Goal: Contribute content: Contribute content

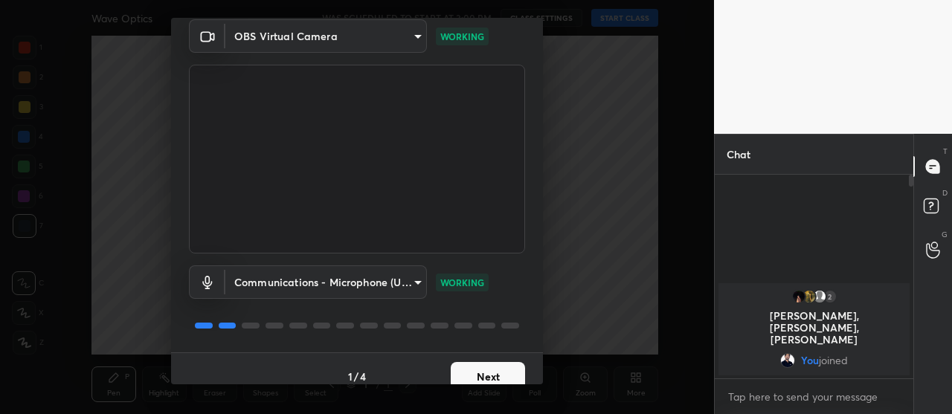
scroll to position [74, 0]
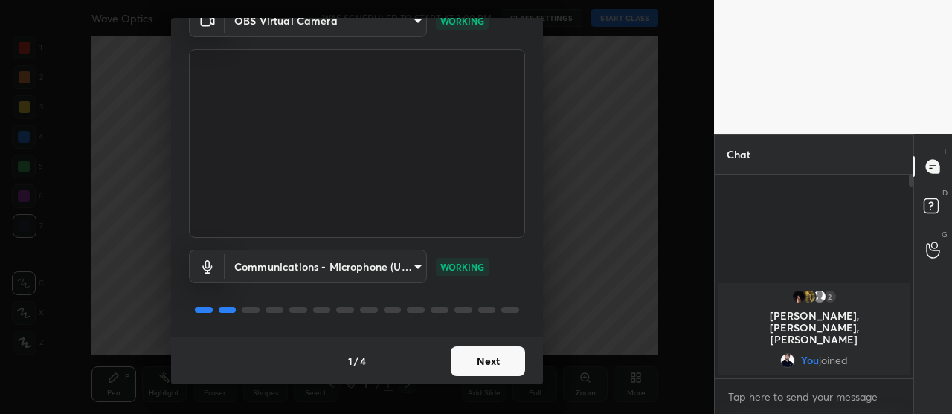
click at [477, 367] on button "Next" at bounding box center [488, 362] width 74 height 30
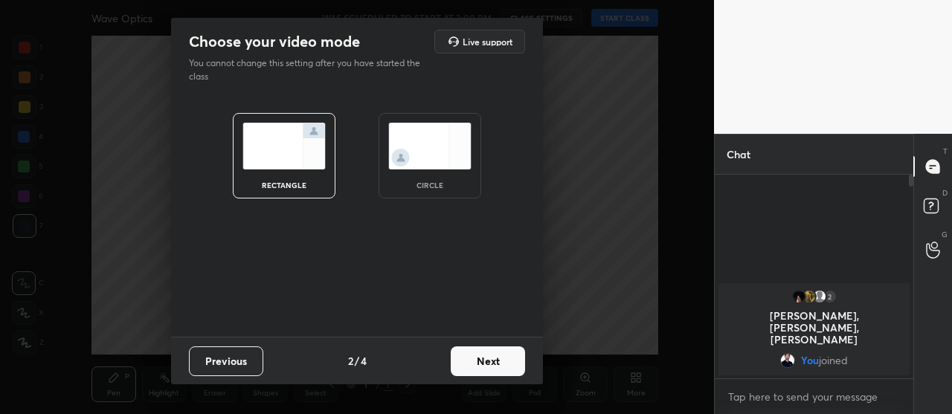
click at [485, 368] on button "Next" at bounding box center [488, 362] width 74 height 30
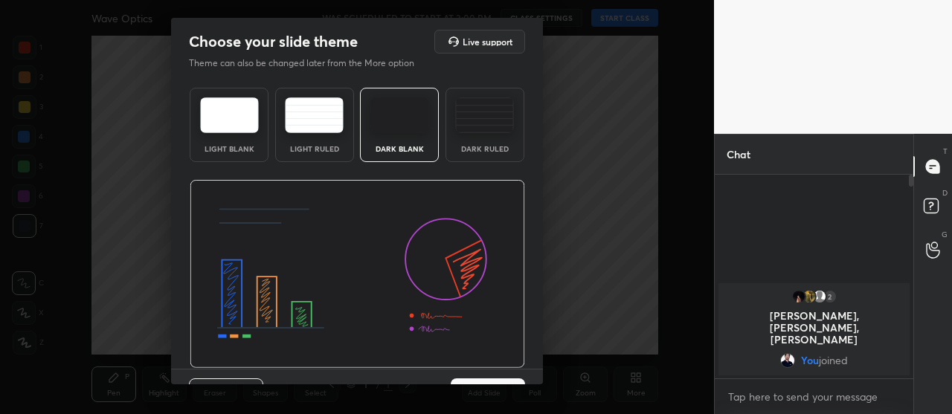
scroll to position [32, 0]
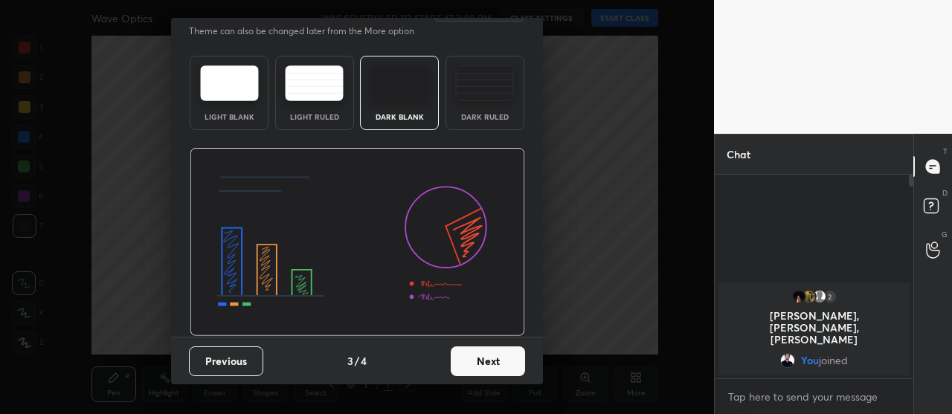
click at [494, 368] on button "Next" at bounding box center [488, 362] width 74 height 30
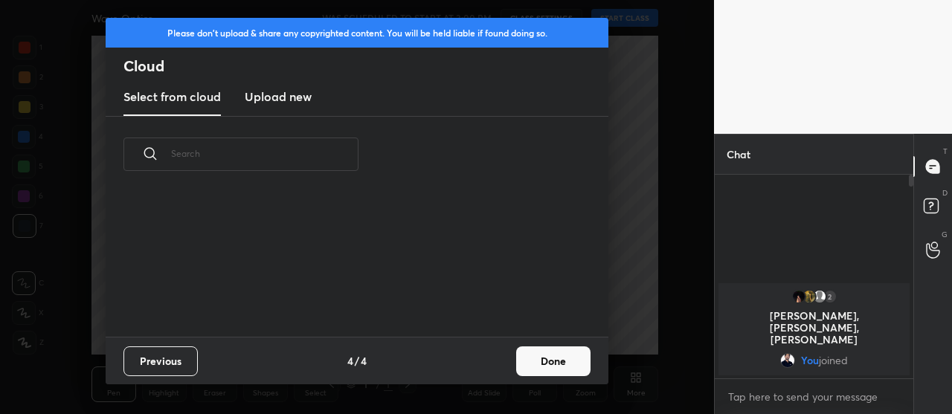
scroll to position [0, 0]
click at [533, 362] on button "Done" at bounding box center [553, 362] width 74 height 30
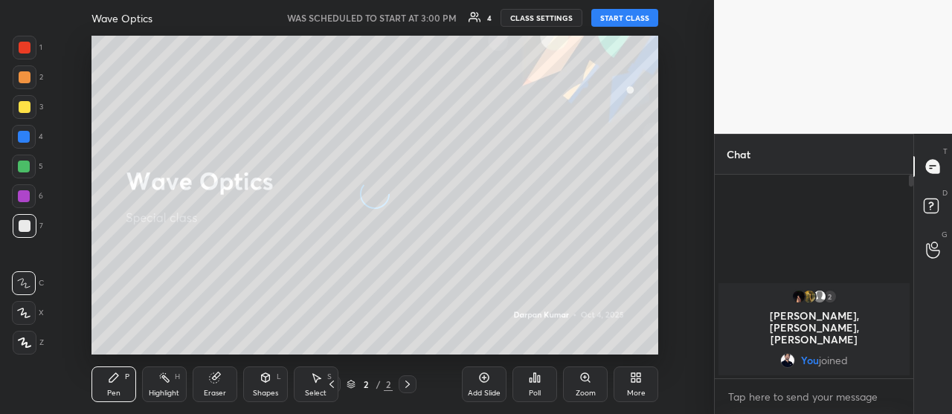
click at [617, 22] on button "START CLASS" at bounding box center [624, 18] width 67 height 18
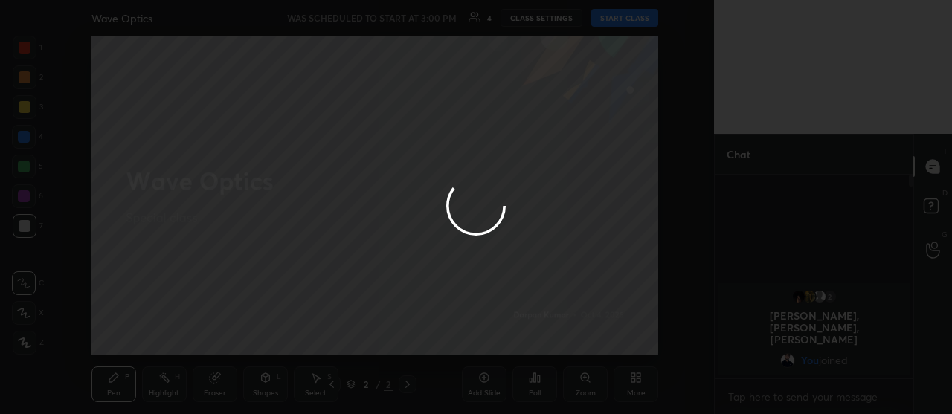
type textarea "x"
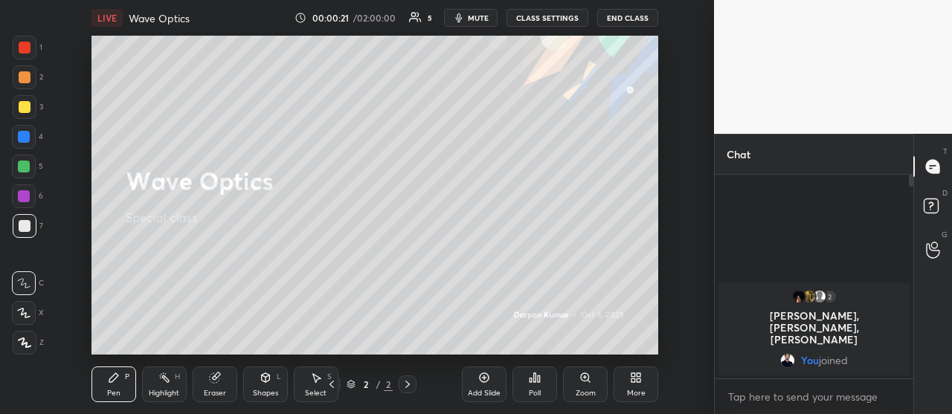
click at [536, 18] on button "CLASS SETTINGS" at bounding box center [548, 18] width 82 height 18
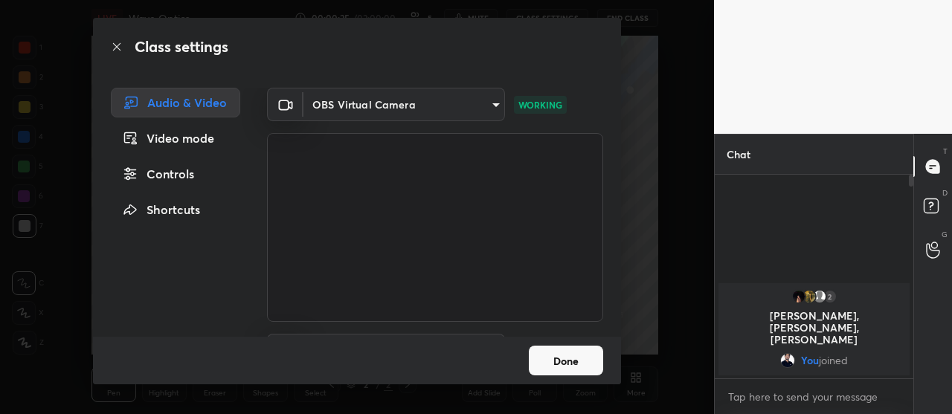
click at [473, 106] on body "1 2 3 4 5 6 7 C X Z C X Z E E Erase all H H LIVE Wave Optics 00:00:25 / 02:00:0…" at bounding box center [476, 207] width 952 height 414
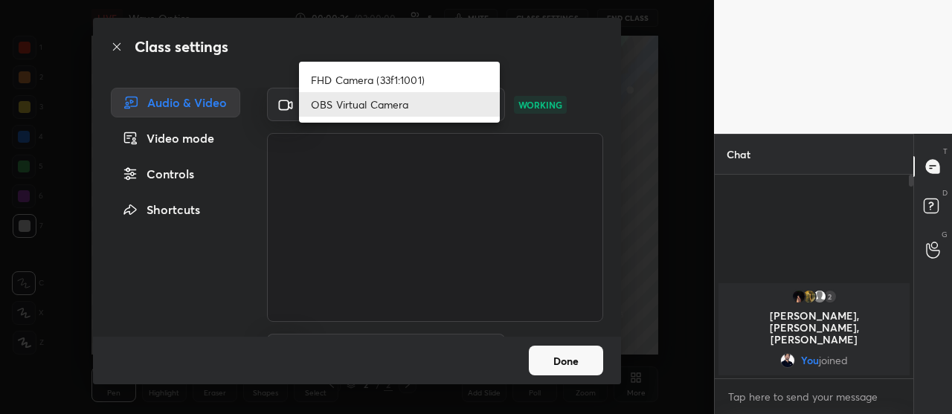
click at [370, 82] on li "FHD Camera (33f1:1001)" at bounding box center [399, 80] width 201 height 25
type input "46103f7a6670c666fad798cd0324449d957d05d4f8e78c5b4d27ea008beb0e8f"
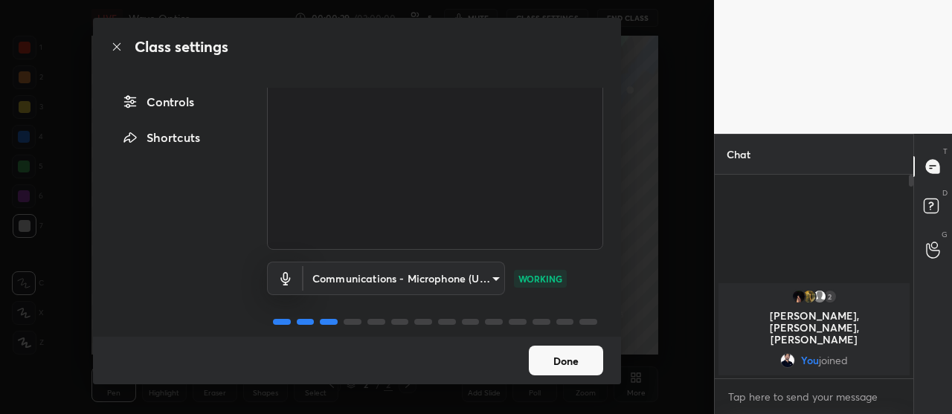
scroll to position [89, 0]
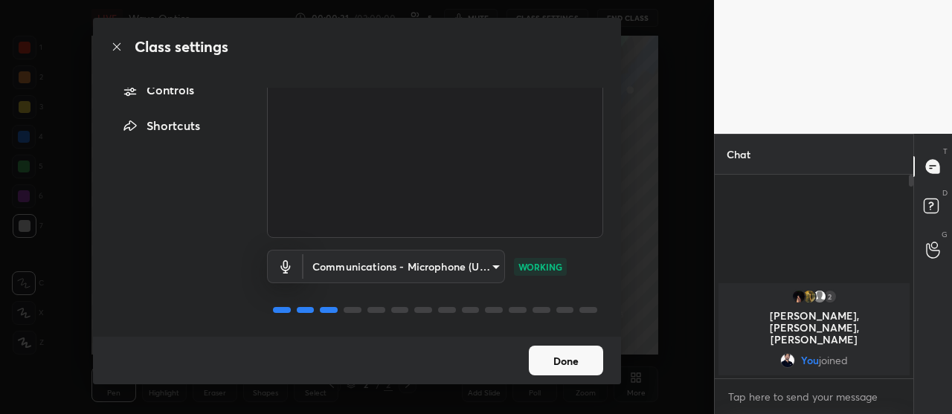
click at [560, 362] on button "Done" at bounding box center [566, 361] width 74 height 30
click at [563, 364] on button "Done" at bounding box center [566, 361] width 74 height 30
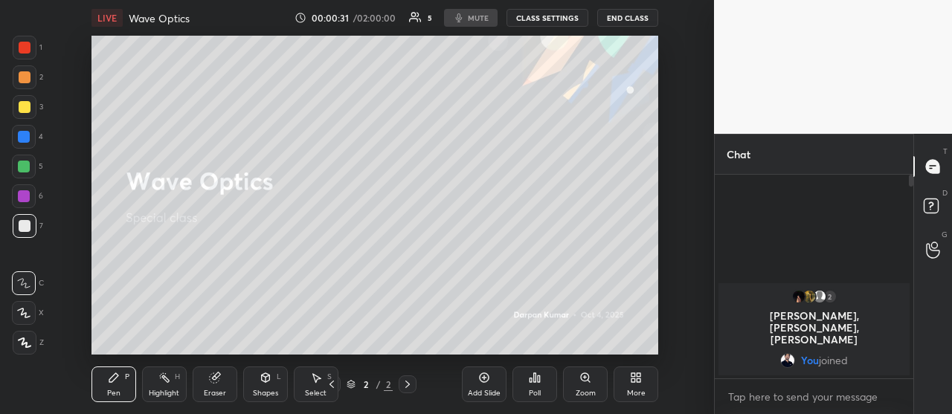
click at [574, 369] on div "Zoom" at bounding box center [585, 385] width 45 height 36
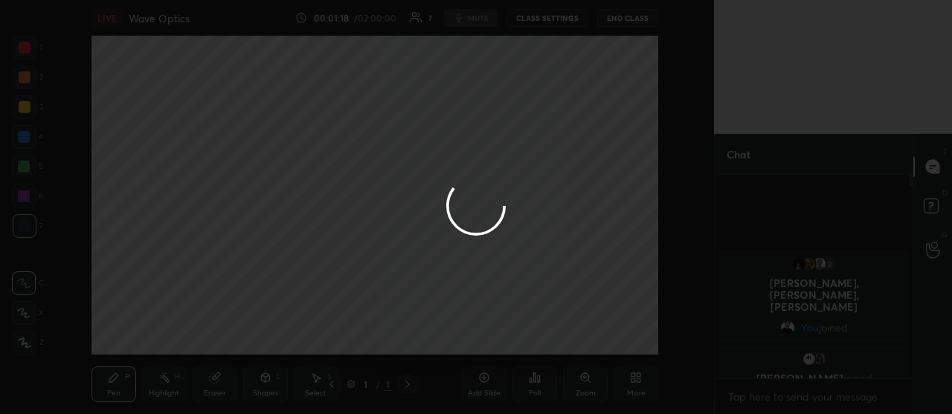
click at [71, 228] on div at bounding box center [476, 207] width 952 height 414
click at [76, 226] on div at bounding box center [476, 207] width 952 height 414
click at [680, 155] on div at bounding box center [476, 207] width 952 height 414
click at [679, 153] on div at bounding box center [476, 207] width 952 height 414
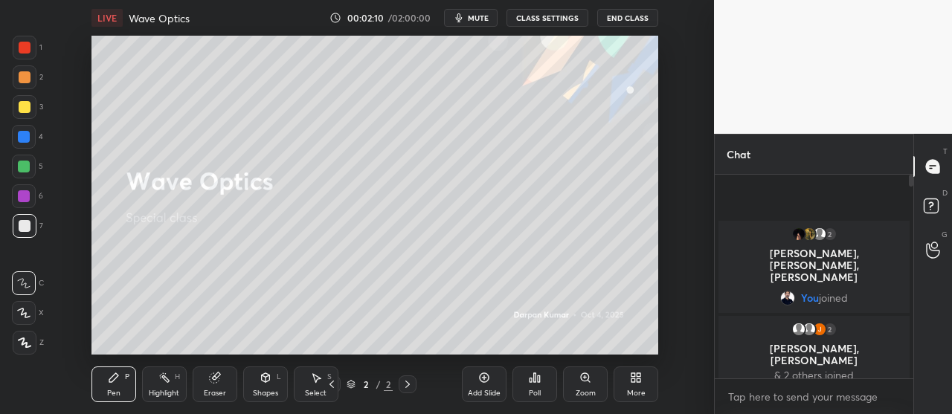
scroll to position [74079, 73743]
click at [641, 385] on div "More" at bounding box center [636, 385] width 45 height 36
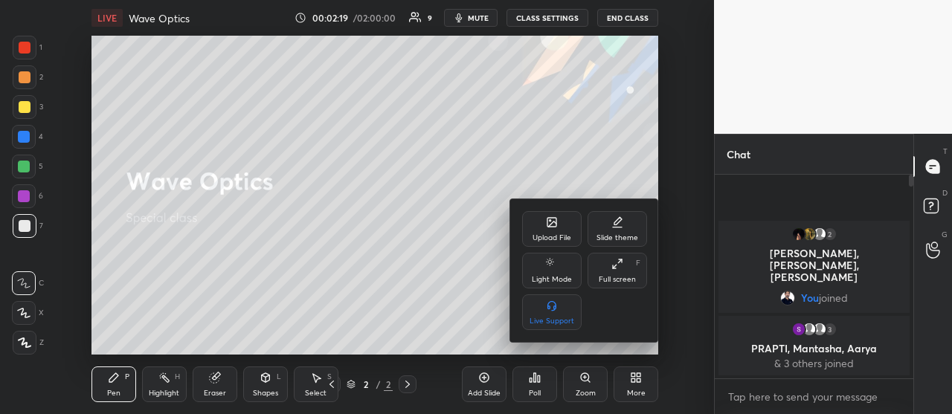
click at [466, 291] on div at bounding box center [476, 207] width 952 height 414
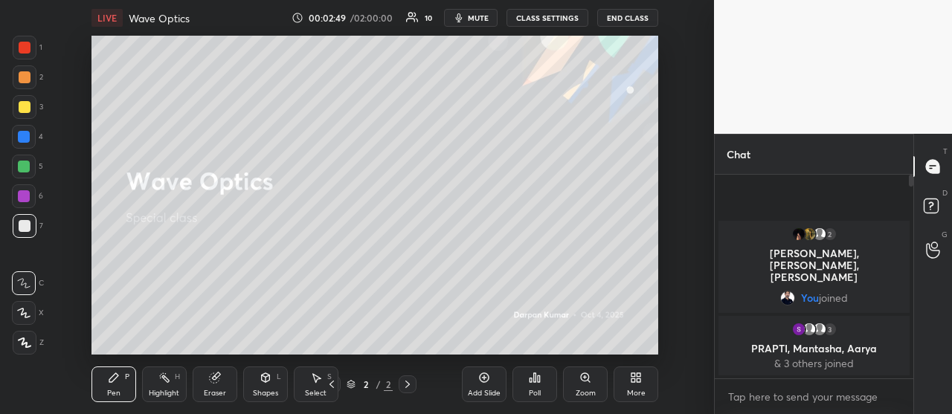
click at [634, 386] on div "More" at bounding box center [636, 385] width 45 height 36
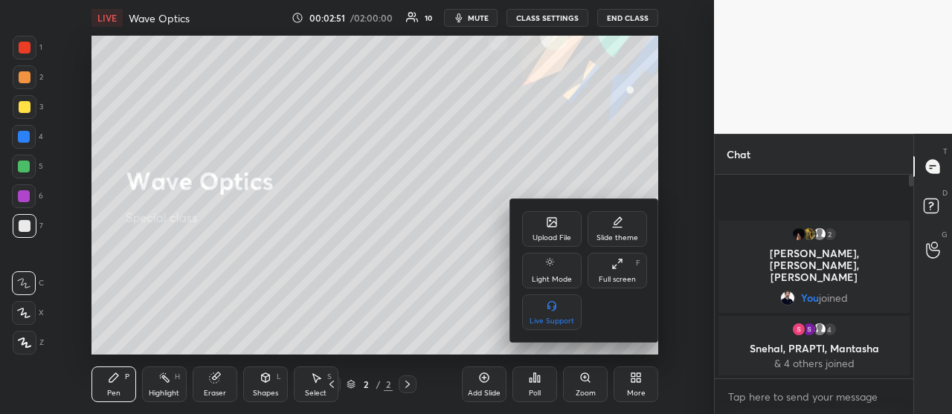
click at [548, 229] on div "Upload File" at bounding box center [552, 229] width 60 height 36
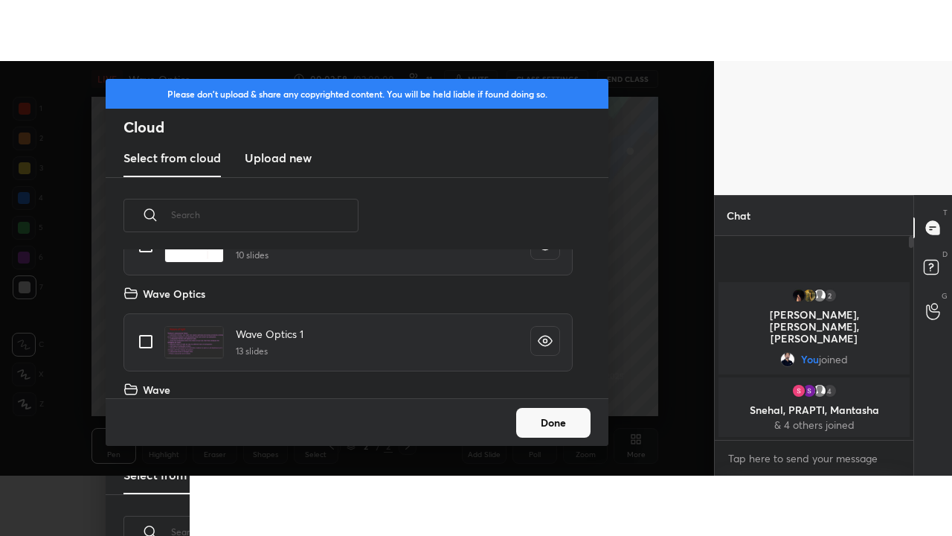
scroll to position [1135, 0]
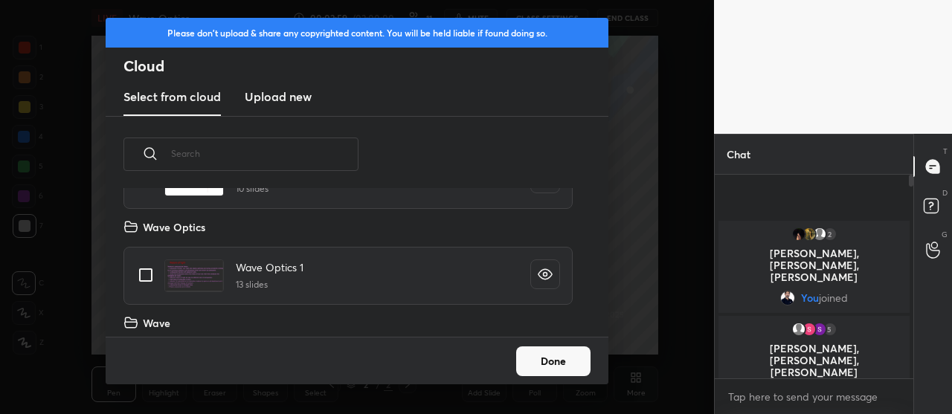
click at [132, 283] on input "grid" at bounding box center [145, 275] width 31 height 31
checkbox input "true"
click at [533, 356] on button "Done" at bounding box center [553, 362] width 74 height 30
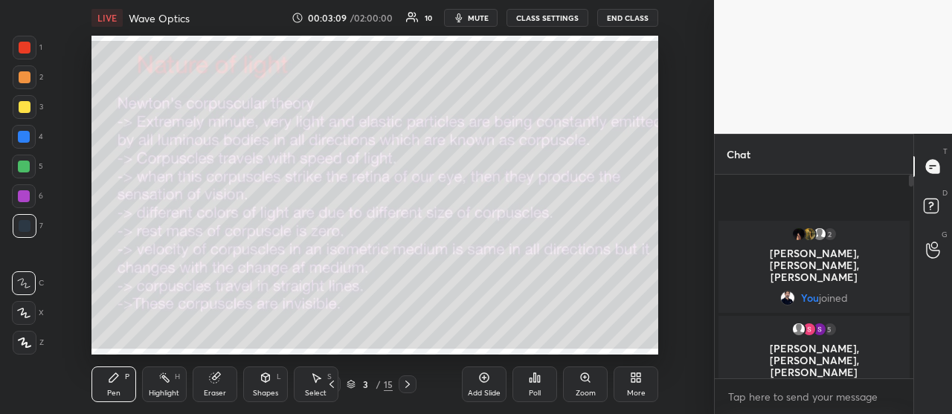
click at [635, 384] on div "More" at bounding box center [636, 385] width 45 height 36
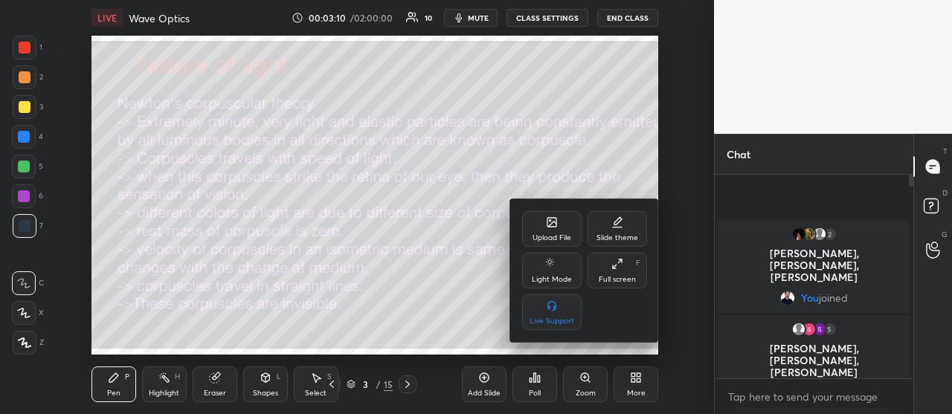
click at [609, 269] on div "Full screen F" at bounding box center [618, 271] width 60 height 36
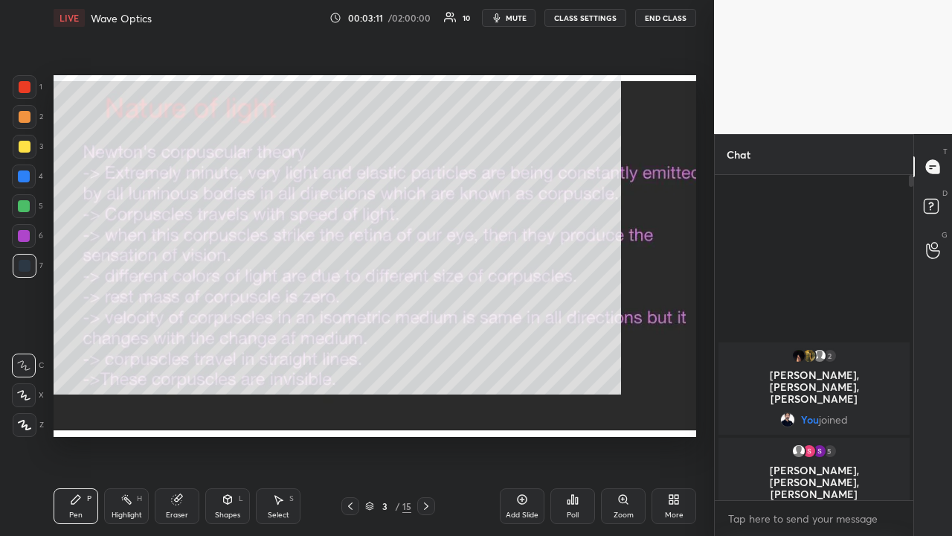
scroll to position [196, 194]
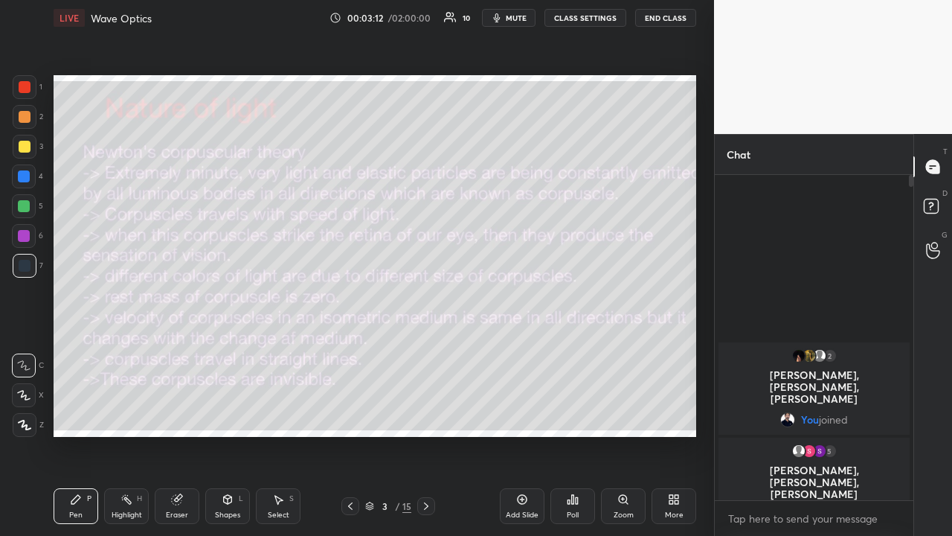
click at [350, 414] on icon at bounding box center [350, 505] width 4 height 7
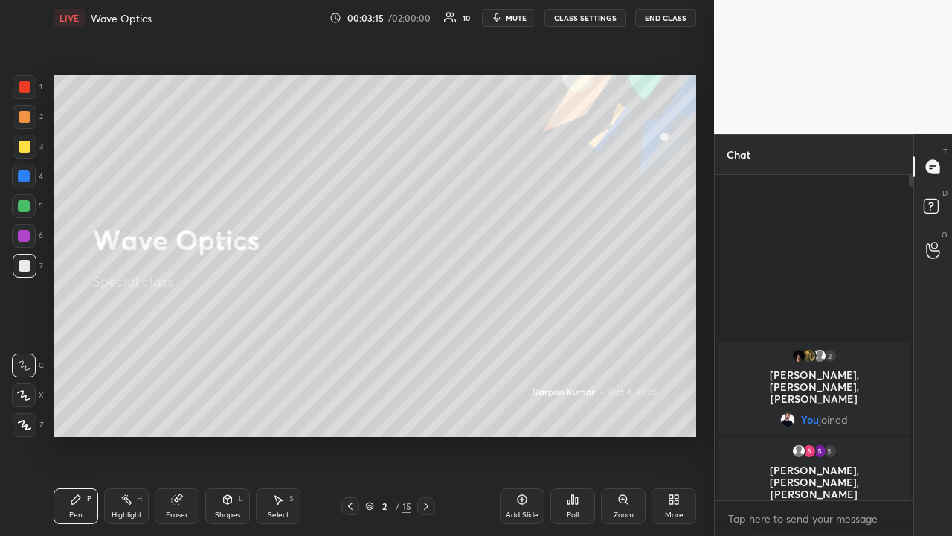
click at [426, 414] on icon at bounding box center [426, 505] width 4 height 7
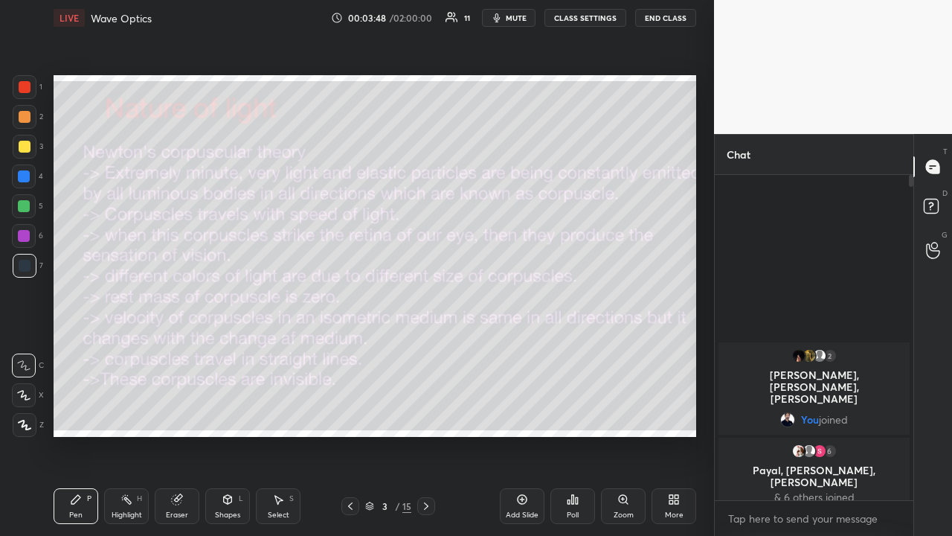
click at [20, 208] on div at bounding box center [24, 206] width 12 height 12
click at [184, 414] on div "Eraser" at bounding box center [177, 506] width 45 height 36
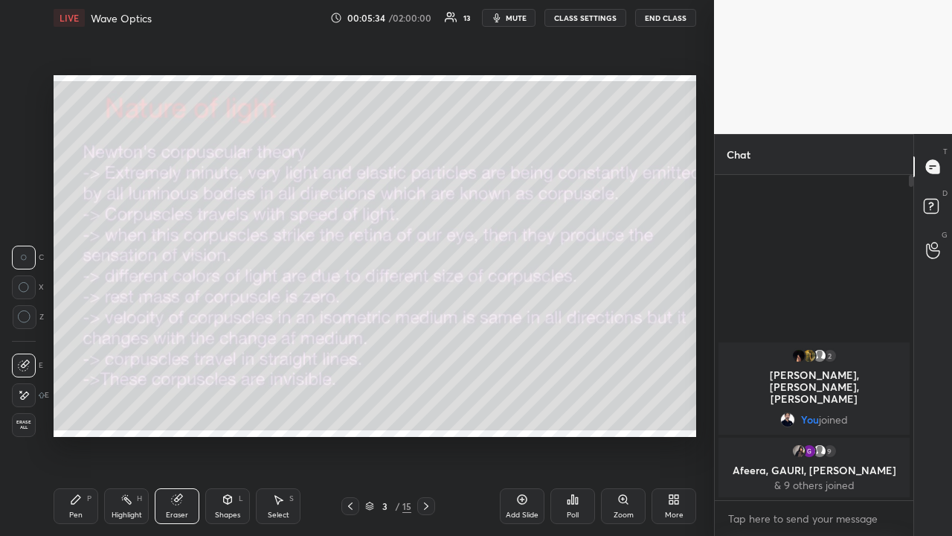
click at [81, 414] on div "Pen P" at bounding box center [76, 506] width 45 height 36
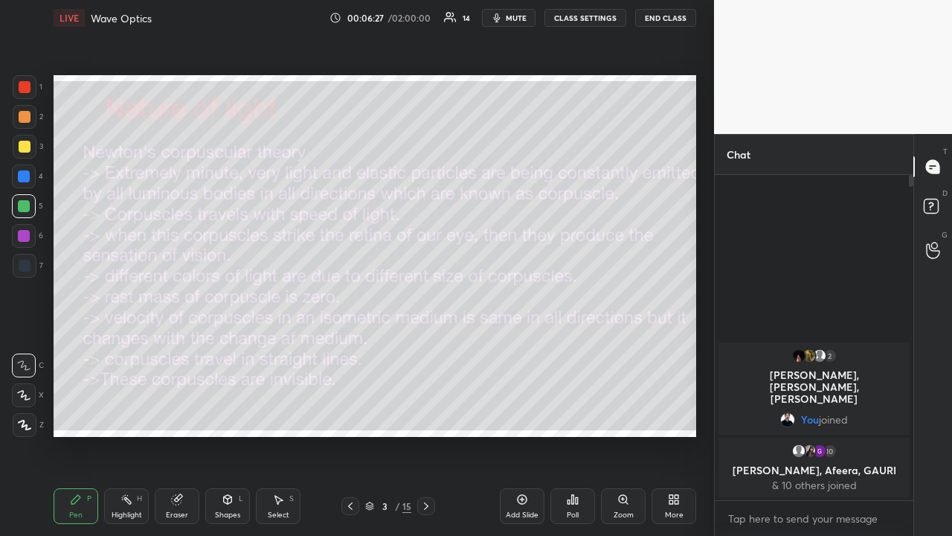
click at [29, 156] on div at bounding box center [25, 147] width 24 height 24
click at [275, 414] on icon at bounding box center [278, 499] width 12 height 12
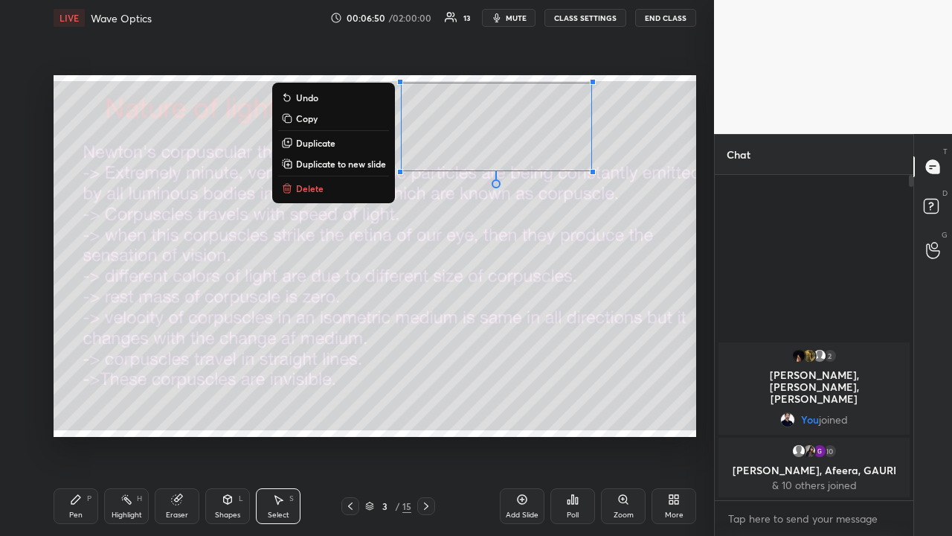
click at [312, 187] on p "Delete" at bounding box center [310, 188] width 28 height 12
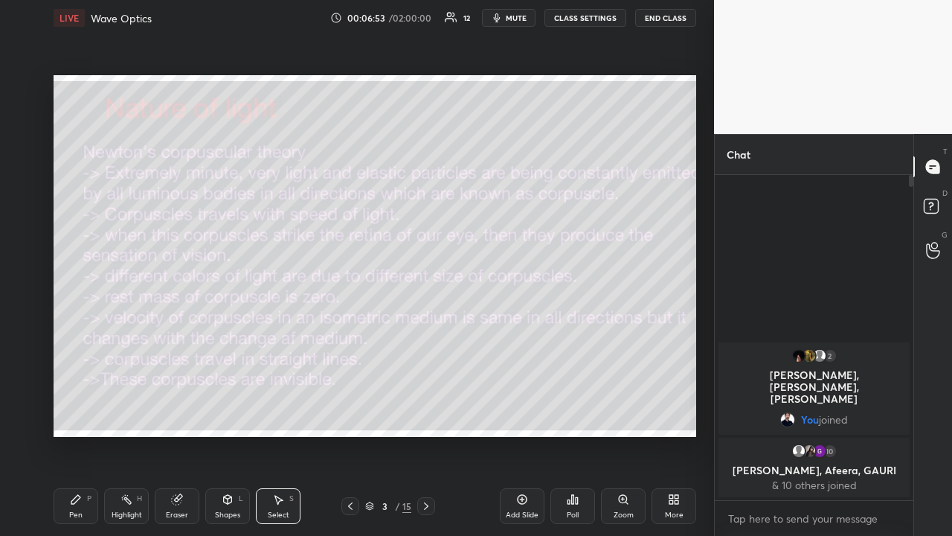
click at [76, 414] on icon at bounding box center [75, 499] width 9 height 9
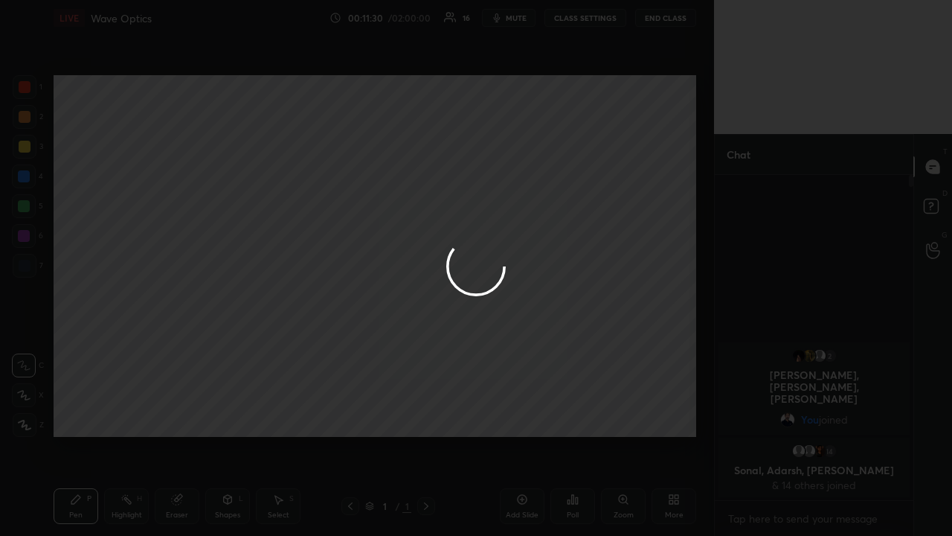
click at [134, 414] on div at bounding box center [476, 268] width 952 height 536
click at [125, 414] on div at bounding box center [476, 268] width 952 height 536
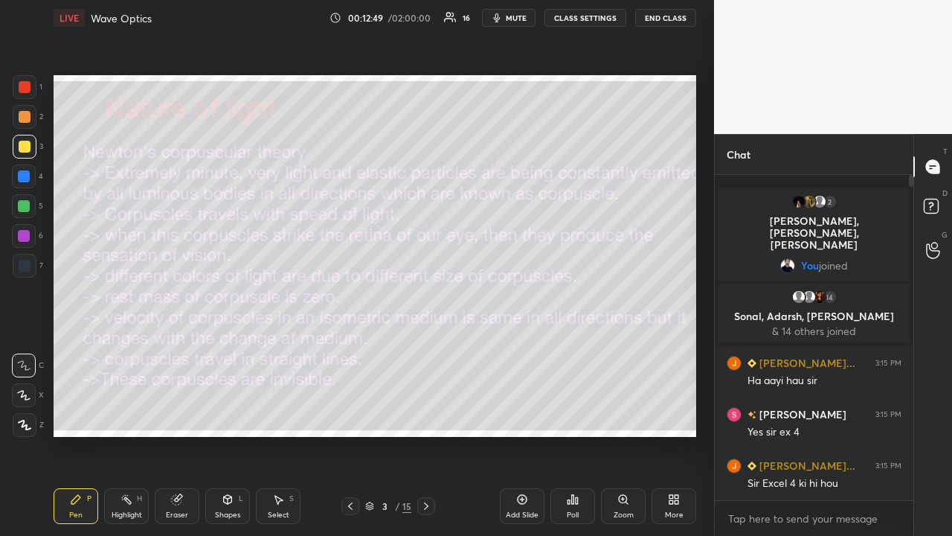
click at [426, 414] on icon at bounding box center [426, 506] width 12 height 12
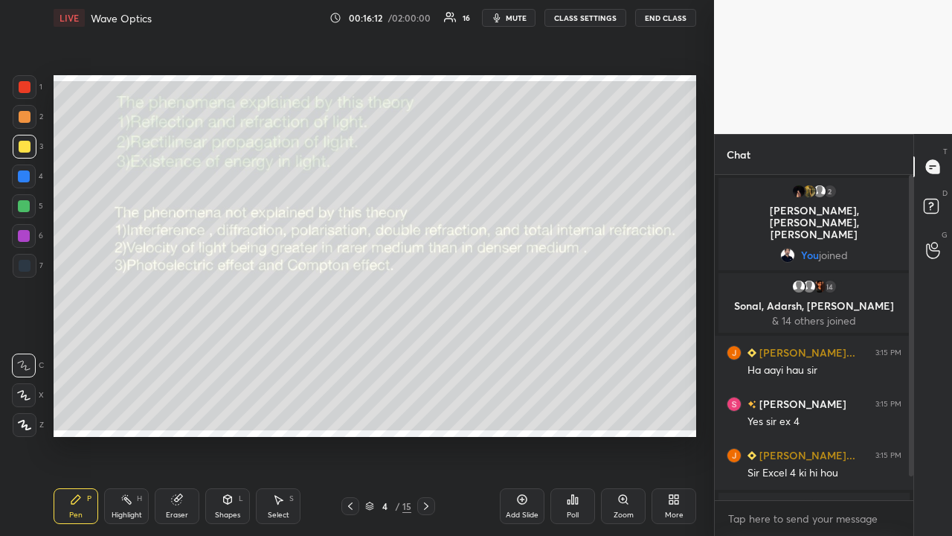
click at [424, 414] on icon at bounding box center [426, 506] width 12 height 12
click at [352, 414] on icon at bounding box center [350, 505] width 4 height 7
click at [349, 414] on icon at bounding box center [350, 506] width 12 height 12
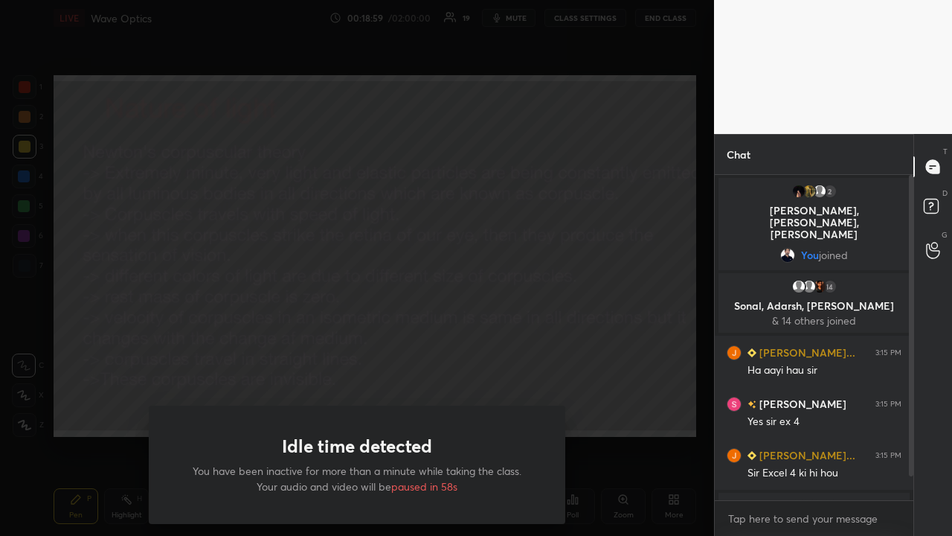
click at [694, 414] on div "Idle time detected You have been inactive for more than a minute while taking t…" at bounding box center [357, 268] width 714 height 536
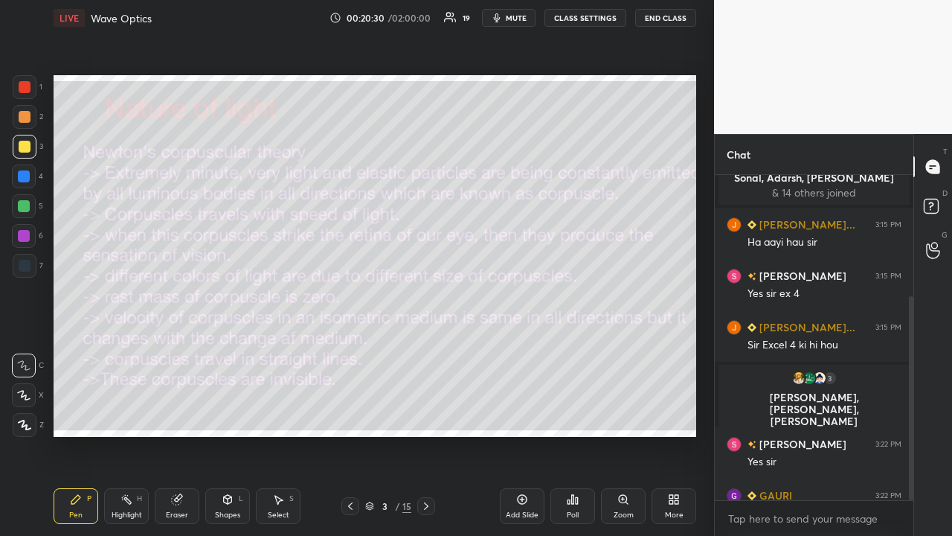
scroll to position [193, 0]
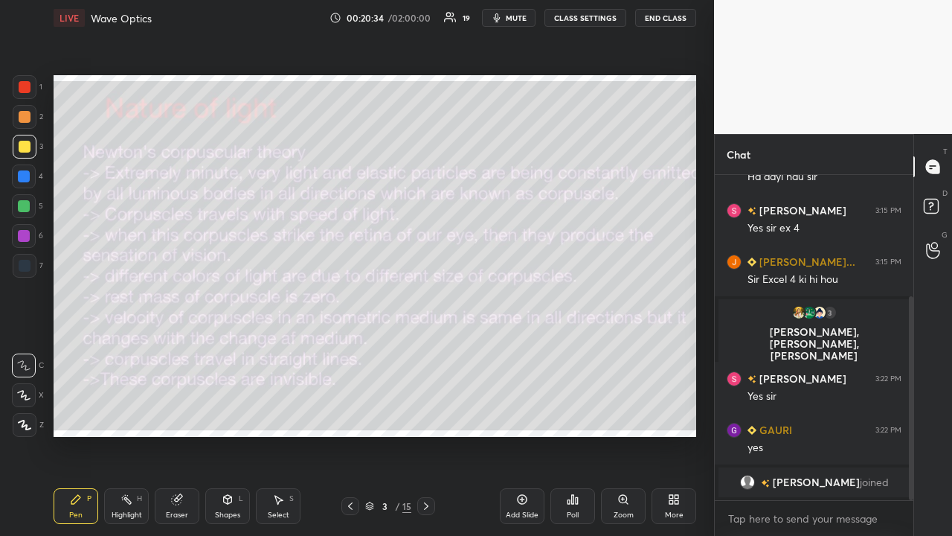
click at [426, 414] on icon at bounding box center [426, 506] width 12 height 12
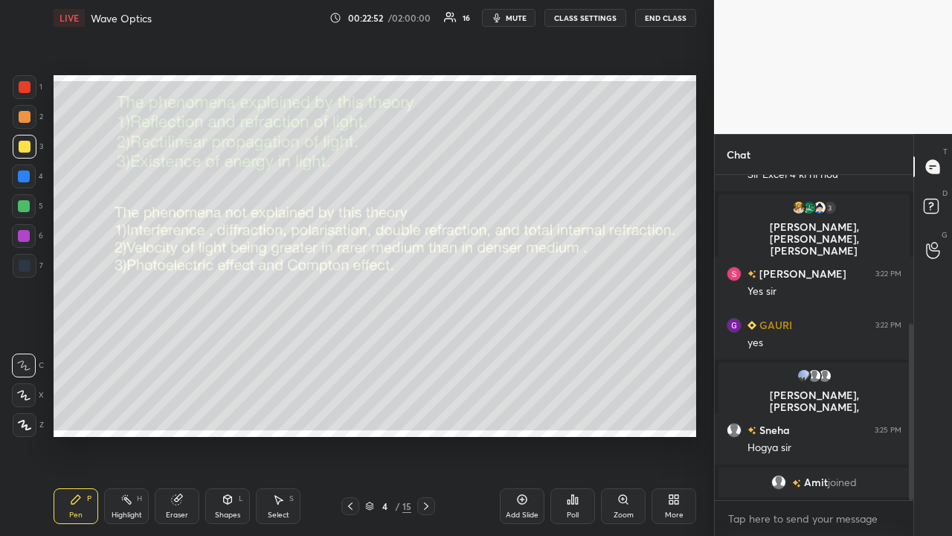
scroll to position [292, 0]
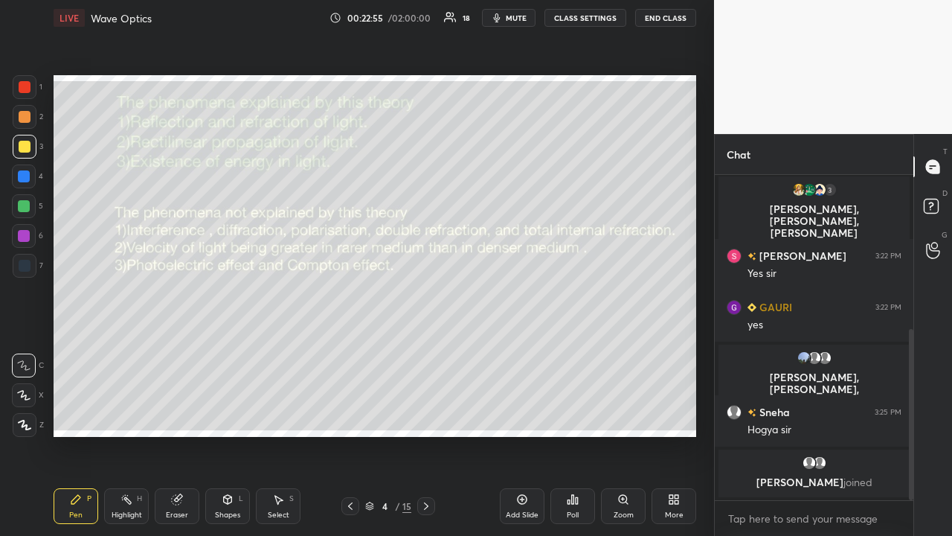
click at [425, 414] on icon at bounding box center [426, 505] width 4 height 7
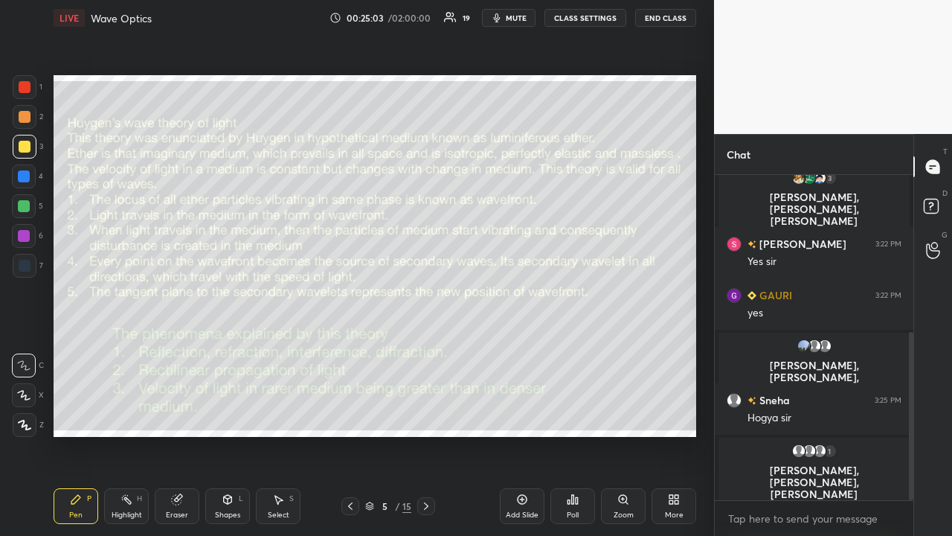
click at [426, 414] on icon at bounding box center [426, 506] width 12 height 12
click at [350, 414] on icon at bounding box center [350, 506] width 12 height 12
click at [516, 414] on div "Add Slide" at bounding box center [522, 506] width 45 height 36
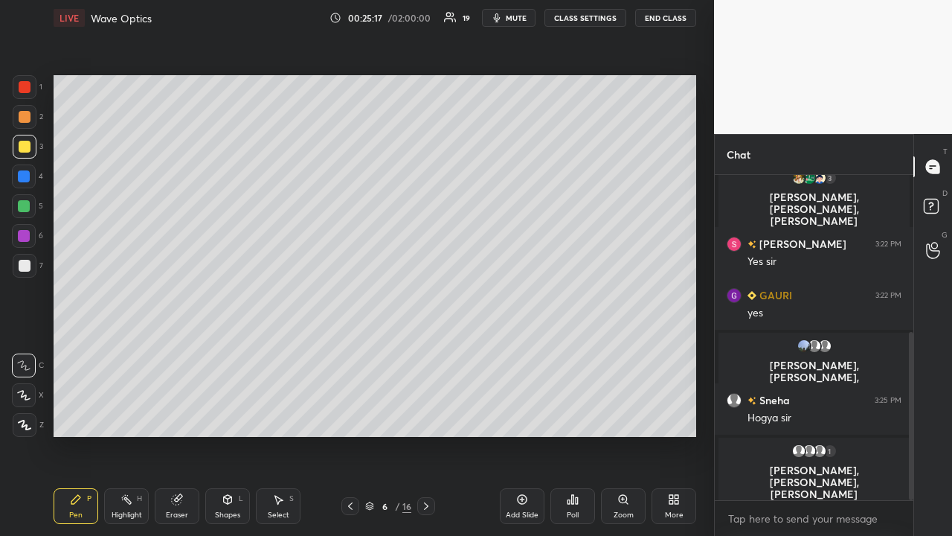
click at [24, 208] on div at bounding box center [24, 206] width 12 height 12
click at [130, 414] on rect at bounding box center [127, 500] width 7 height 7
click at [27, 414] on icon at bounding box center [24, 425] width 12 height 12
click at [58, 414] on div "Pen P" at bounding box center [76, 506] width 45 height 36
click at [348, 414] on icon at bounding box center [350, 506] width 12 height 12
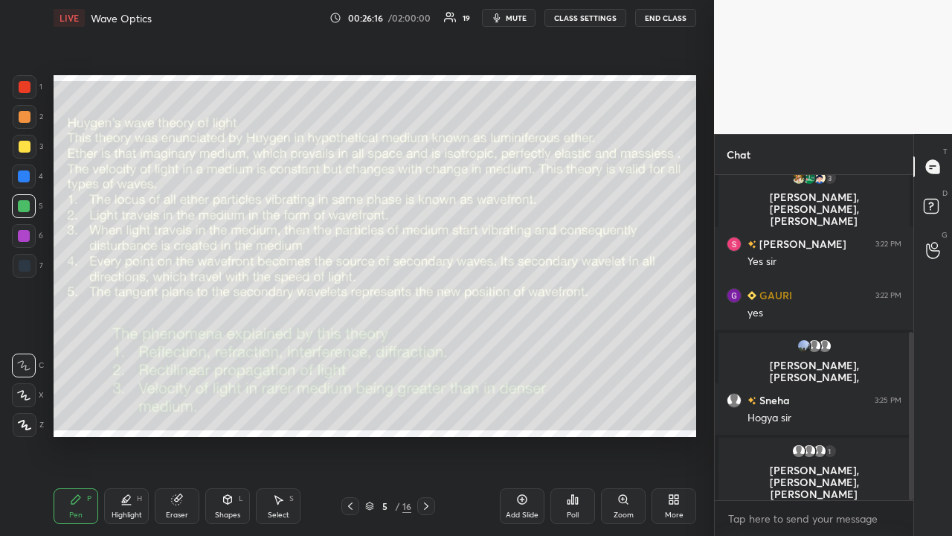
click at [426, 414] on icon at bounding box center [426, 506] width 12 height 12
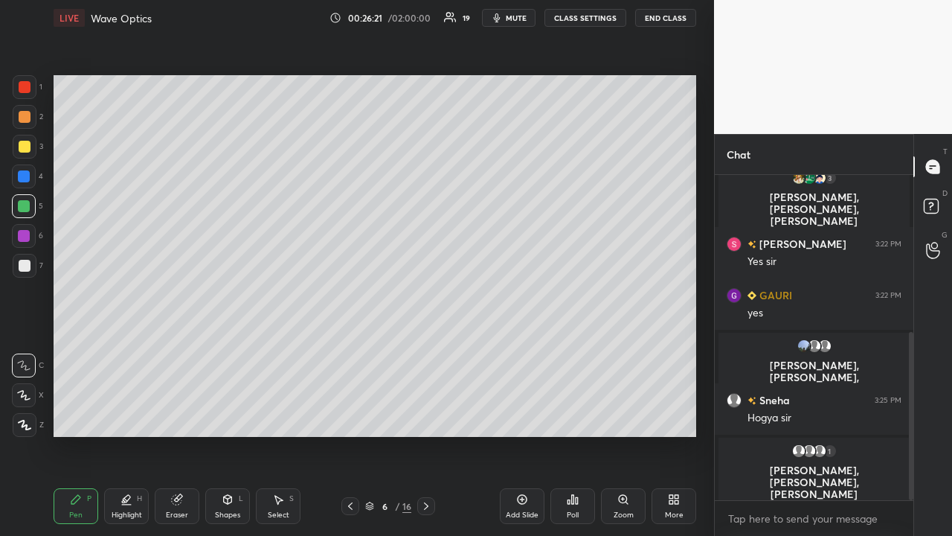
click at [121, 414] on icon at bounding box center [127, 499] width 12 height 12
click at [28, 391] on icon at bounding box center [24, 395] width 12 height 12
click at [350, 414] on icon at bounding box center [350, 506] width 12 height 12
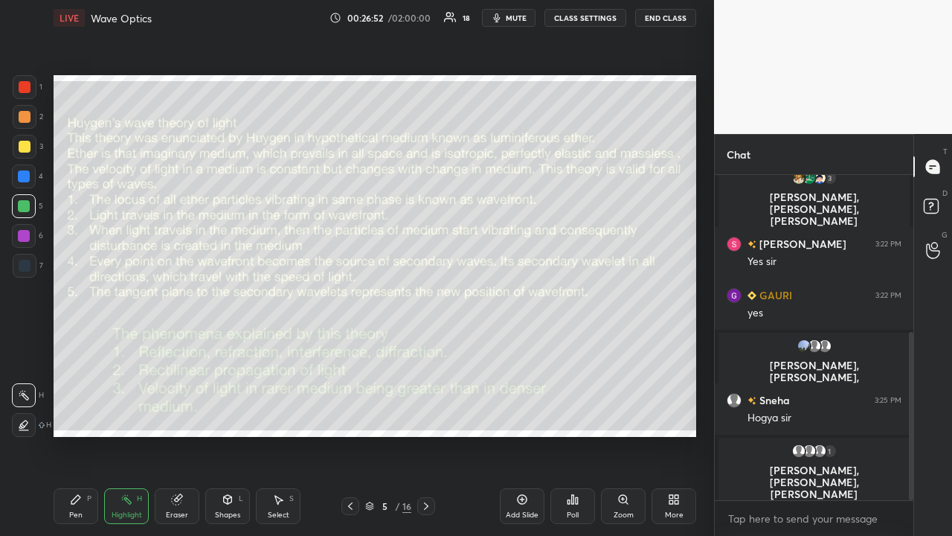
click at [27, 177] on div at bounding box center [24, 176] width 12 height 12
click at [27, 148] on div at bounding box center [25, 147] width 12 height 12
click at [77, 414] on div "Pen P" at bounding box center [76, 506] width 45 height 36
click at [426, 414] on icon at bounding box center [426, 506] width 12 height 12
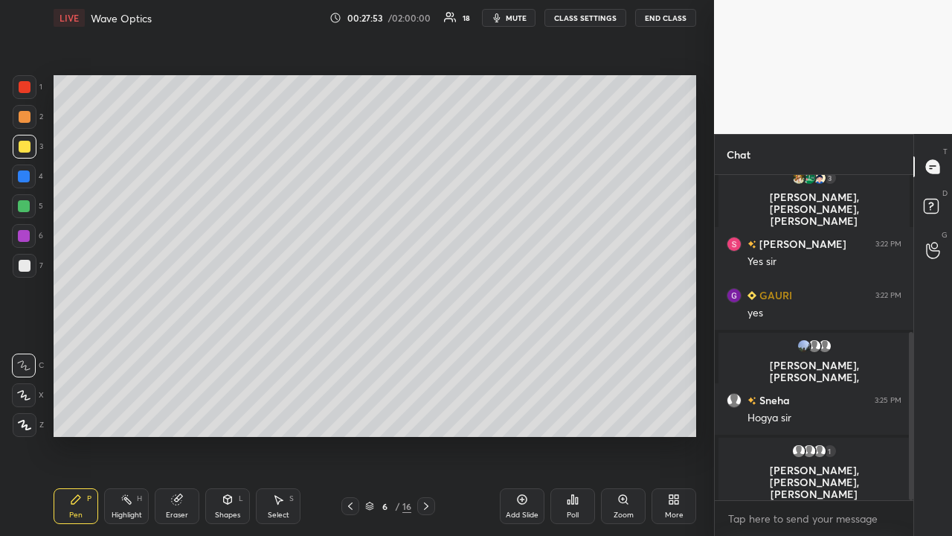
click at [178, 414] on div "Eraser" at bounding box center [177, 506] width 45 height 36
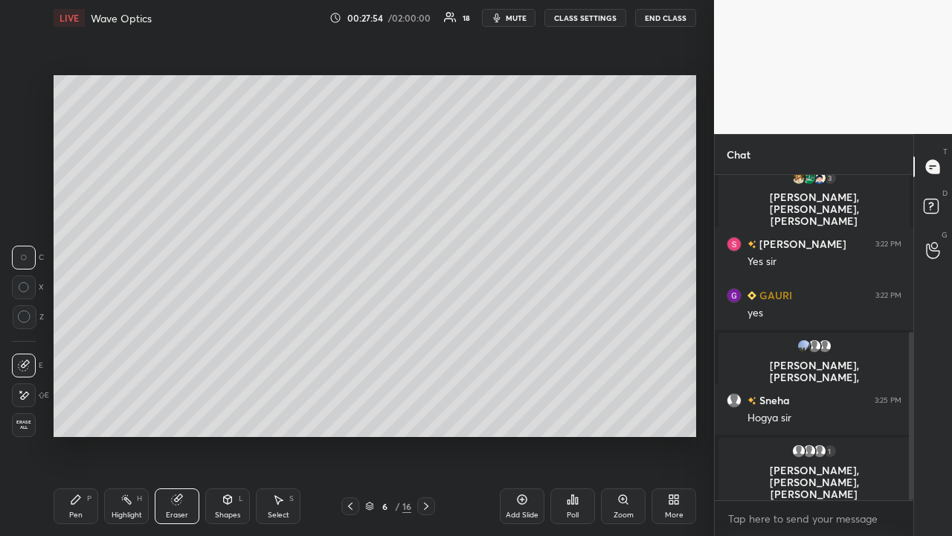
click at [34, 402] on div at bounding box center [24, 395] width 24 height 24
click at [92, 414] on div "Pen P" at bounding box center [76, 506] width 45 height 36
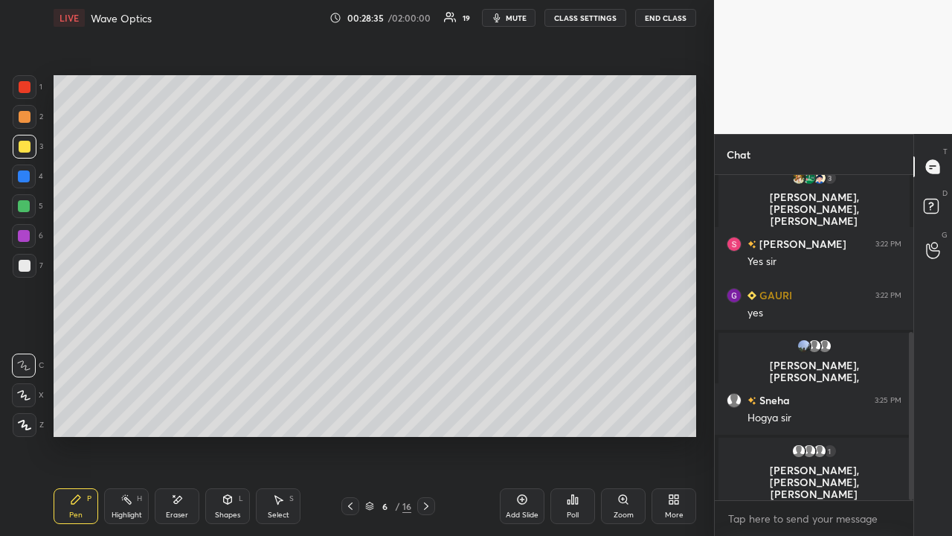
click at [356, 414] on icon at bounding box center [350, 506] width 12 height 12
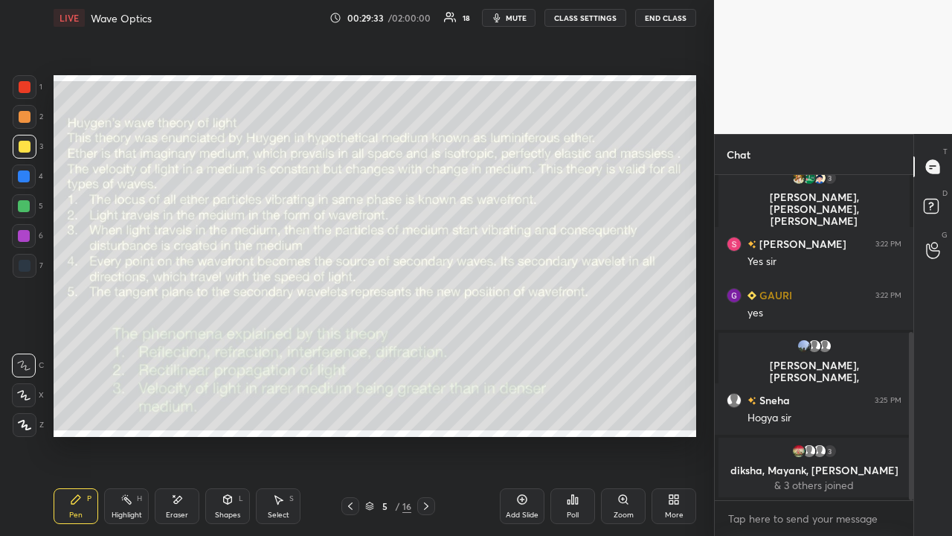
click at [426, 414] on icon at bounding box center [426, 506] width 12 height 12
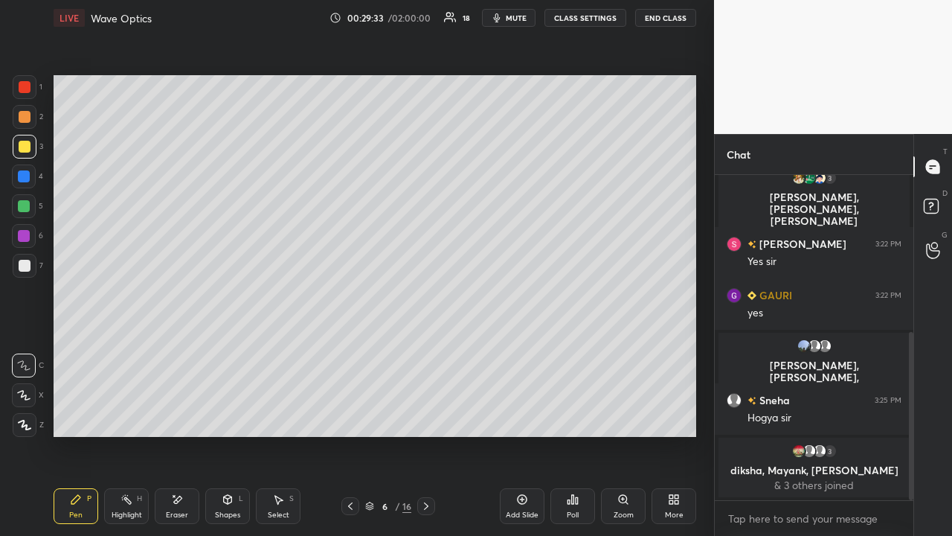
click at [426, 414] on icon at bounding box center [426, 506] width 12 height 12
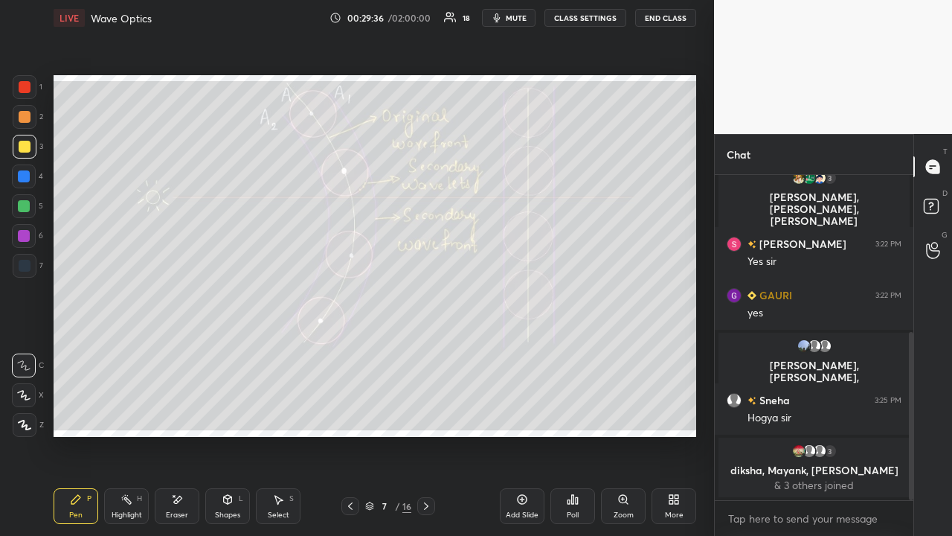
click at [22, 207] on div at bounding box center [24, 206] width 12 height 12
click at [126, 414] on div "Highlight" at bounding box center [127, 514] width 31 height 7
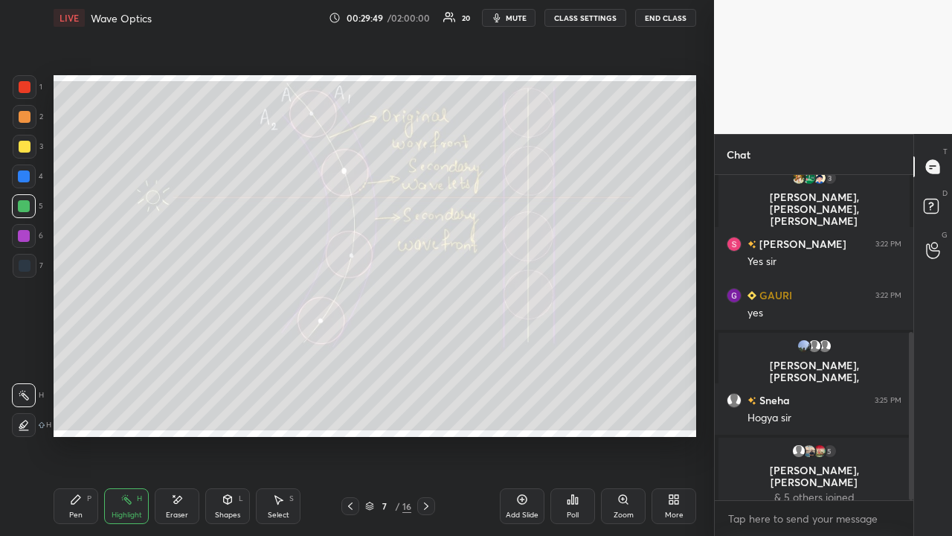
click at [26, 239] on div at bounding box center [24, 236] width 12 height 12
click at [90, 414] on div "P" at bounding box center [89, 498] width 4 height 7
click at [21, 207] on div at bounding box center [24, 206] width 12 height 12
click at [26, 147] on div at bounding box center [25, 147] width 12 height 12
click at [28, 206] on div at bounding box center [24, 206] width 12 height 12
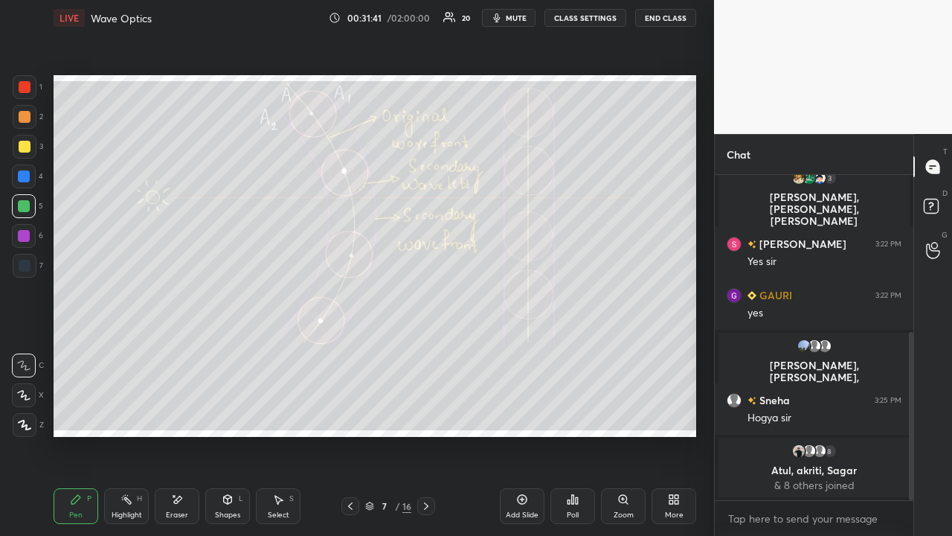
click at [25, 234] on div at bounding box center [24, 236] width 12 height 12
click at [24, 204] on div at bounding box center [24, 206] width 12 height 12
click at [25, 245] on div at bounding box center [24, 236] width 24 height 24
click at [24, 269] on div at bounding box center [25, 266] width 12 height 12
click at [25, 115] on div at bounding box center [25, 117] width 12 height 12
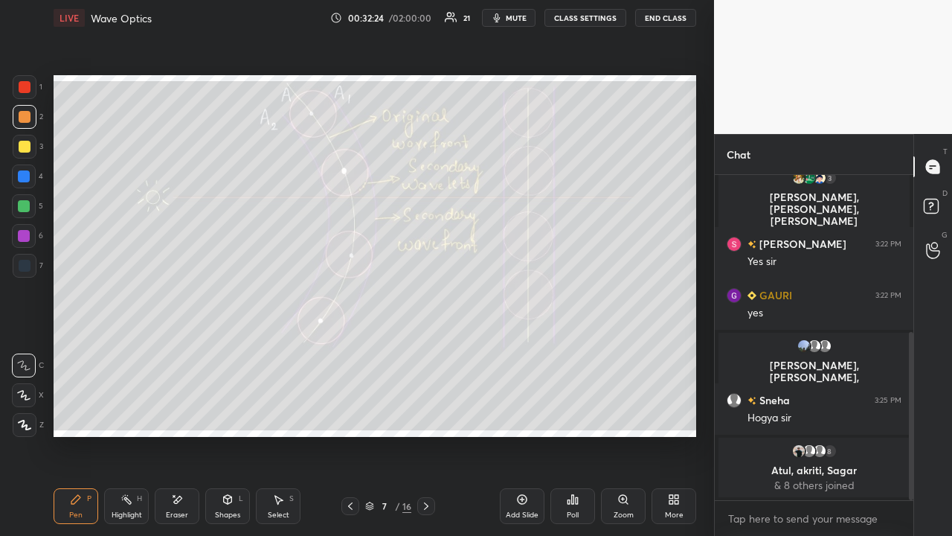
click at [174, 414] on div "Eraser" at bounding box center [177, 514] width 22 height 7
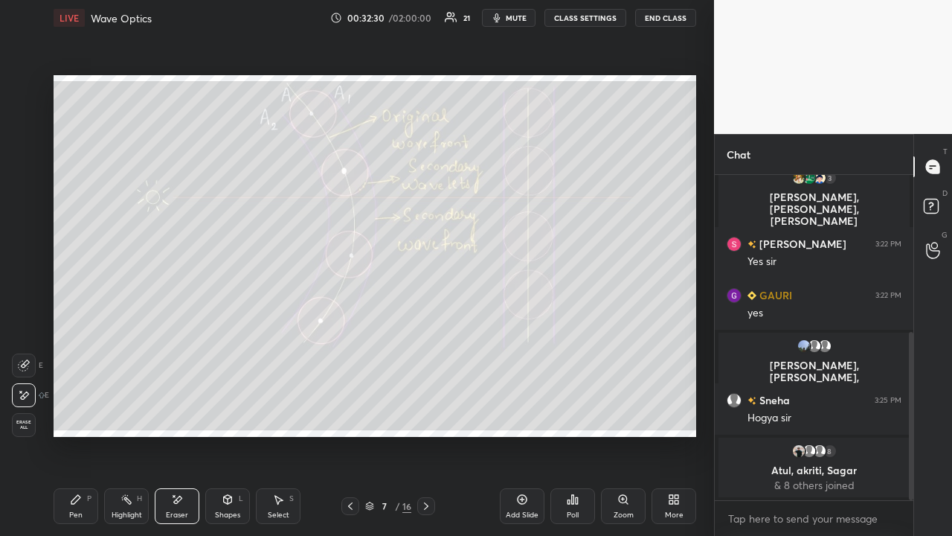
click at [82, 414] on div "Pen P" at bounding box center [76, 506] width 45 height 36
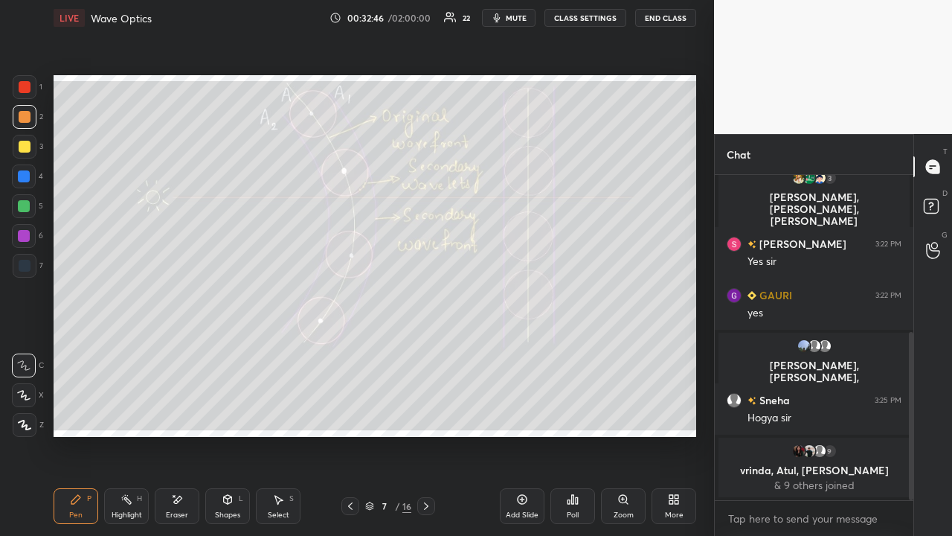
click at [350, 414] on icon at bounding box center [350, 506] width 12 height 12
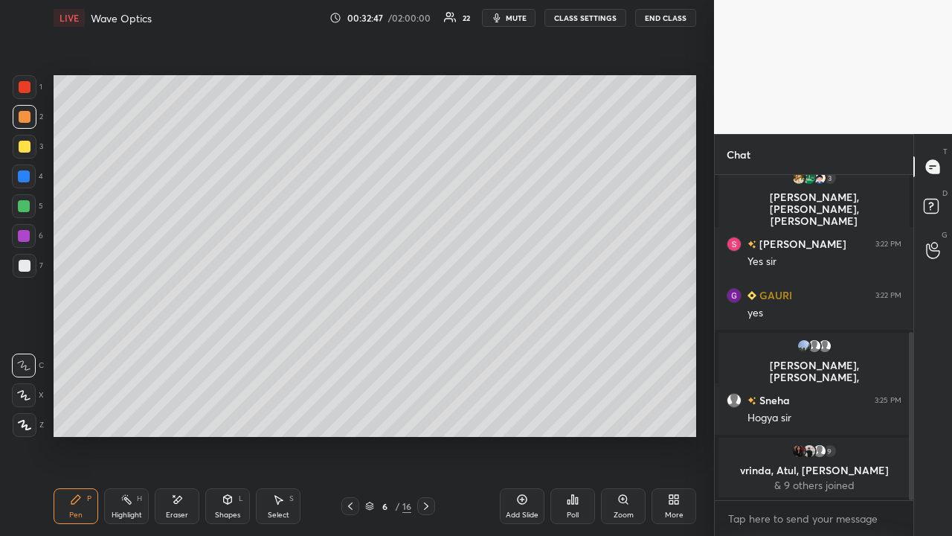
click at [351, 414] on icon at bounding box center [350, 506] width 12 height 12
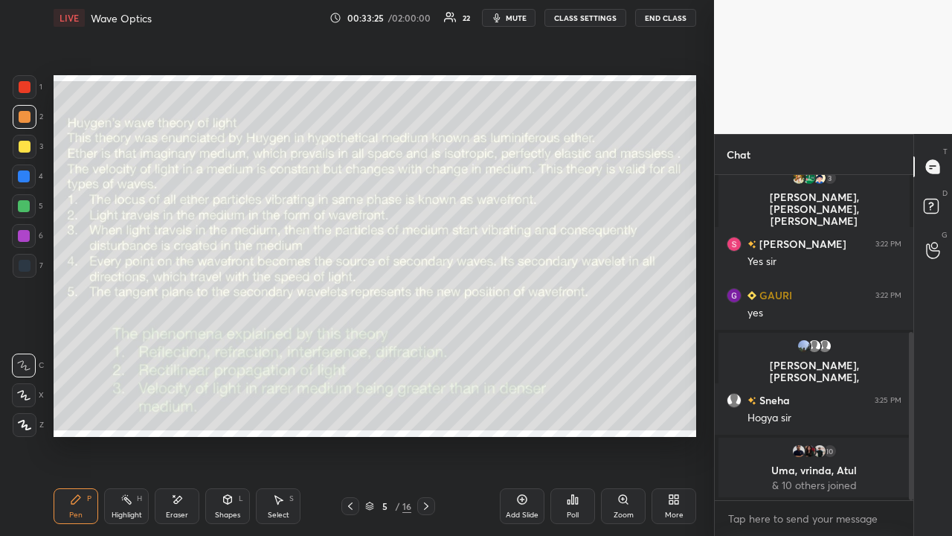
click at [424, 414] on icon at bounding box center [426, 505] width 4 height 7
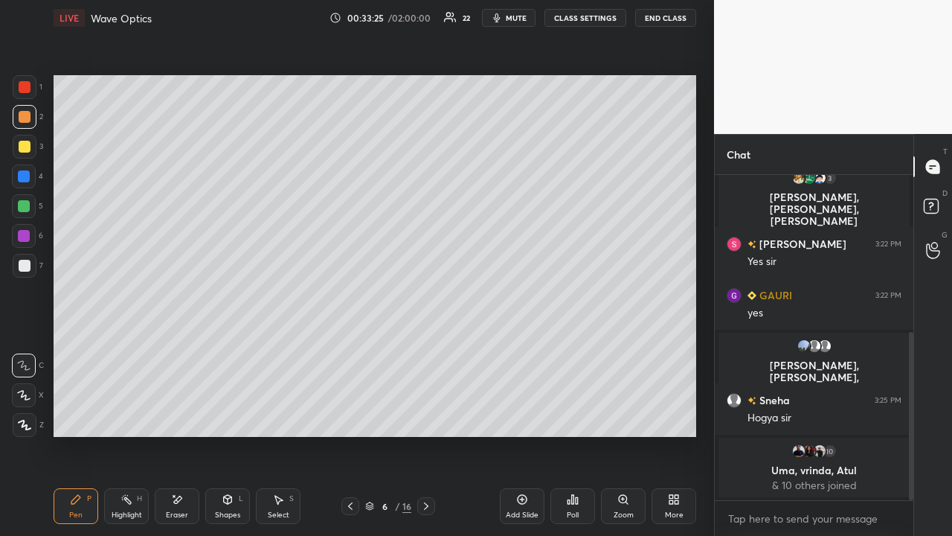
click at [426, 414] on icon at bounding box center [426, 506] width 12 height 12
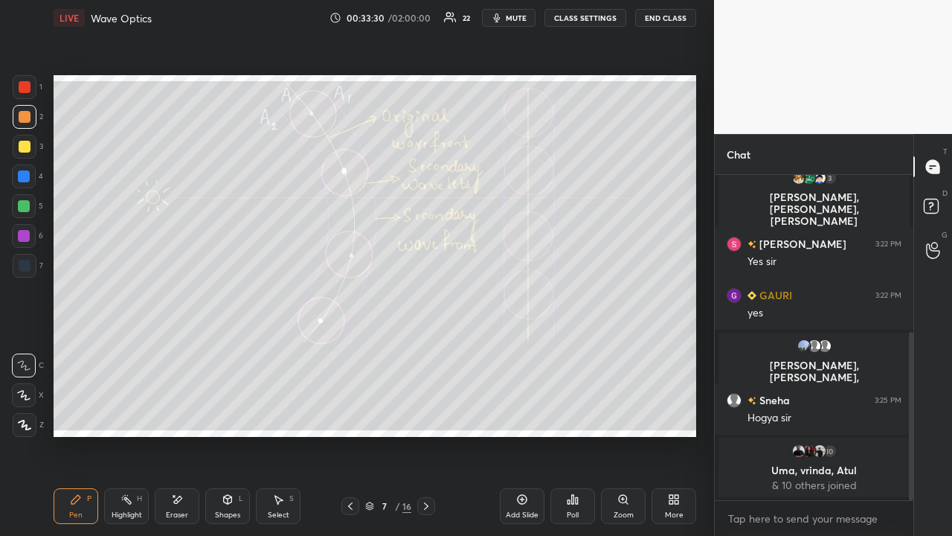
click at [350, 414] on icon at bounding box center [350, 506] width 12 height 12
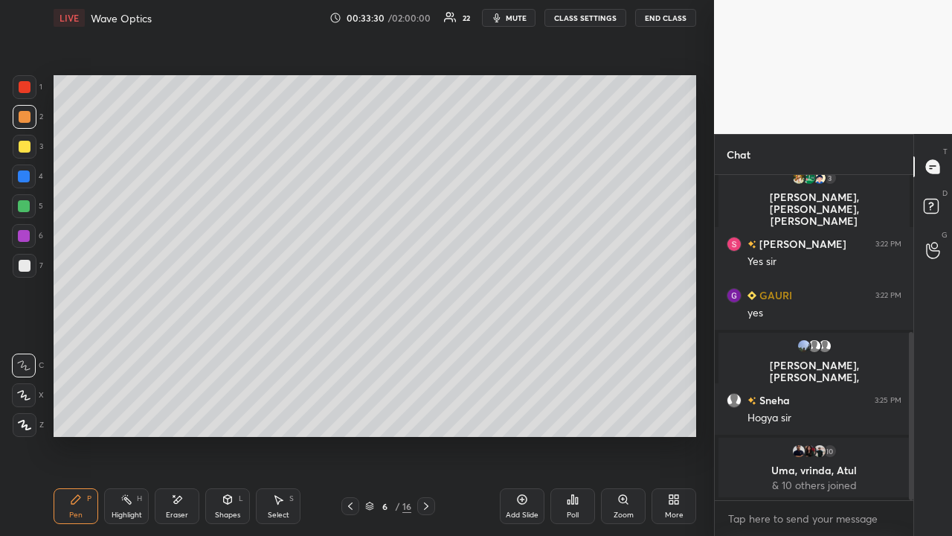
click at [348, 414] on icon at bounding box center [350, 506] width 12 height 12
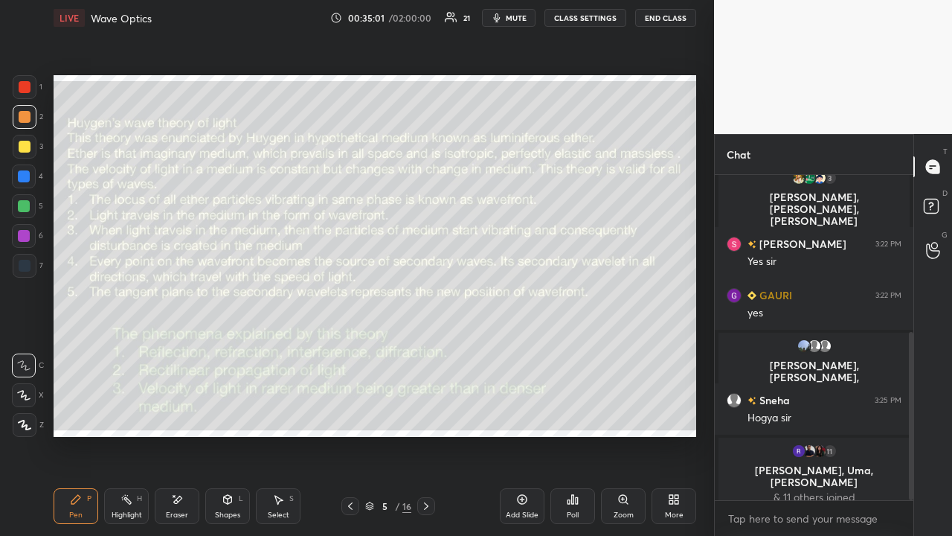
click at [426, 414] on icon at bounding box center [426, 506] width 12 height 12
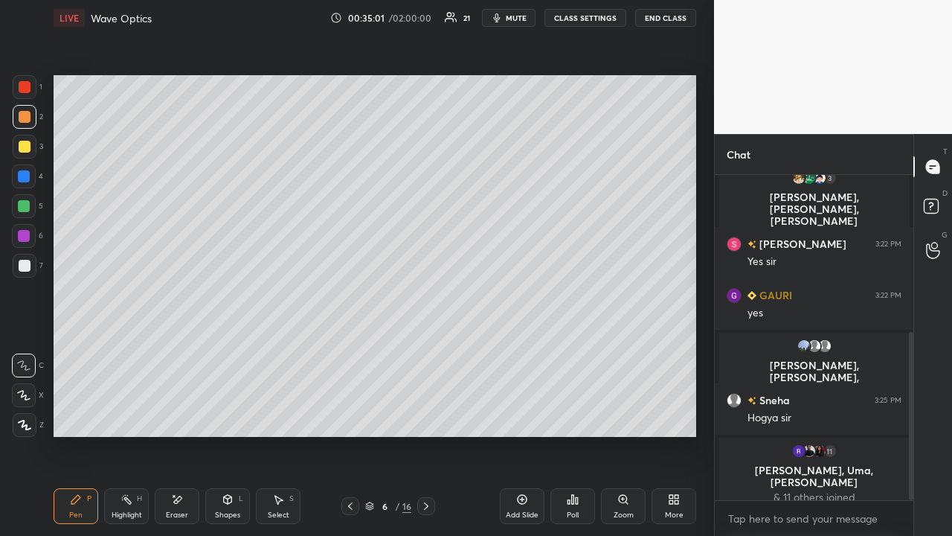
click at [426, 414] on icon at bounding box center [426, 506] width 12 height 12
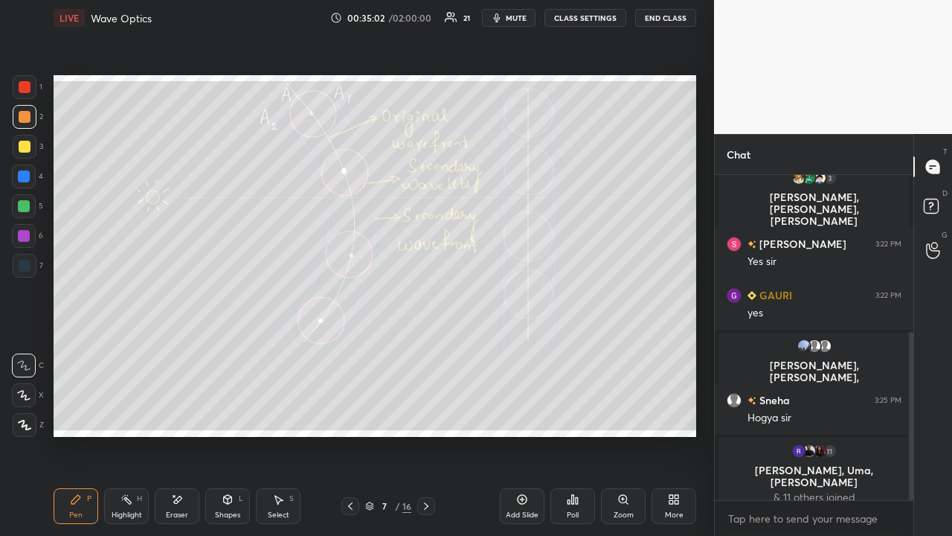
click at [427, 414] on icon at bounding box center [426, 506] width 12 height 12
click at [350, 414] on icon at bounding box center [350, 506] width 12 height 12
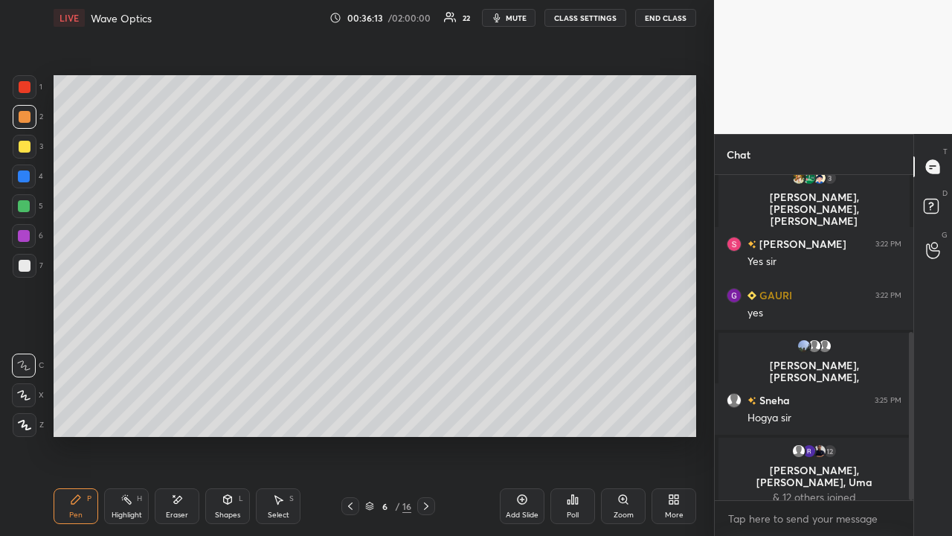
click at [349, 414] on icon at bounding box center [350, 506] width 12 height 12
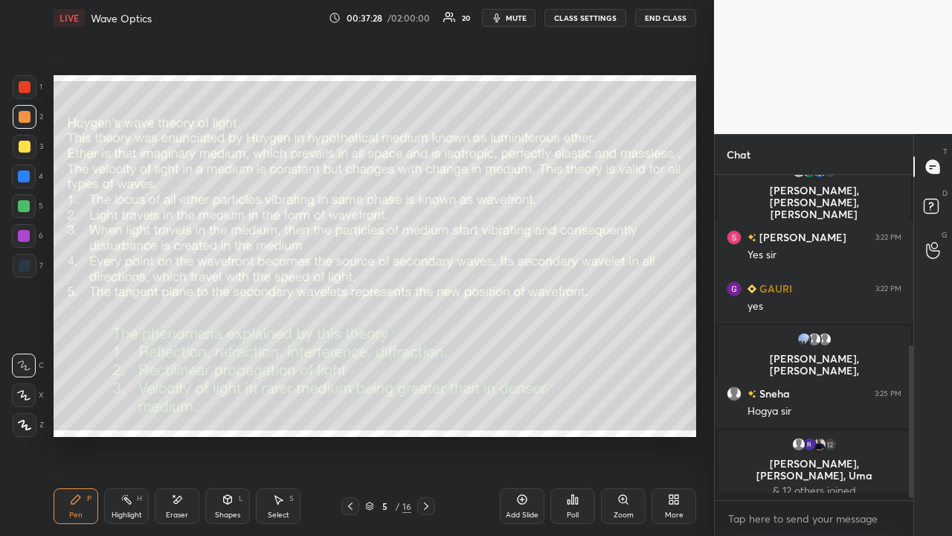
scroll to position [328, 0]
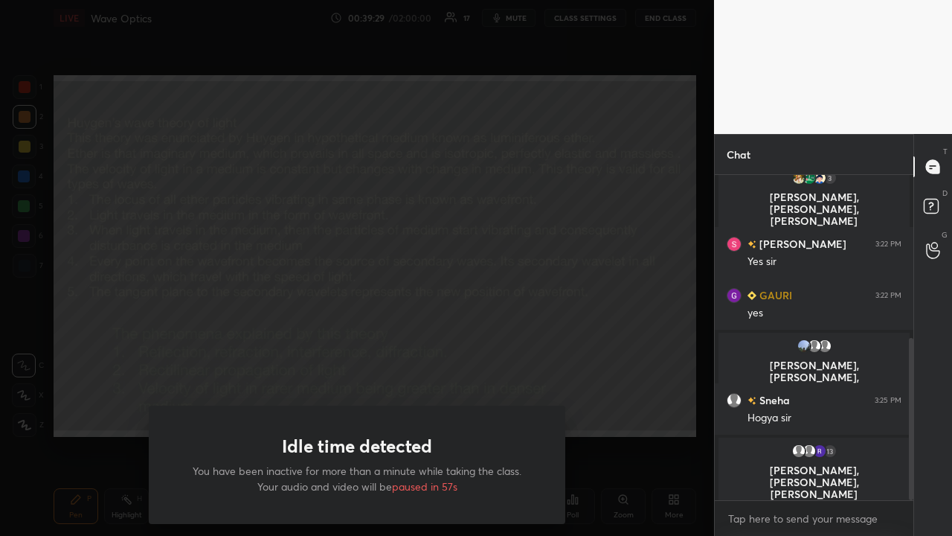
click at [103, 414] on div "Idle time detected You have been inactive for more than a minute while taking t…" at bounding box center [357, 268] width 714 height 536
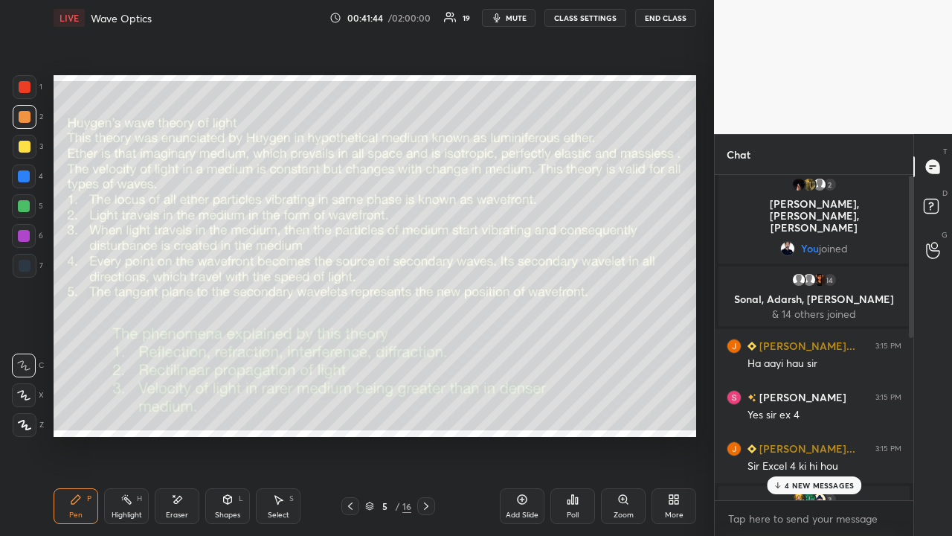
scroll to position [0, 0]
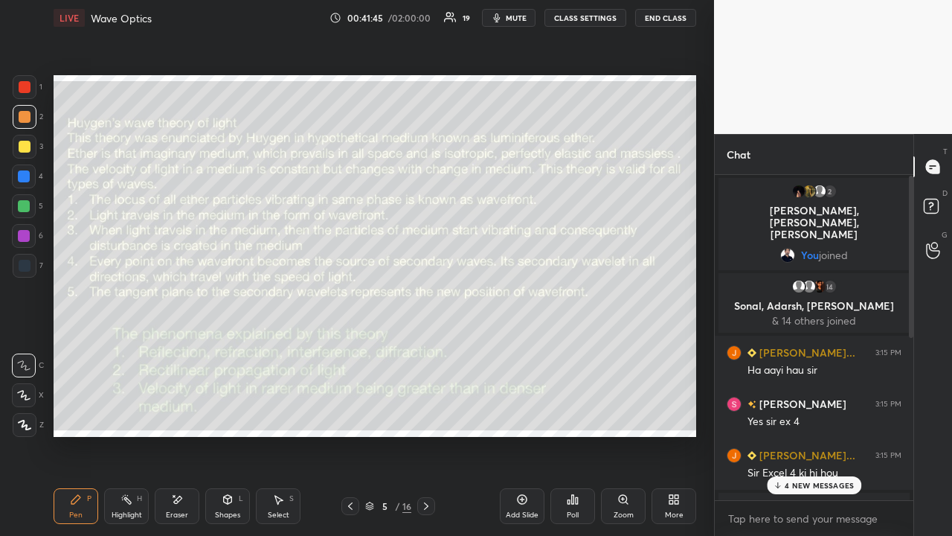
click at [844, 414] on div "4 NEW MESSAGES" at bounding box center [814, 485] width 94 height 18
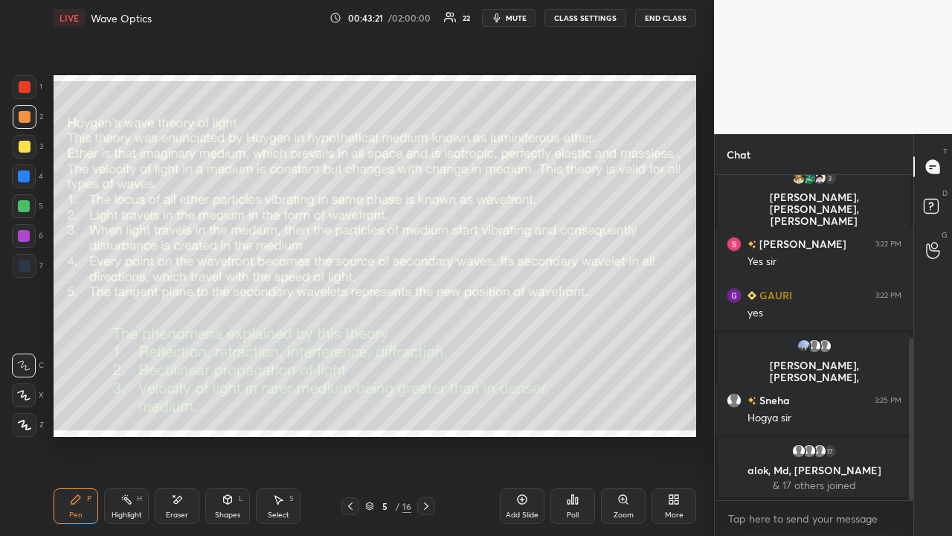
click at [426, 414] on icon at bounding box center [426, 505] width 4 height 7
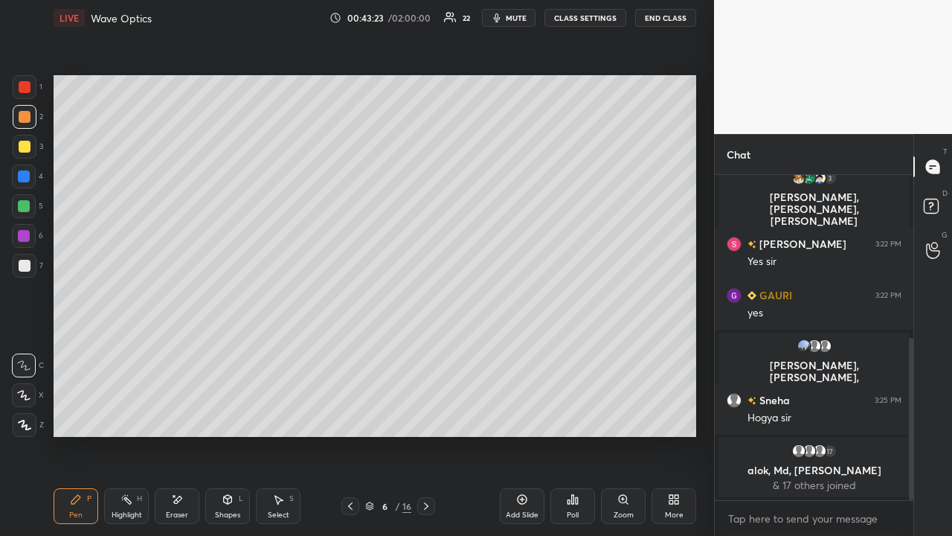
click at [425, 414] on icon at bounding box center [426, 506] width 12 height 12
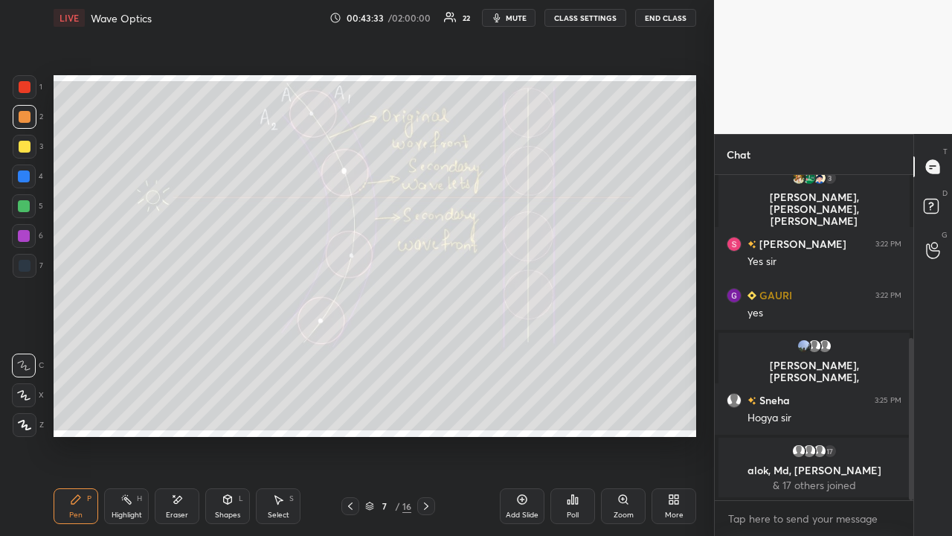
click at [167, 414] on div "Eraser" at bounding box center [177, 506] width 45 height 36
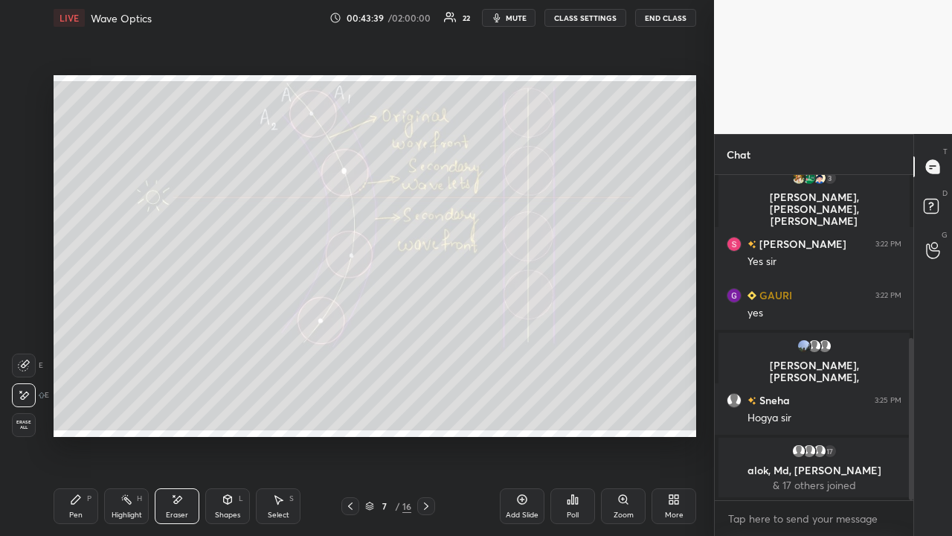
click at [60, 414] on div "Pen P" at bounding box center [76, 506] width 45 height 36
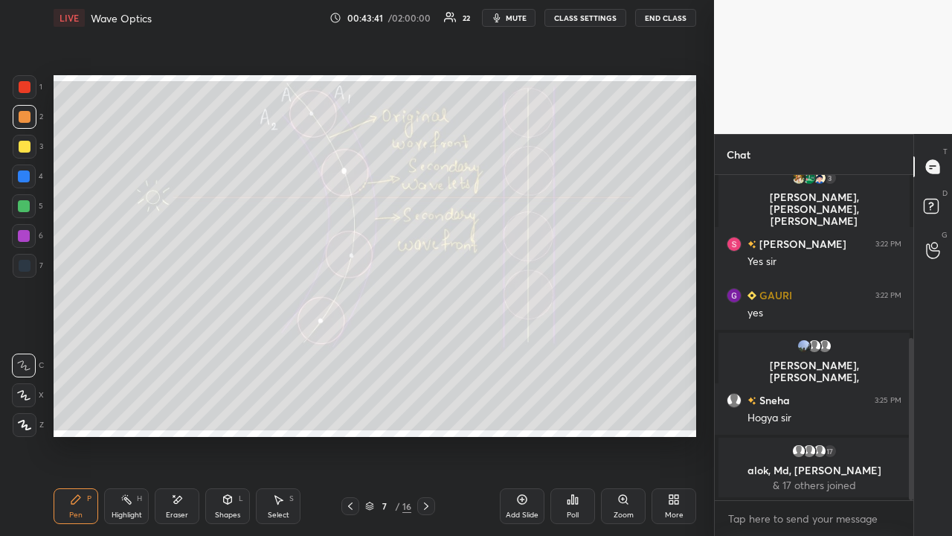
click at [25, 240] on div at bounding box center [24, 236] width 12 height 12
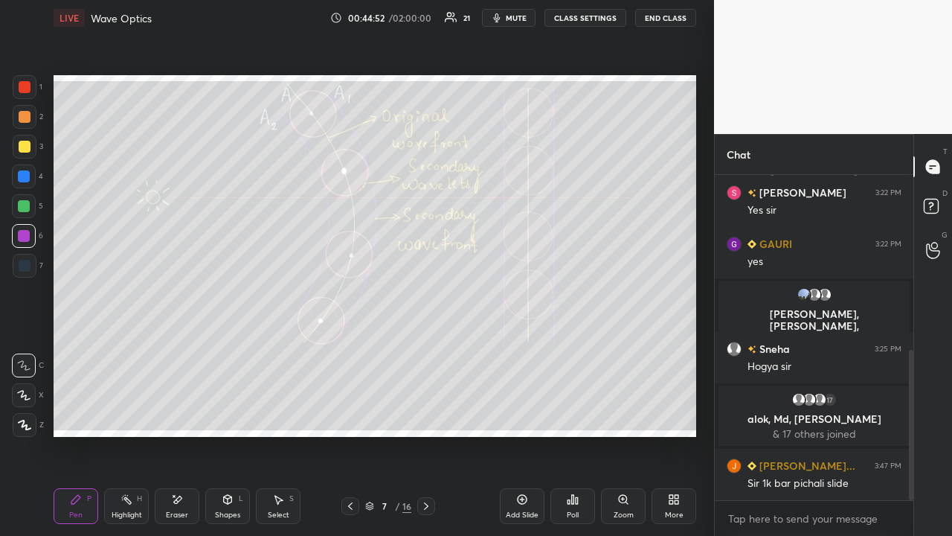
scroll to position [415, 0]
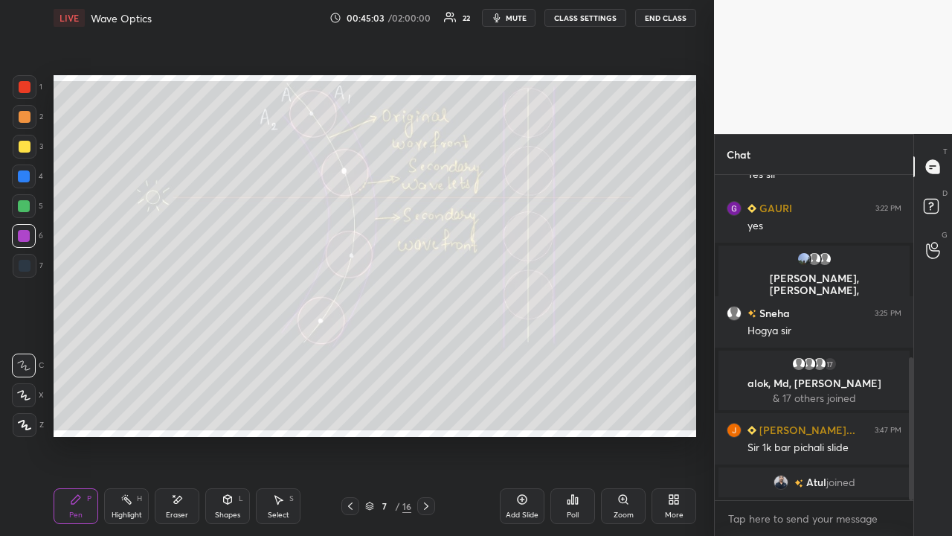
click at [350, 414] on icon at bounding box center [350, 506] width 12 height 12
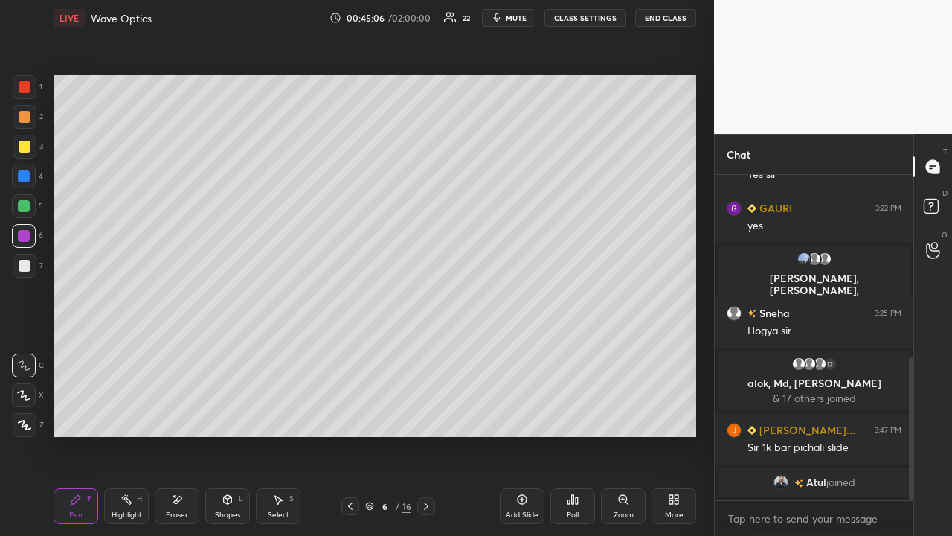
click at [350, 414] on icon at bounding box center [350, 506] width 12 height 12
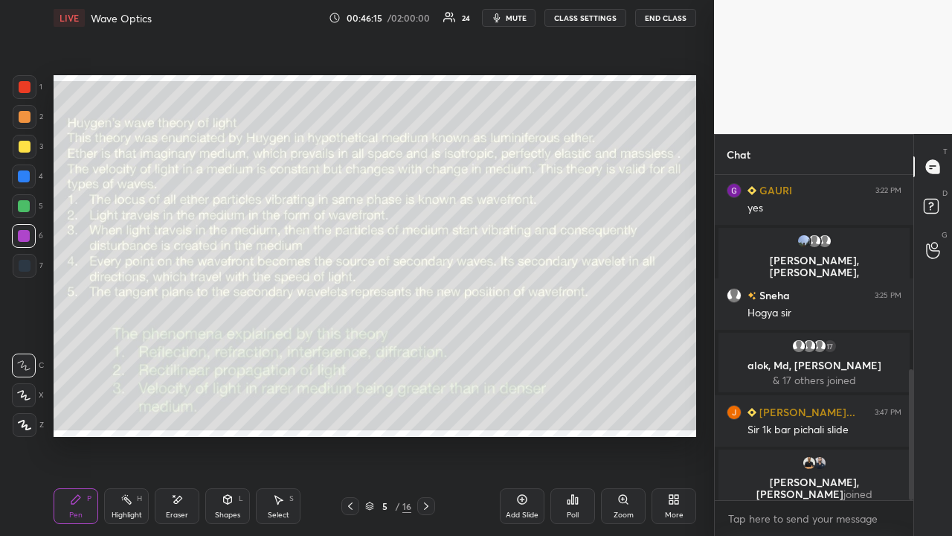
scroll to position [484, 0]
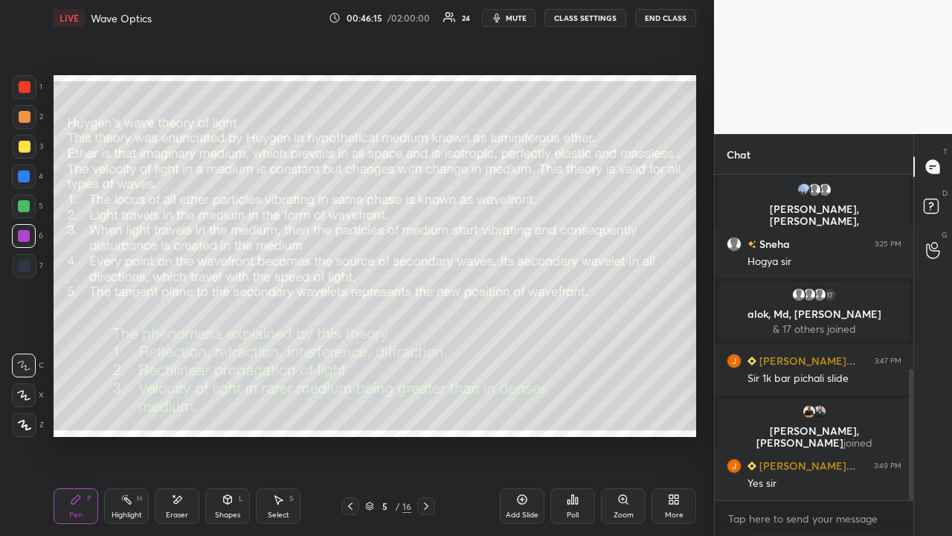
click at [423, 414] on icon at bounding box center [426, 506] width 12 height 12
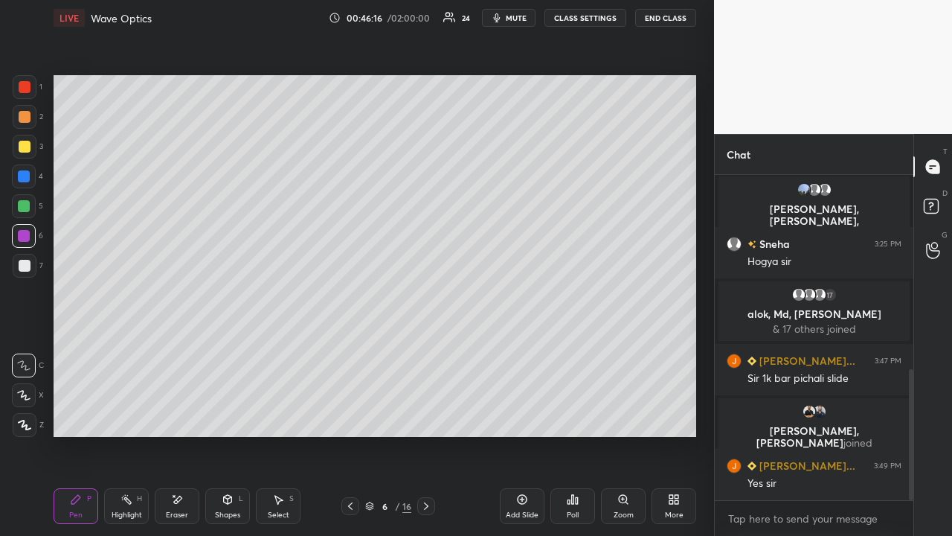
click at [422, 414] on icon at bounding box center [426, 506] width 12 height 12
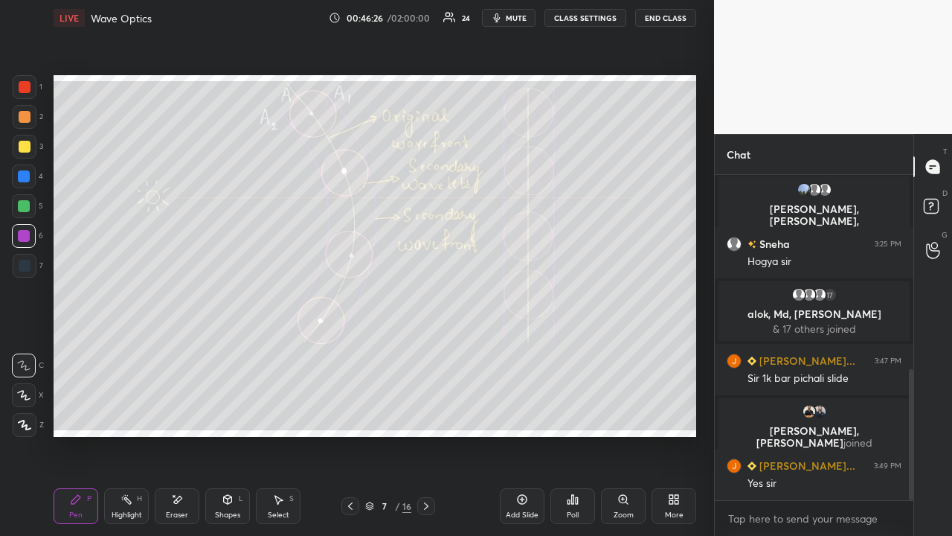
click at [426, 414] on icon at bounding box center [426, 506] width 12 height 12
click at [27, 210] on div at bounding box center [24, 206] width 12 height 12
click at [177, 414] on div "Eraser" at bounding box center [177, 506] width 45 height 36
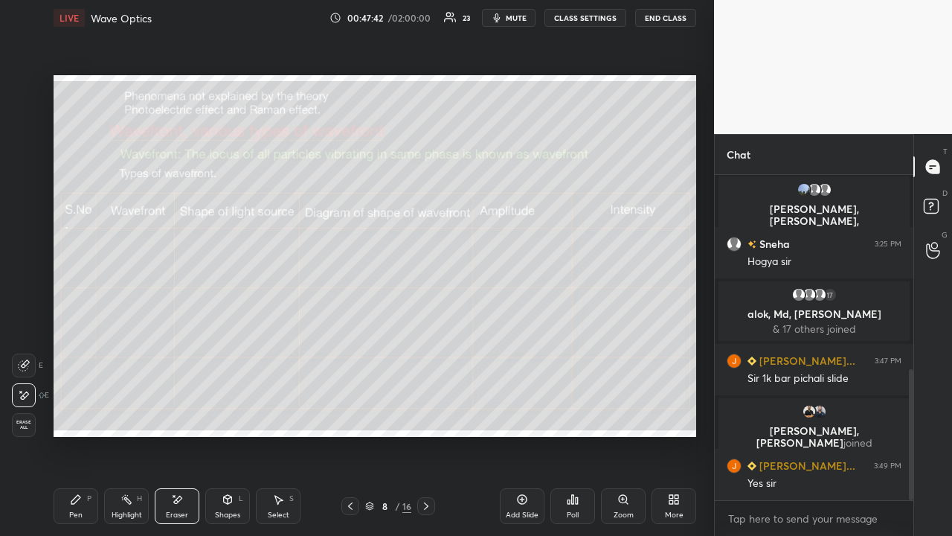
click at [28, 356] on div at bounding box center [24, 365] width 24 height 24
click at [89, 414] on div "P" at bounding box center [89, 498] width 4 height 7
click at [25, 239] on div at bounding box center [24, 236] width 12 height 12
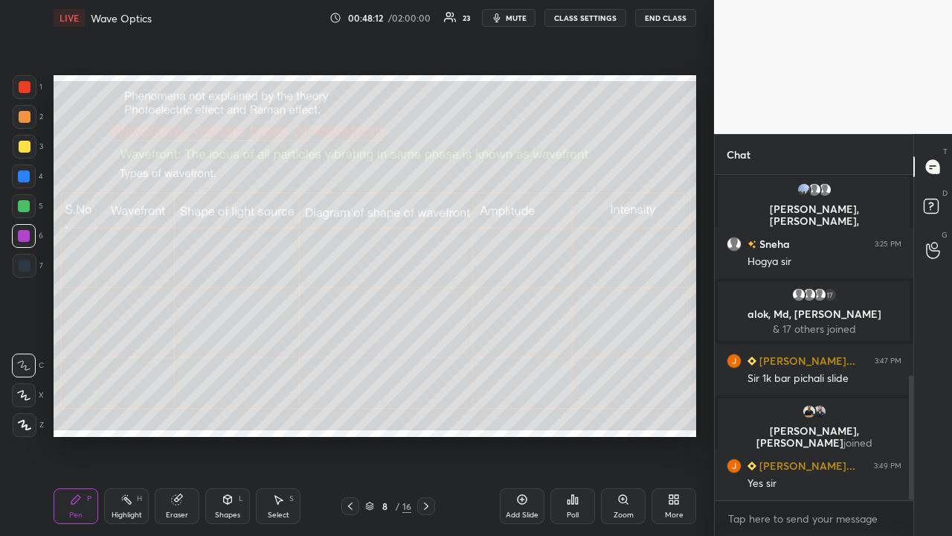
scroll to position [520, 0]
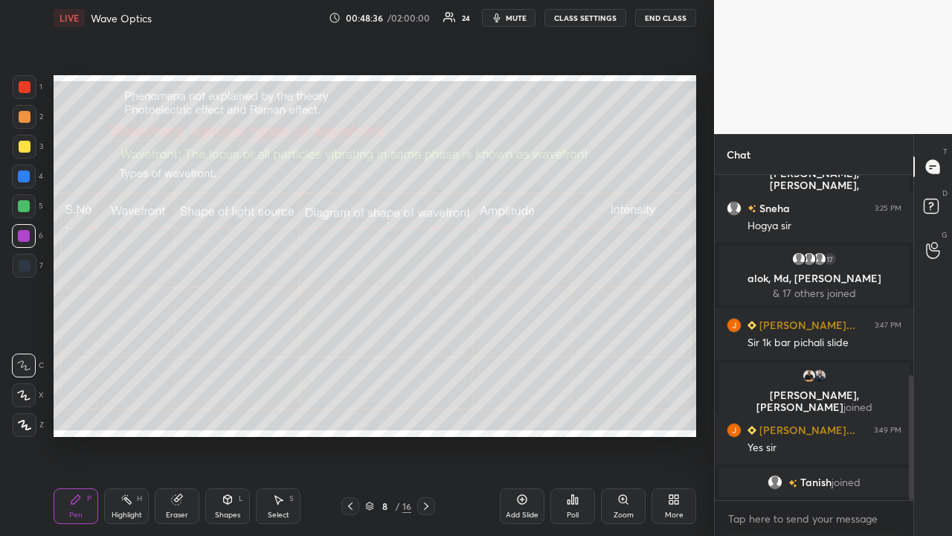
click at [181, 414] on icon at bounding box center [177, 499] width 12 height 12
click at [80, 414] on div "Pen P" at bounding box center [76, 506] width 45 height 36
click at [27, 205] on div at bounding box center [24, 206] width 12 height 12
click at [30, 151] on div at bounding box center [25, 147] width 24 height 24
click at [31, 232] on div at bounding box center [24, 236] width 24 height 24
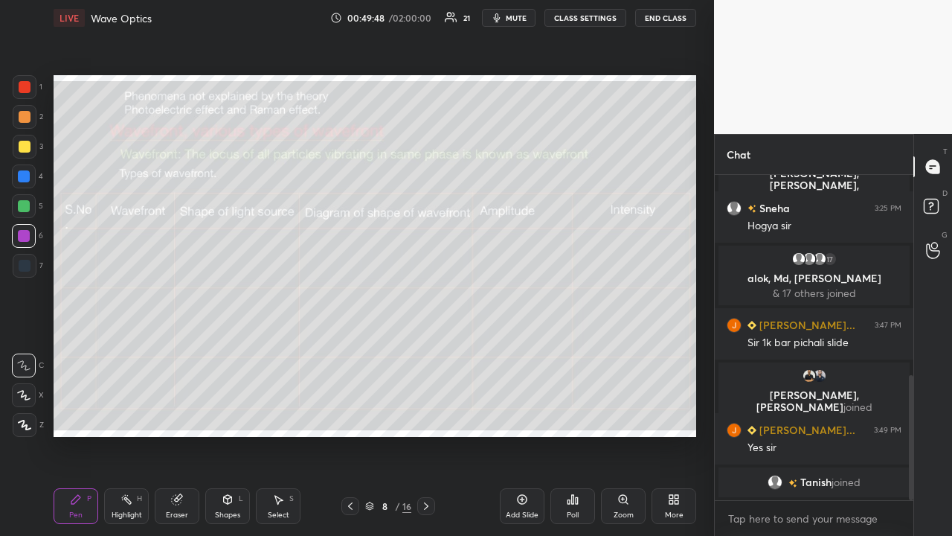
click at [31, 208] on div at bounding box center [24, 206] width 24 height 24
click at [23, 148] on div at bounding box center [25, 147] width 12 height 12
click at [22, 233] on div at bounding box center [24, 236] width 12 height 12
click at [28, 152] on div at bounding box center [25, 147] width 12 height 12
click at [32, 212] on div at bounding box center [24, 206] width 24 height 24
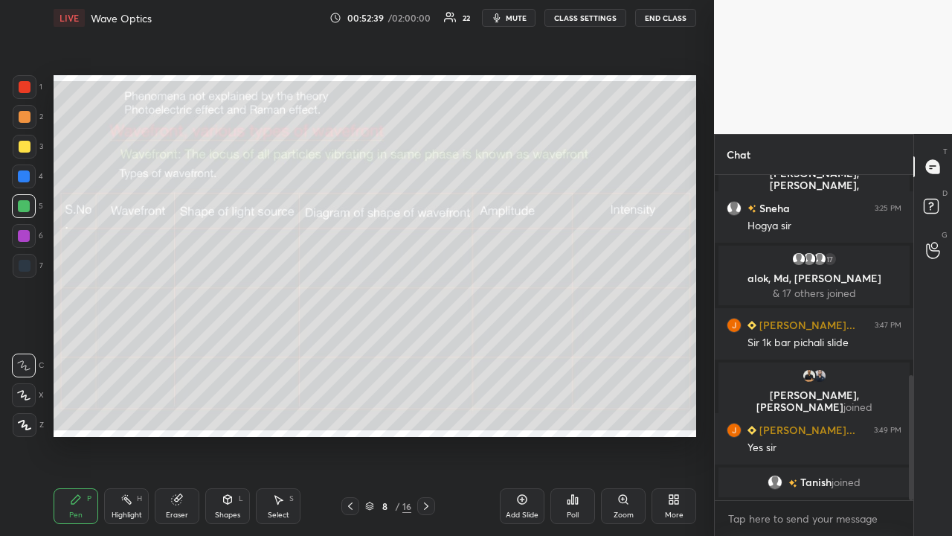
click at [29, 206] on div at bounding box center [24, 206] width 12 height 12
click at [141, 414] on div "H" at bounding box center [139, 498] width 5 height 7
click at [368, 414] on div "Pen P Highlight H Eraser Shapes L Select S 8 / 16 Add Slide Poll Zoom More" at bounding box center [375, 506] width 643 height 60
click at [83, 414] on div "Pen P" at bounding box center [76, 506] width 45 height 36
click at [132, 414] on div "Highlight H" at bounding box center [126, 506] width 45 height 36
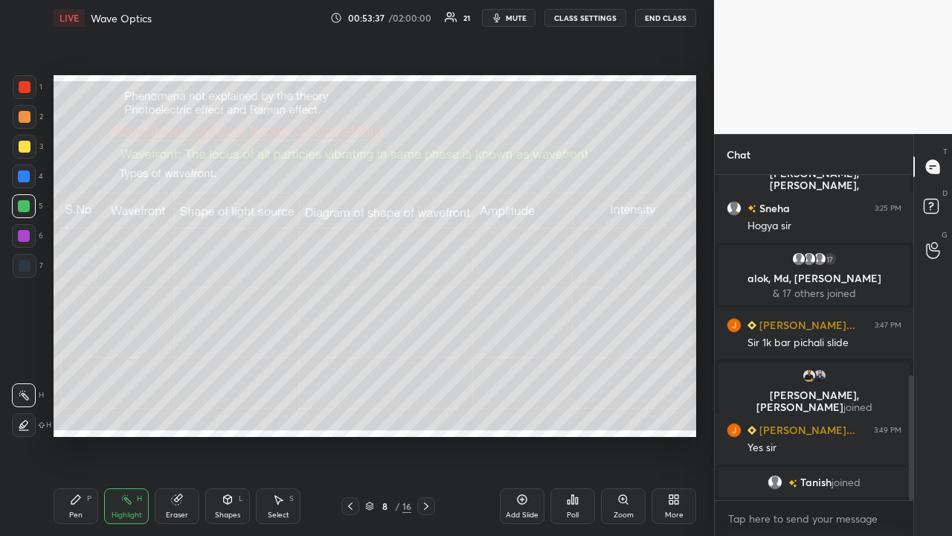
click at [73, 414] on div "Pen P" at bounding box center [76, 506] width 45 height 36
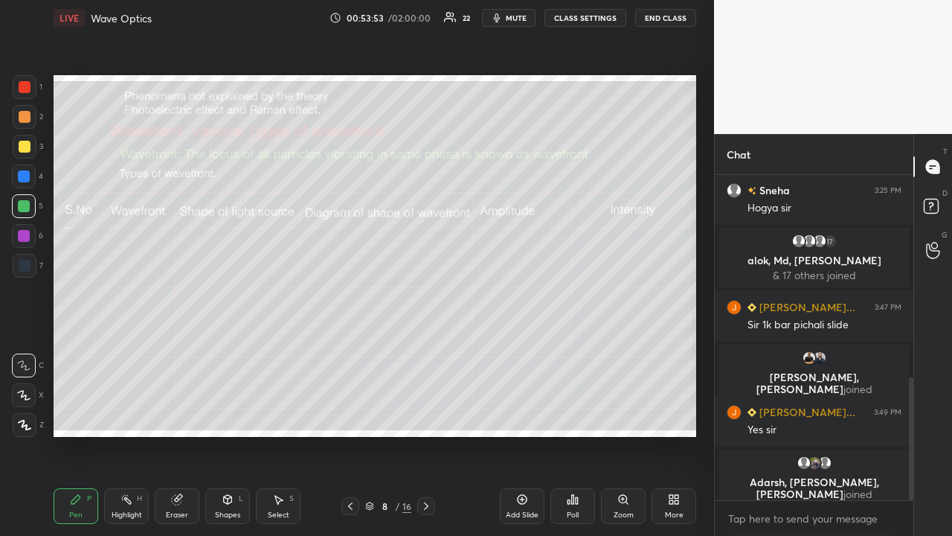
click at [22, 237] on div at bounding box center [24, 236] width 12 height 12
click at [426, 414] on icon at bounding box center [426, 506] width 12 height 12
click at [346, 414] on icon at bounding box center [350, 506] width 12 height 12
click at [169, 414] on div "Eraser" at bounding box center [177, 514] width 22 height 7
click at [126, 414] on rect at bounding box center [127, 500] width 7 height 7
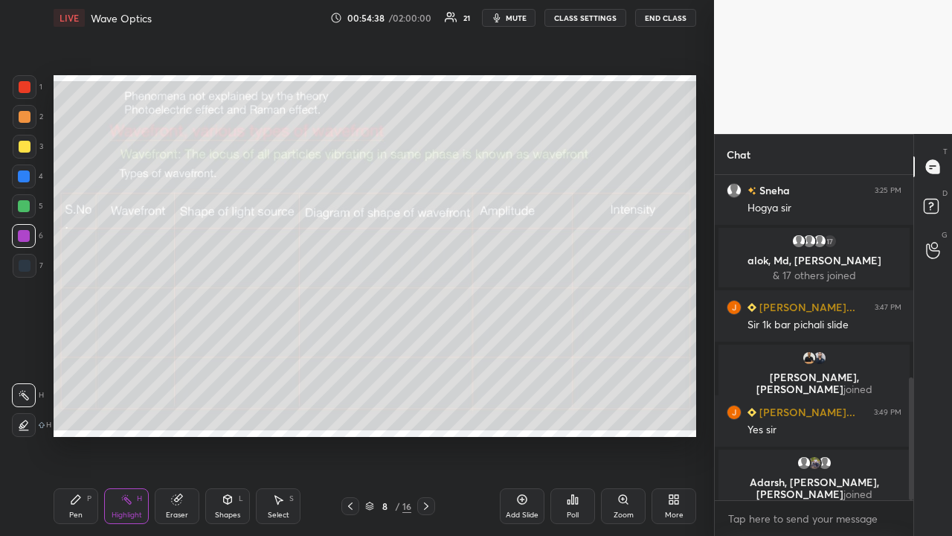
click at [426, 414] on icon at bounding box center [426, 506] width 12 height 12
click at [68, 414] on div "Pen P" at bounding box center [76, 506] width 45 height 36
click at [133, 414] on div "Highlight H" at bounding box center [126, 506] width 45 height 36
click at [26, 414] on icon at bounding box center [24, 425] width 12 height 12
click at [25, 147] on div at bounding box center [25, 147] width 12 height 12
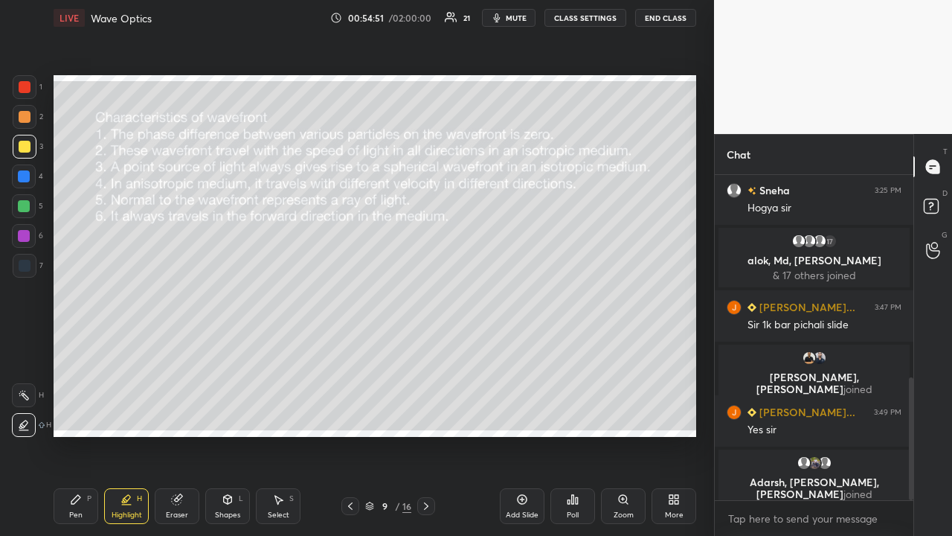
click at [165, 414] on div "Eraser" at bounding box center [177, 506] width 45 height 36
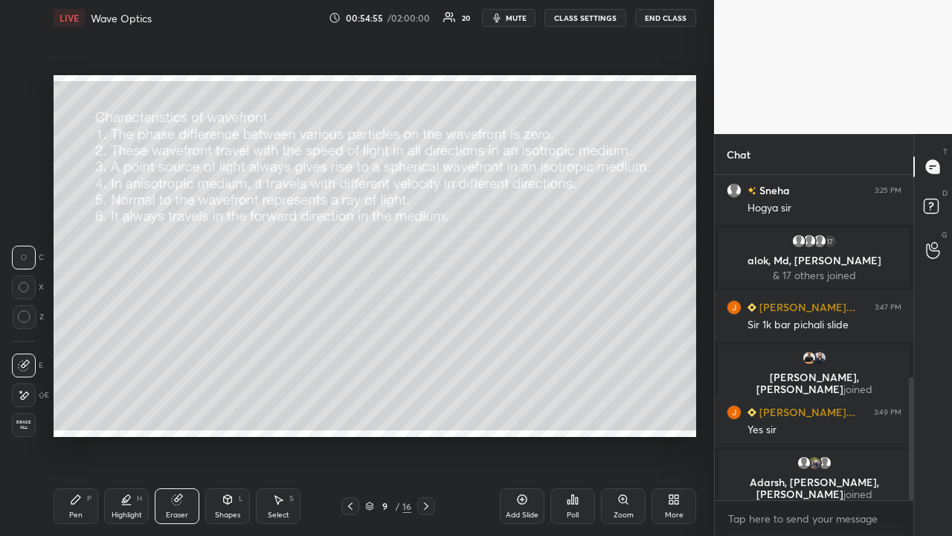
click at [87, 414] on div "Pen P" at bounding box center [76, 506] width 45 height 36
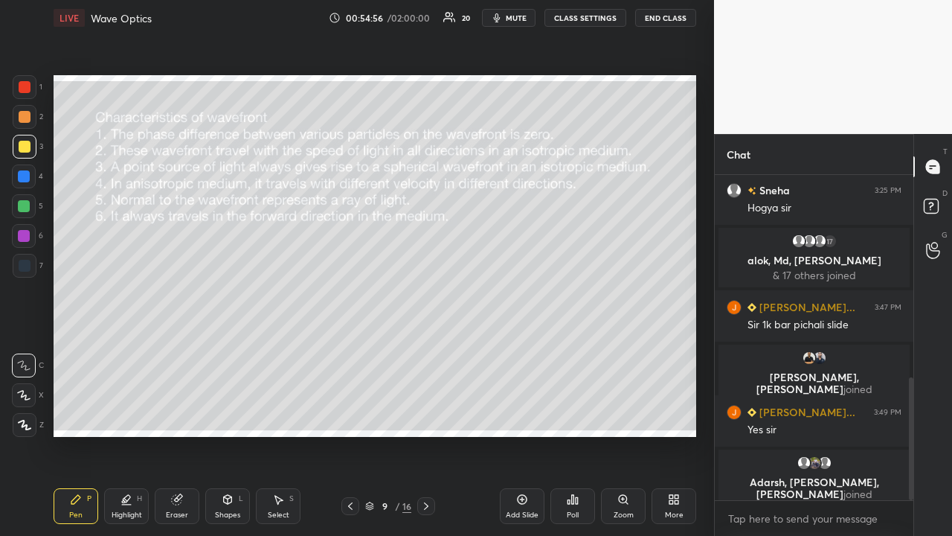
click at [27, 236] on div at bounding box center [24, 236] width 12 height 12
click at [359, 414] on div at bounding box center [350, 506] width 18 height 18
click at [426, 414] on icon at bounding box center [426, 506] width 12 height 12
click at [426, 414] on div at bounding box center [426, 506] width 18 height 18
click at [352, 414] on icon at bounding box center [350, 506] width 12 height 12
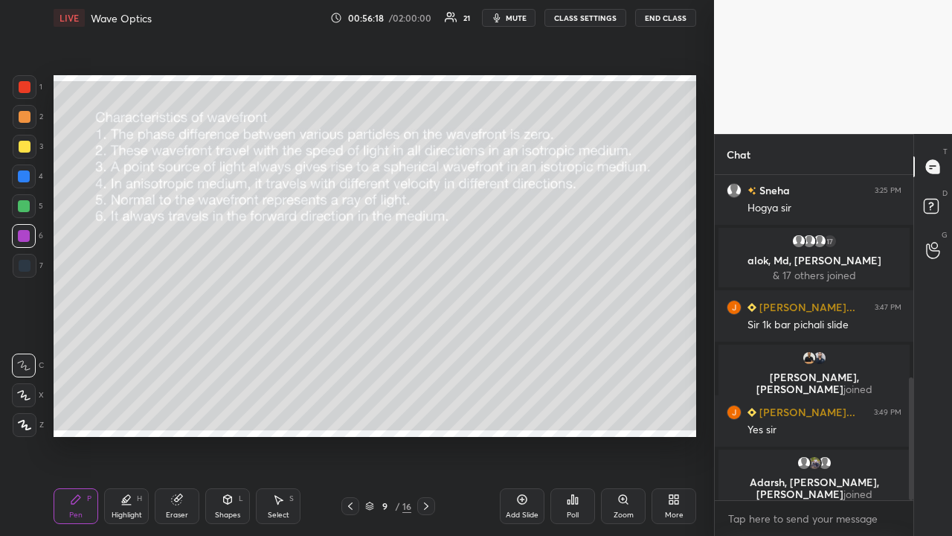
click at [350, 414] on icon at bounding box center [350, 506] width 12 height 12
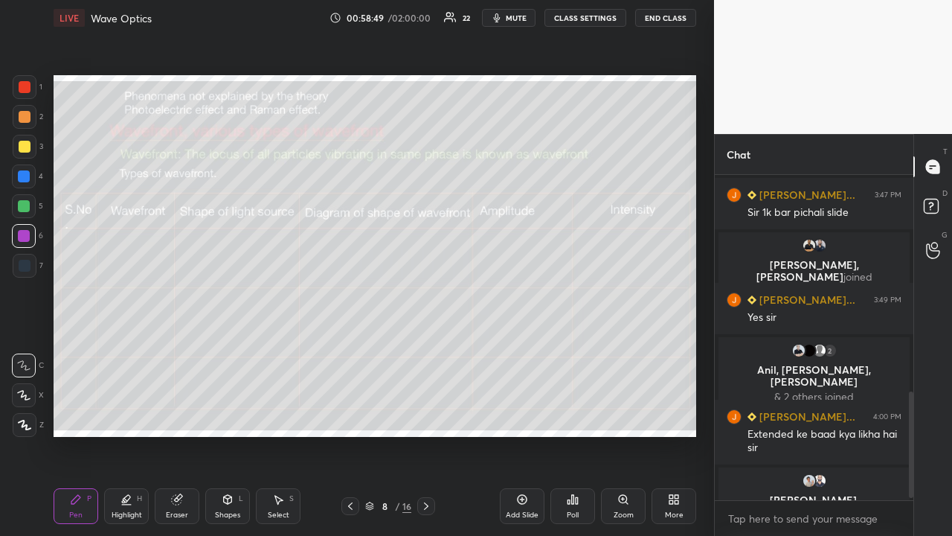
scroll to position [668, 0]
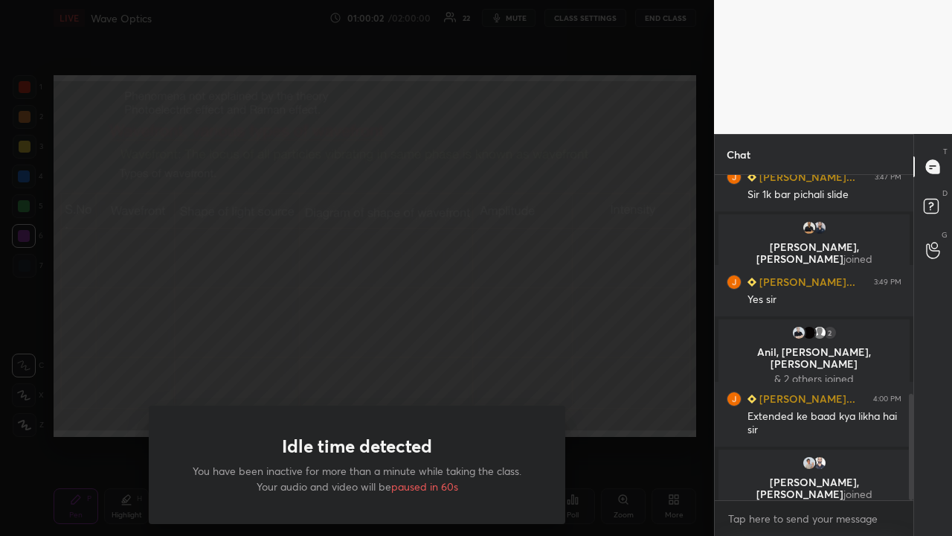
click at [421, 414] on span "paused in 60s" at bounding box center [424, 486] width 67 height 14
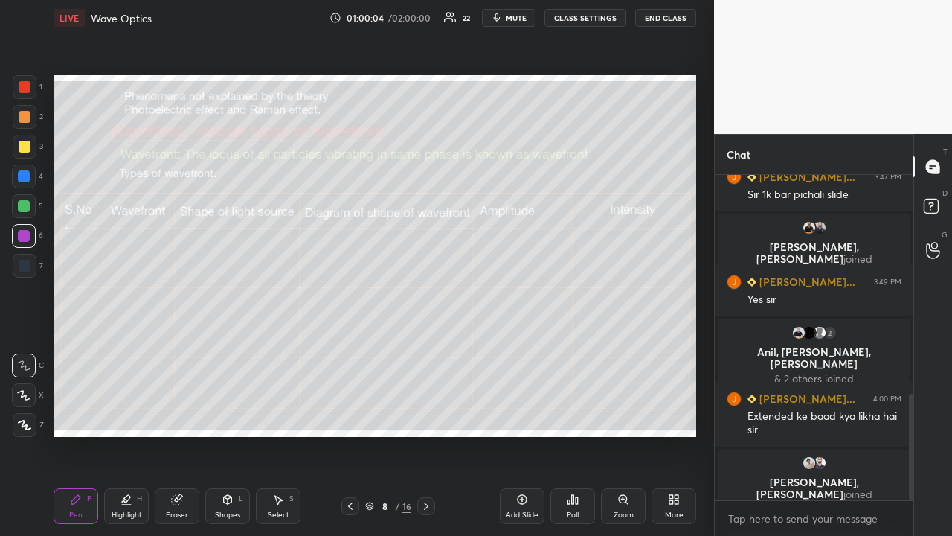
click at [427, 414] on icon at bounding box center [426, 505] width 4 height 7
click at [19, 211] on div at bounding box center [24, 206] width 12 height 12
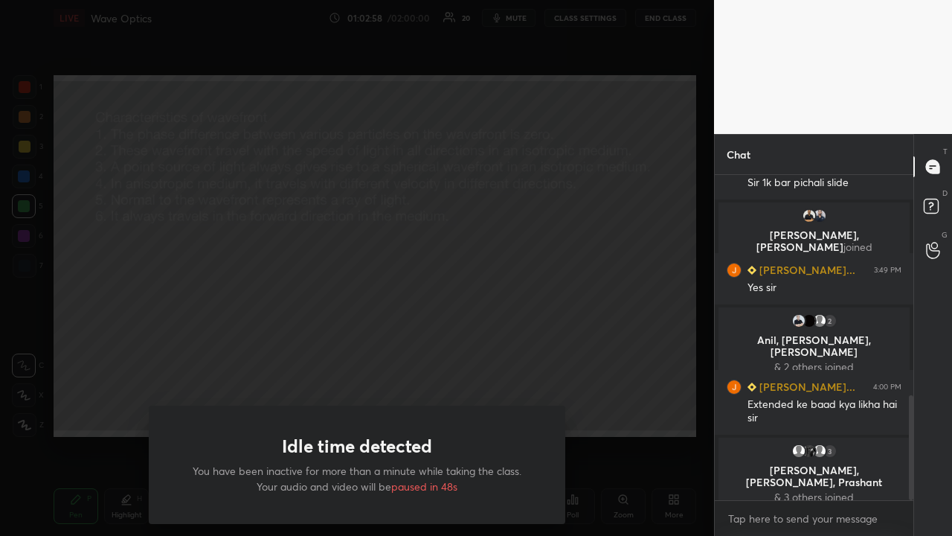
click at [103, 358] on div "Idle time detected You have been inactive for more than a minute while taking t…" at bounding box center [357, 268] width 714 height 536
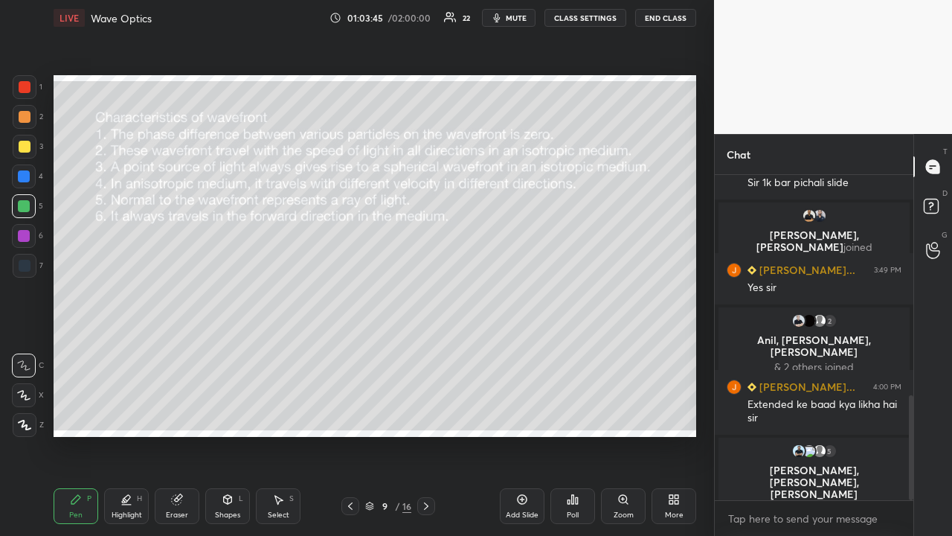
click at [426, 414] on icon at bounding box center [426, 506] width 12 height 12
click at [24, 144] on div at bounding box center [25, 147] width 12 height 12
click at [23, 239] on div at bounding box center [24, 236] width 12 height 12
click at [188, 414] on div "Eraser" at bounding box center [177, 506] width 45 height 36
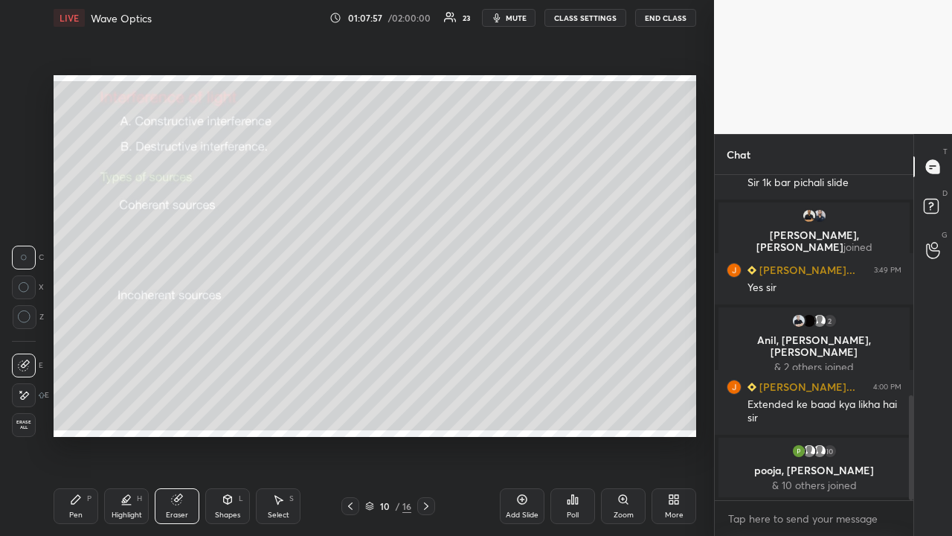
click at [82, 414] on div "Pen P" at bounding box center [76, 506] width 45 height 36
click at [182, 414] on div "Eraser" at bounding box center [177, 506] width 45 height 36
click at [74, 414] on div "Pen P" at bounding box center [76, 506] width 45 height 36
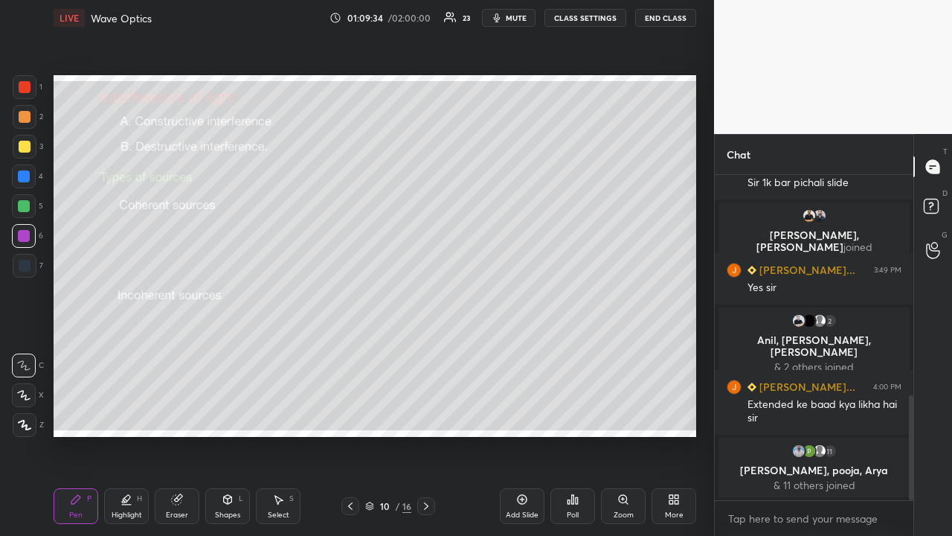
click at [19, 153] on div at bounding box center [25, 147] width 24 height 24
click at [170, 414] on div "Eraser" at bounding box center [177, 514] width 22 height 7
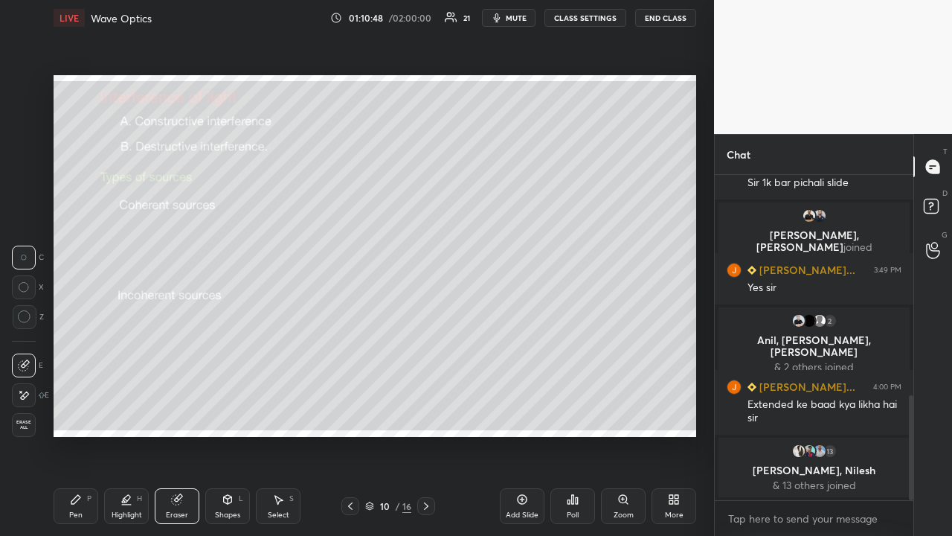
click at [79, 414] on icon at bounding box center [76, 499] width 12 height 12
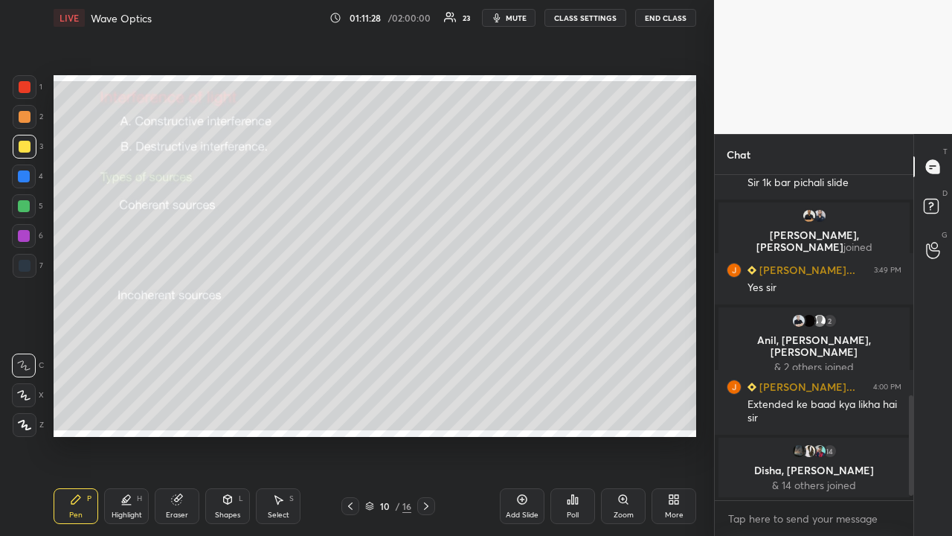
click at [425, 414] on icon at bounding box center [426, 506] width 12 height 12
click at [22, 205] on div at bounding box center [24, 206] width 12 height 12
click at [124, 414] on div "Highlight" at bounding box center [127, 514] width 31 height 7
click at [77, 414] on icon at bounding box center [76, 499] width 12 height 12
click at [170, 414] on div "Eraser" at bounding box center [177, 506] width 45 height 36
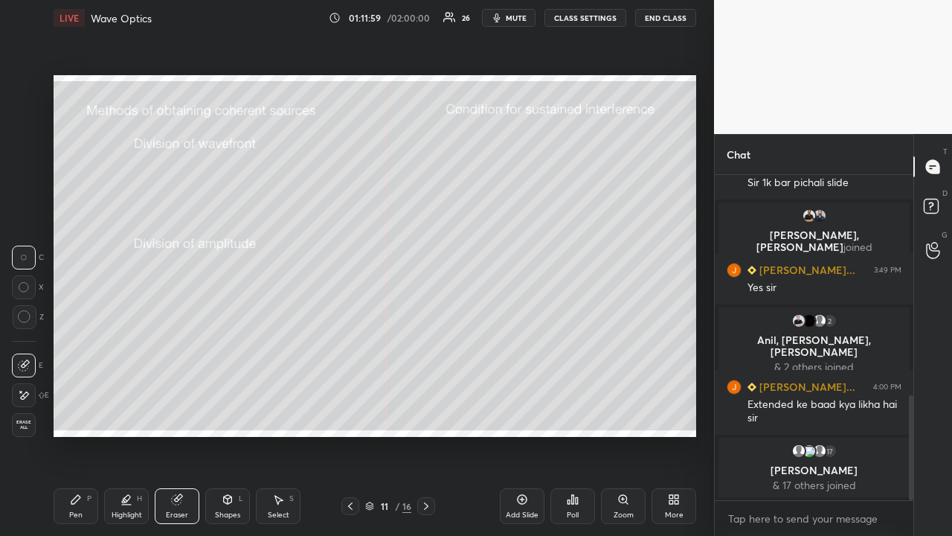
click at [28, 398] on icon at bounding box center [24, 395] width 12 height 13
click at [132, 414] on icon at bounding box center [127, 499] width 12 height 12
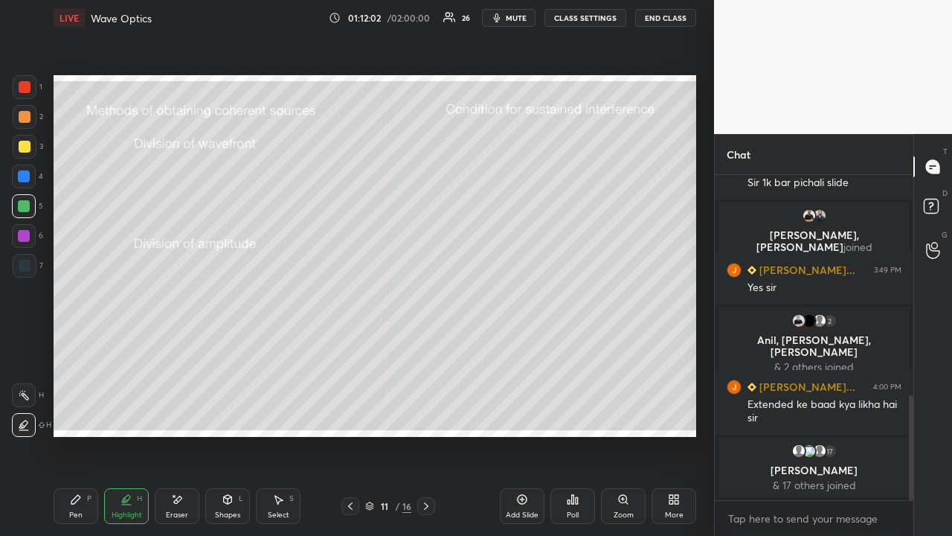
click at [26, 393] on icon at bounding box center [24, 395] width 12 height 12
click at [77, 414] on icon at bounding box center [76, 499] width 12 height 12
click at [25, 241] on div at bounding box center [24, 236] width 12 height 12
click at [349, 414] on icon at bounding box center [350, 506] width 12 height 12
click at [350, 414] on icon at bounding box center [350, 506] width 12 height 12
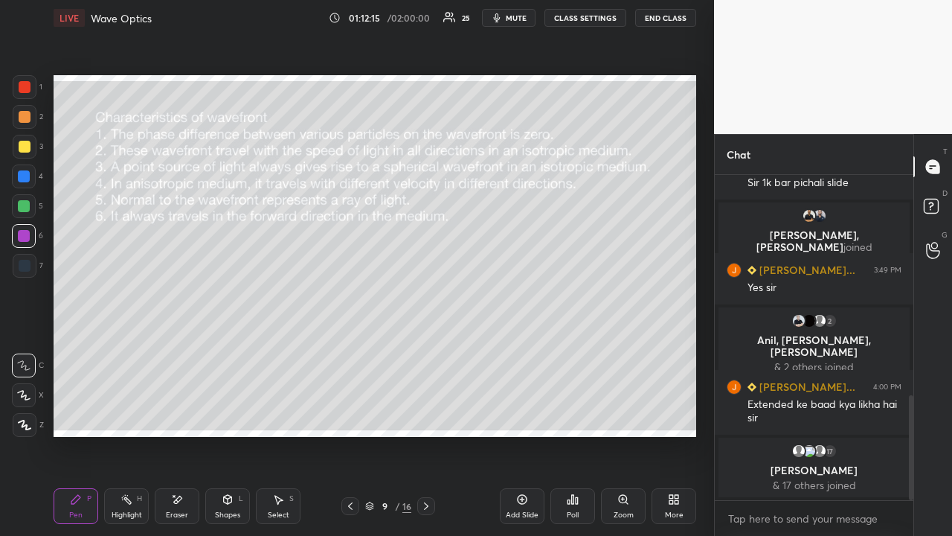
click at [350, 414] on div at bounding box center [350, 506] width 18 height 18
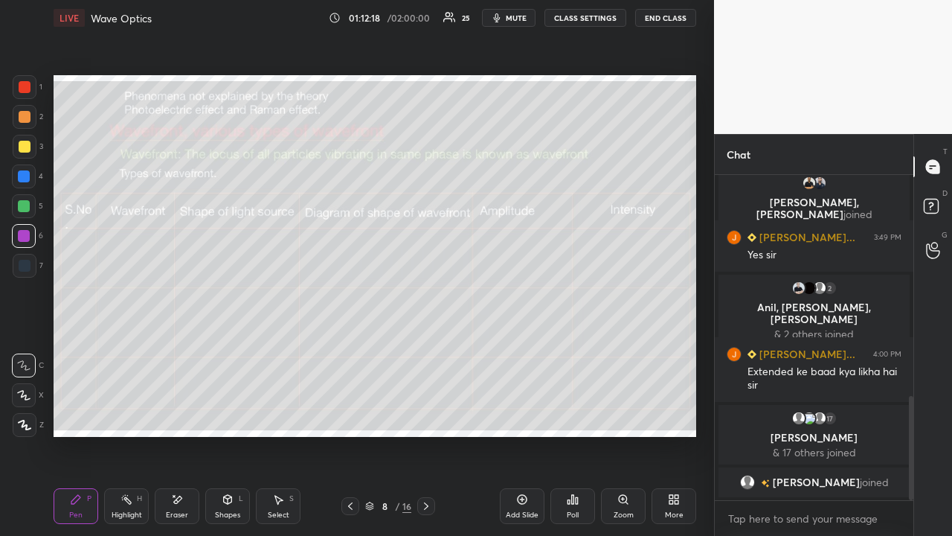
click at [430, 414] on div at bounding box center [426, 506] width 18 height 18
click at [427, 414] on icon at bounding box center [426, 506] width 12 height 12
click at [426, 414] on icon at bounding box center [426, 506] width 12 height 12
click at [126, 414] on rect at bounding box center [127, 500] width 7 height 7
click at [81, 414] on icon at bounding box center [76, 499] width 12 height 12
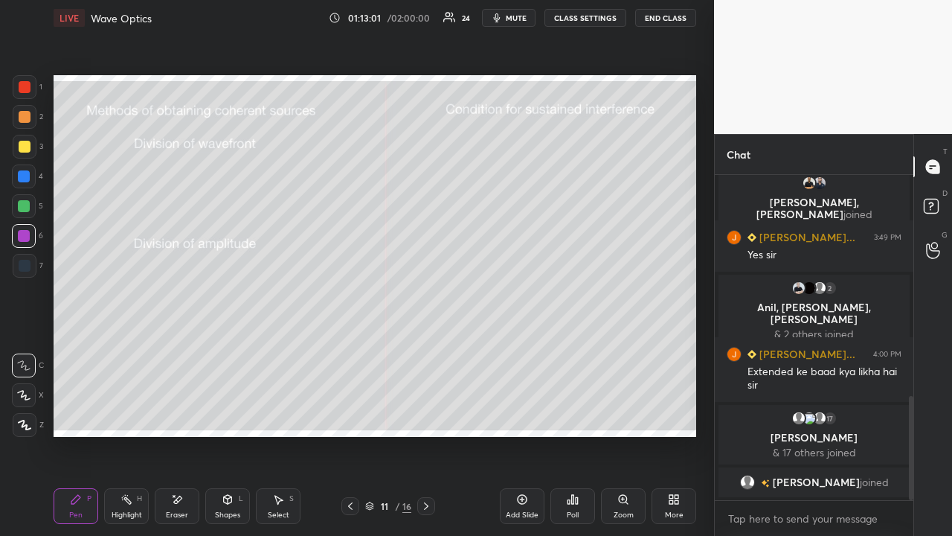
scroll to position [707, 0]
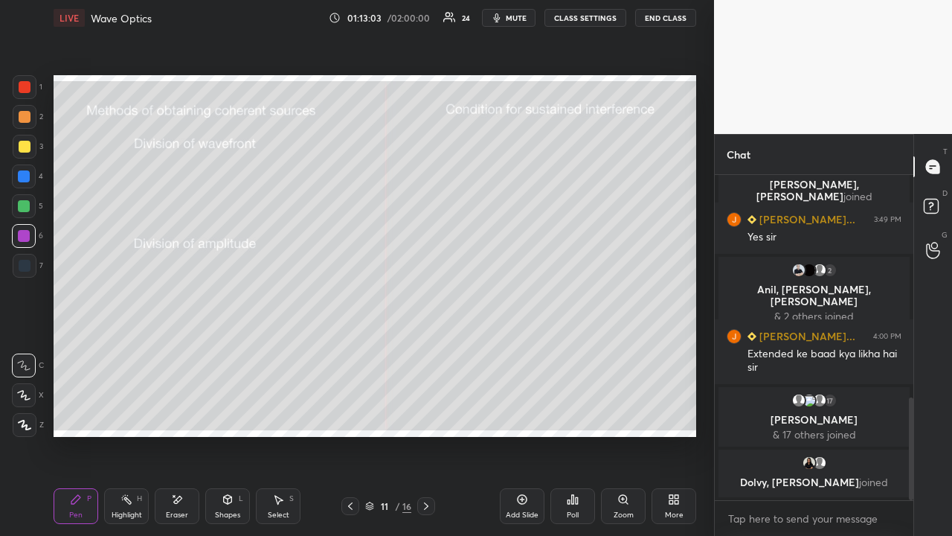
click at [26, 150] on div at bounding box center [25, 147] width 12 height 12
click at [164, 414] on div "Eraser" at bounding box center [177, 506] width 45 height 36
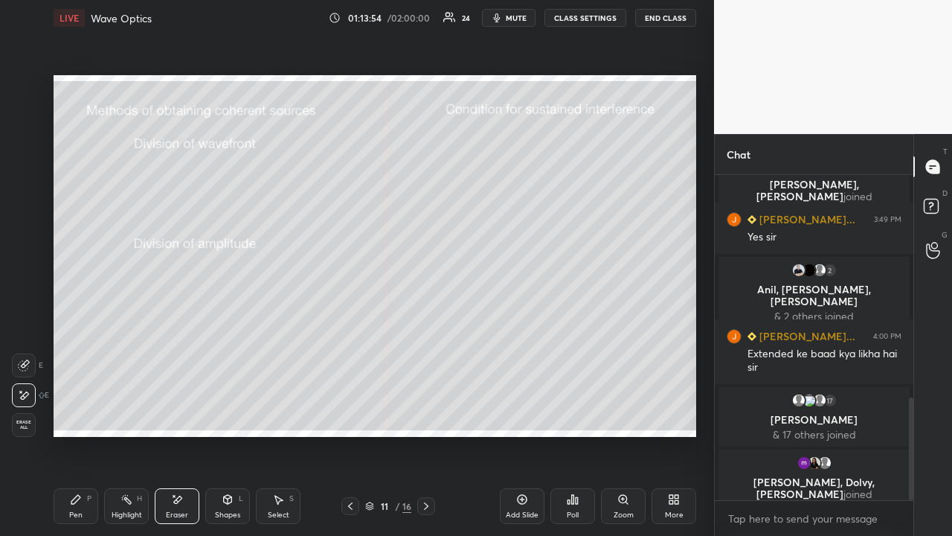
click at [228, 414] on div "Shapes L" at bounding box center [227, 506] width 45 height 36
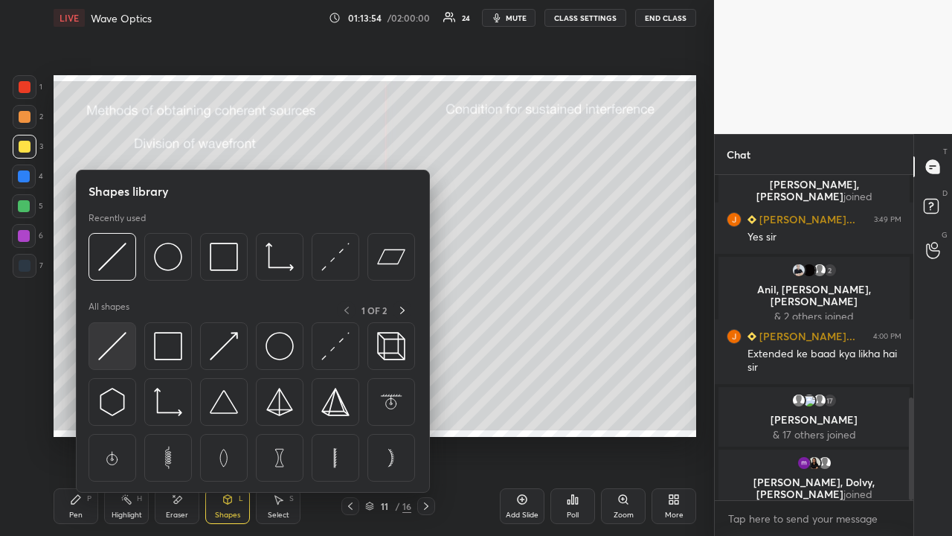
click at [115, 345] on img at bounding box center [112, 346] width 28 height 28
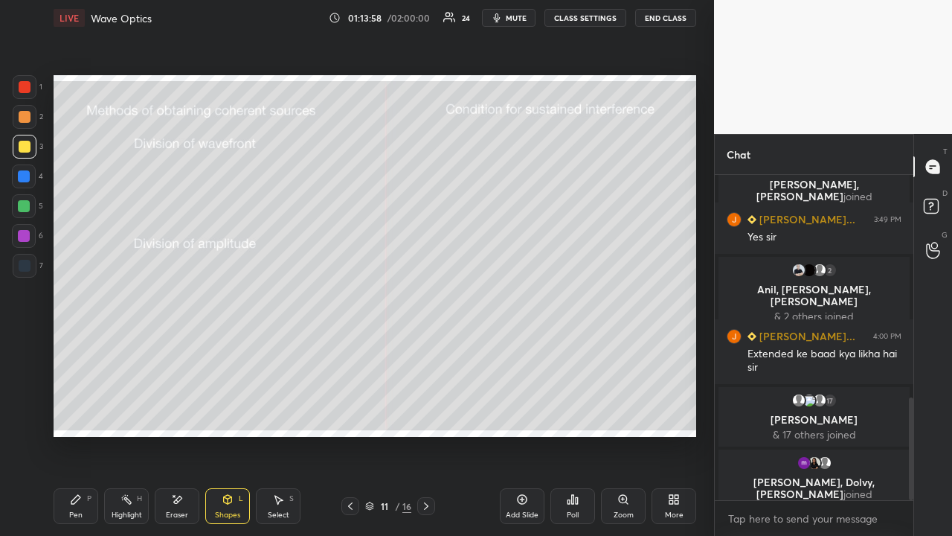
click at [80, 414] on icon at bounding box center [76, 499] width 12 height 12
click at [23, 238] on div at bounding box center [24, 236] width 12 height 12
click at [30, 240] on div at bounding box center [24, 236] width 24 height 24
click at [218, 414] on div "Shapes" at bounding box center [227, 514] width 25 height 7
click at [217, 414] on div "Shapes" at bounding box center [227, 514] width 25 height 7
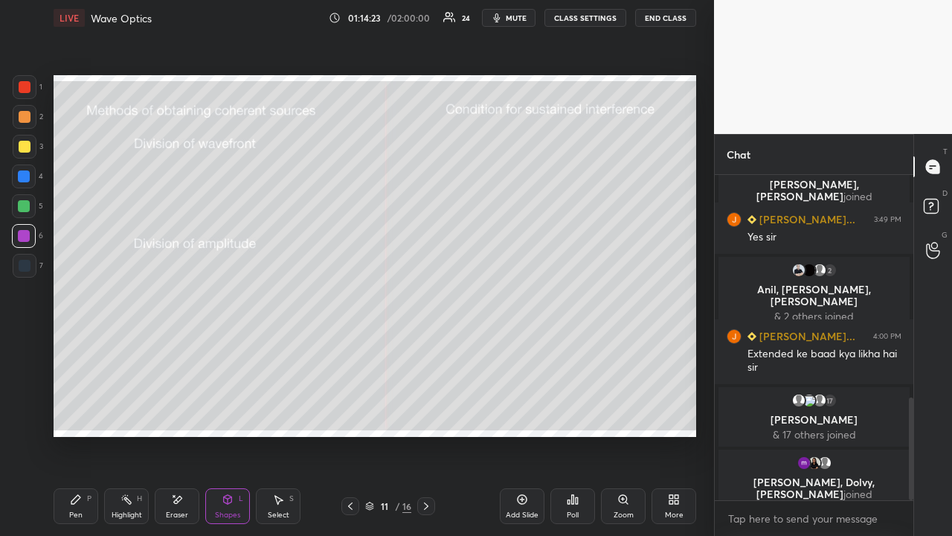
click at [78, 414] on div "Pen P" at bounding box center [76, 506] width 45 height 36
click at [223, 414] on div "Shapes" at bounding box center [227, 514] width 25 height 7
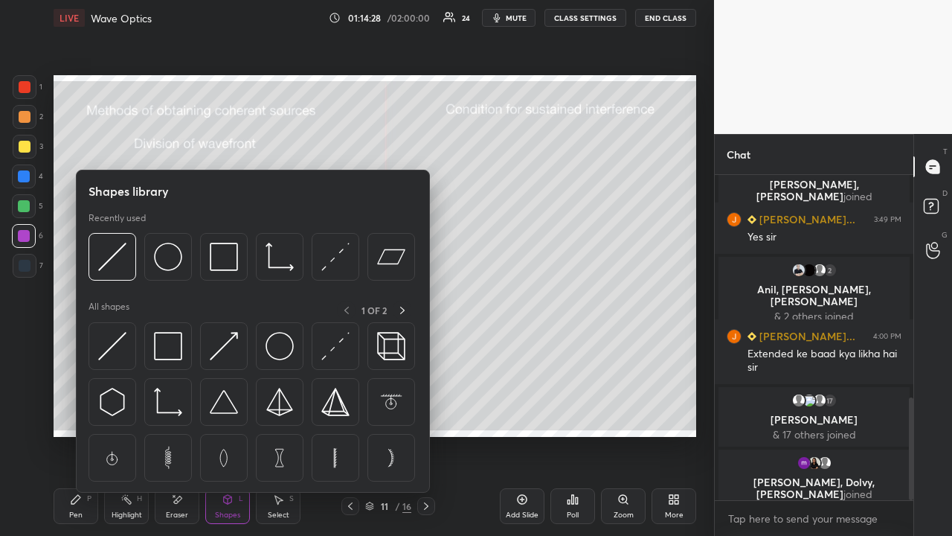
click at [114, 349] on img at bounding box center [112, 346] width 28 height 28
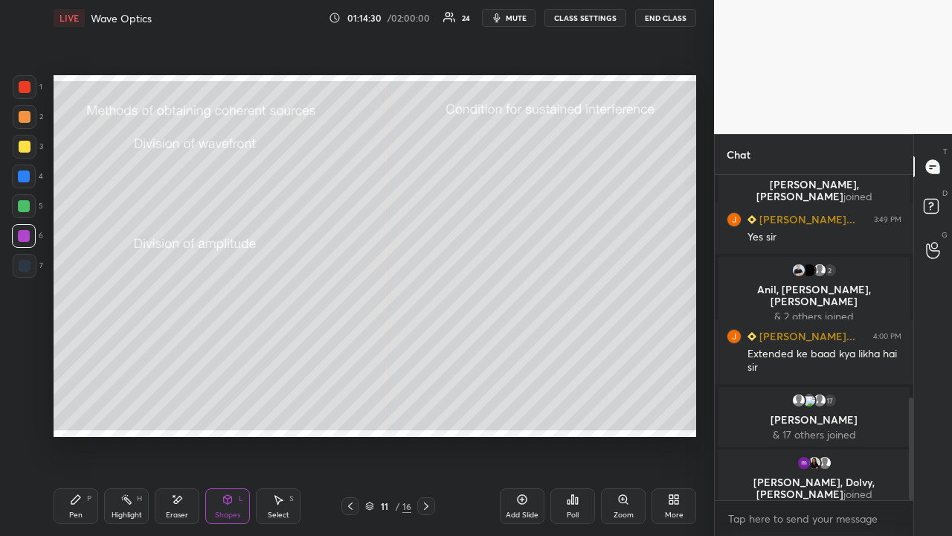
click at [88, 414] on div "Pen P" at bounding box center [76, 506] width 45 height 36
click at [219, 414] on div "Shapes L" at bounding box center [227, 506] width 45 height 36
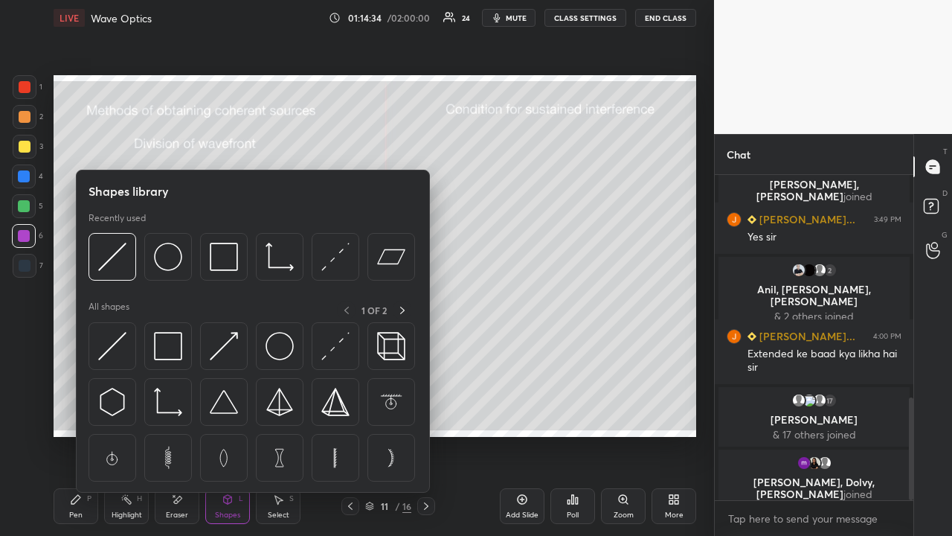
click at [225, 414] on div "Shapes L" at bounding box center [227, 506] width 45 height 36
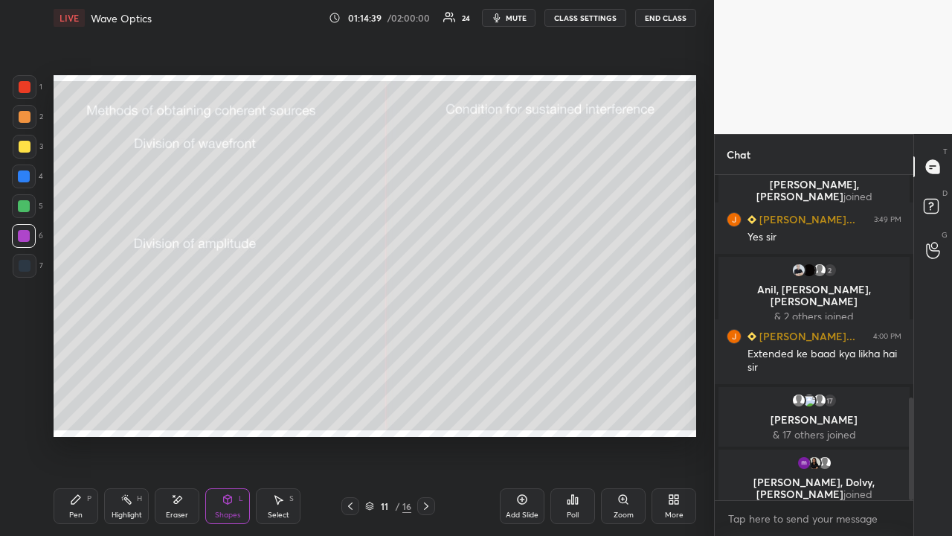
click at [82, 414] on div "Pen P" at bounding box center [76, 506] width 45 height 36
click at [231, 414] on div "Shapes L" at bounding box center [227, 506] width 45 height 36
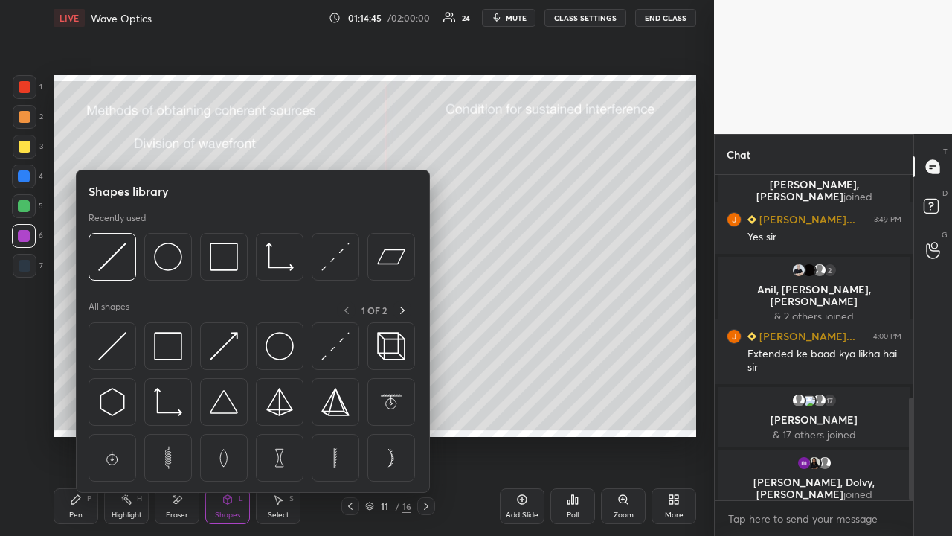
click at [233, 414] on div "Shapes L" at bounding box center [227, 506] width 45 height 36
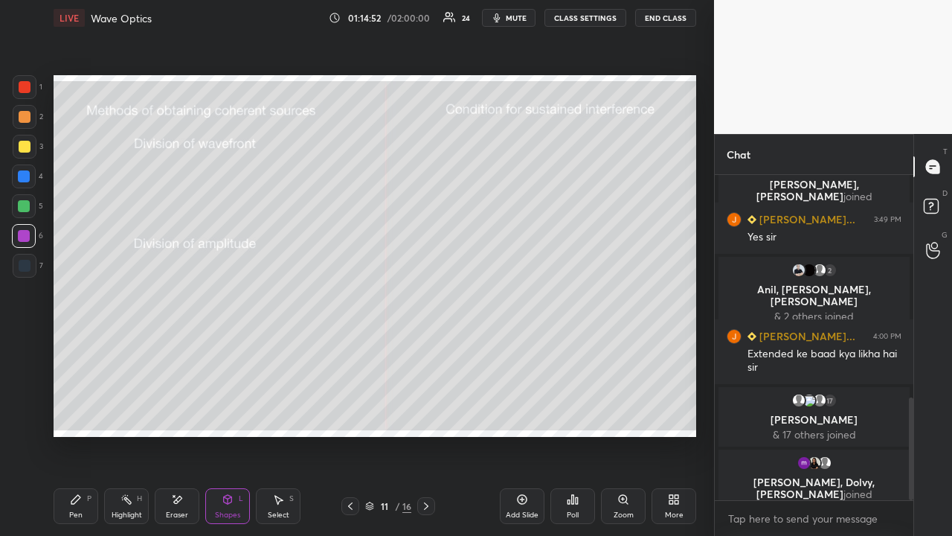
click at [77, 414] on div "Pen" at bounding box center [75, 514] width 13 height 7
click at [121, 414] on div "Highlight H" at bounding box center [126, 506] width 45 height 36
click at [29, 414] on icon at bounding box center [24, 425] width 12 height 12
click at [86, 414] on div "Pen P" at bounding box center [76, 506] width 45 height 36
click at [26, 209] on div at bounding box center [24, 206] width 12 height 12
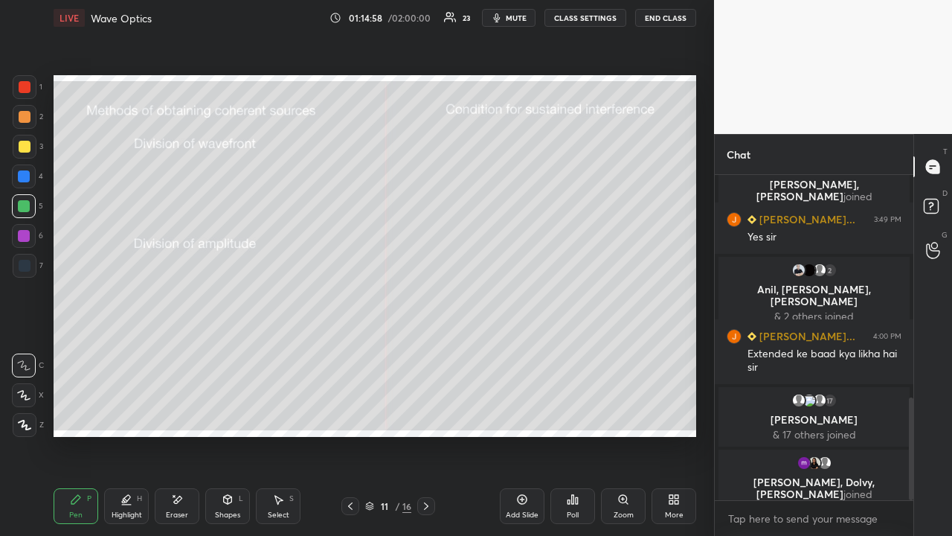
click at [129, 414] on icon at bounding box center [127, 499] width 12 height 12
click at [129, 414] on icon at bounding box center [126, 504] width 9 height 0
click at [31, 395] on div at bounding box center [24, 395] width 24 height 24
click at [78, 414] on div "Pen" at bounding box center [75, 514] width 13 height 7
click at [132, 414] on div "Highlight H" at bounding box center [126, 506] width 45 height 36
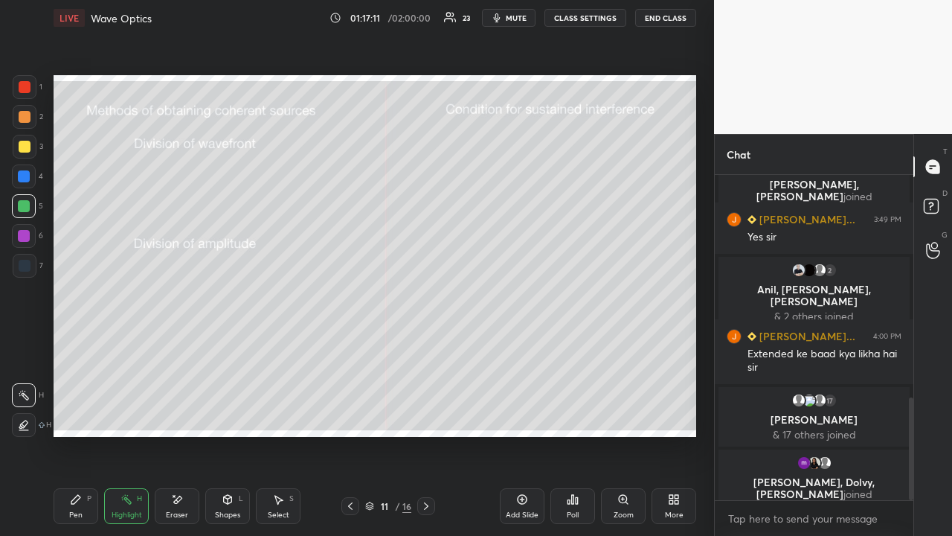
click at [76, 414] on icon at bounding box center [75, 499] width 9 height 9
click at [696, 240] on div "Setting up your live class Poll for secs No correct answer Start poll" at bounding box center [375, 256] width 655 height 440
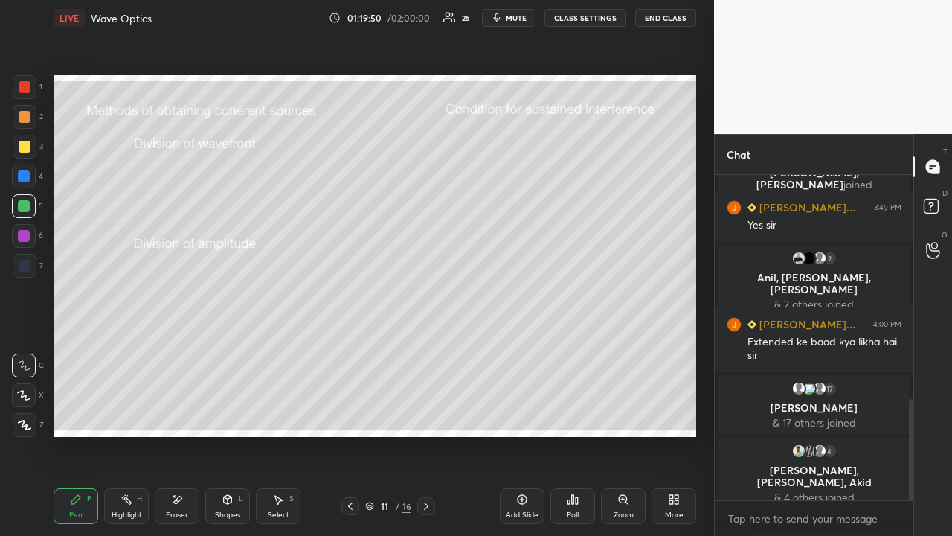
click at [25, 240] on div at bounding box center [24, 236] width 12 height 12
click at [189, 414] on div "Eraser" at bounding box center [177, 506] width 45 height 36
click at [80, 414] on div "Pen" at bounding box center [75, 514] width 13 height 7
click at [28, 211] on div at bounding box center [24, 206] width 12 height 12
click at [426, 414] on icon at bounding box center [426, 506] width 12 height 12
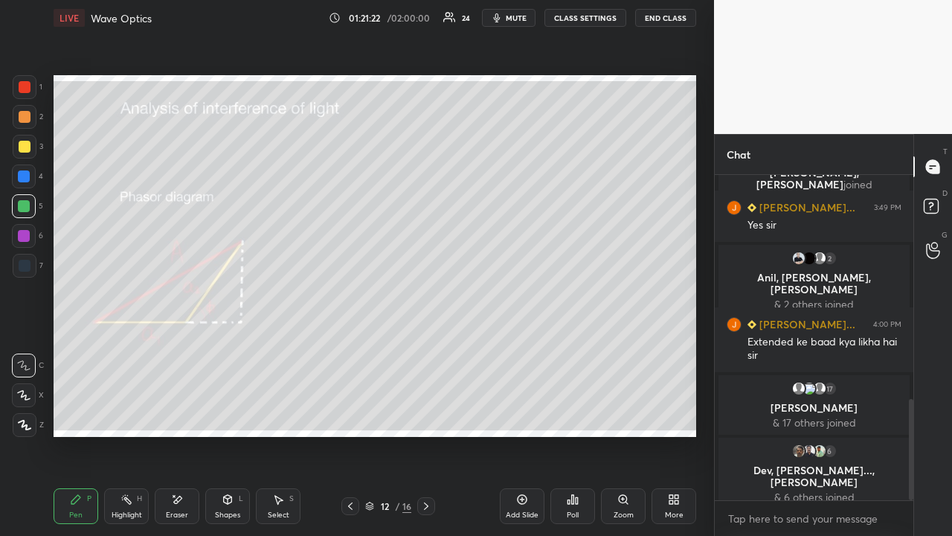
click at [358, 414] on div at bounding box center [350, 506] width 18 height 18
click at [523, 414] on icon at bounding box center [522, 499] width 12 height 12
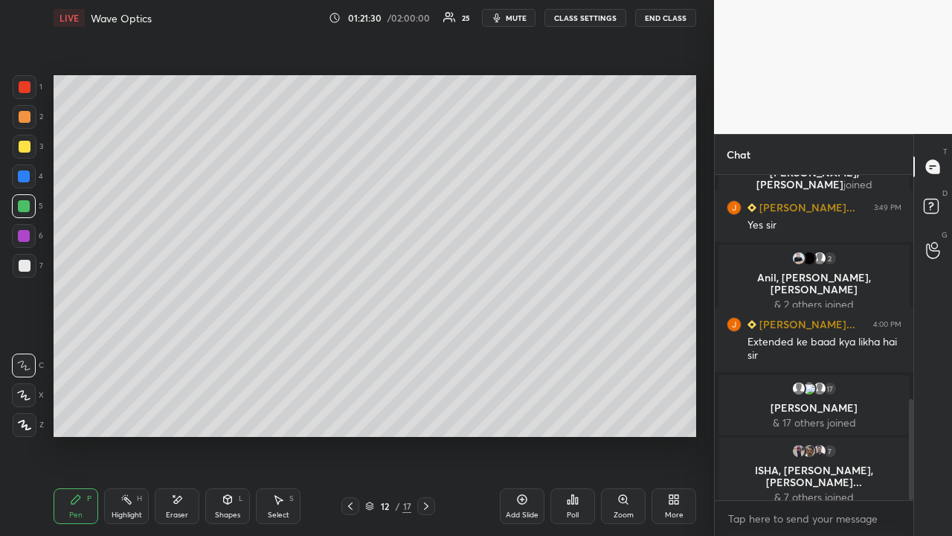
click at [23, 237] on div at bounding box center [24, 236] width 12 height 12
click at [352, 414] on icon at bounding box center [350, 506] width 12 height 12
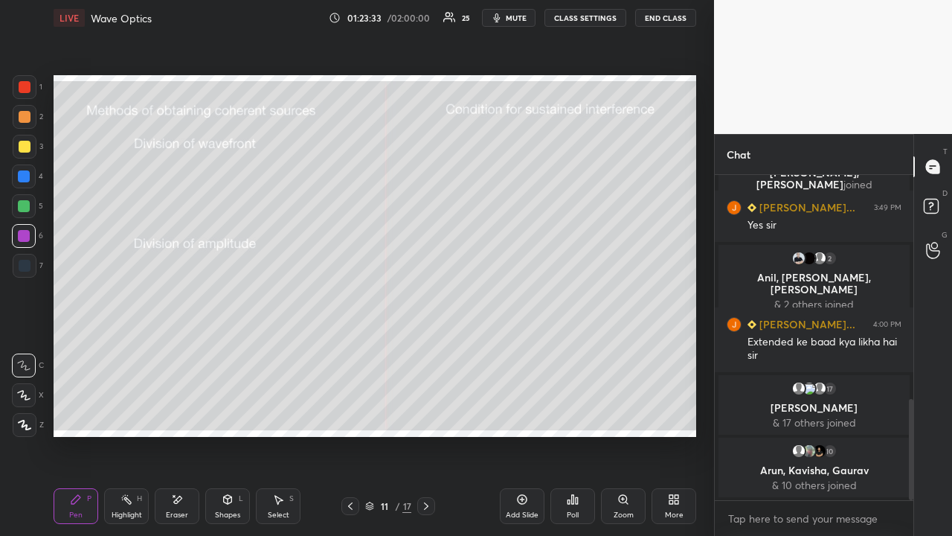
click at [350, 414] on icon at bounding box center [350, 506] width 12 height 12
click at [181, 414] on div "Eraser" at bounding box center [177, 514] width 22 height 7
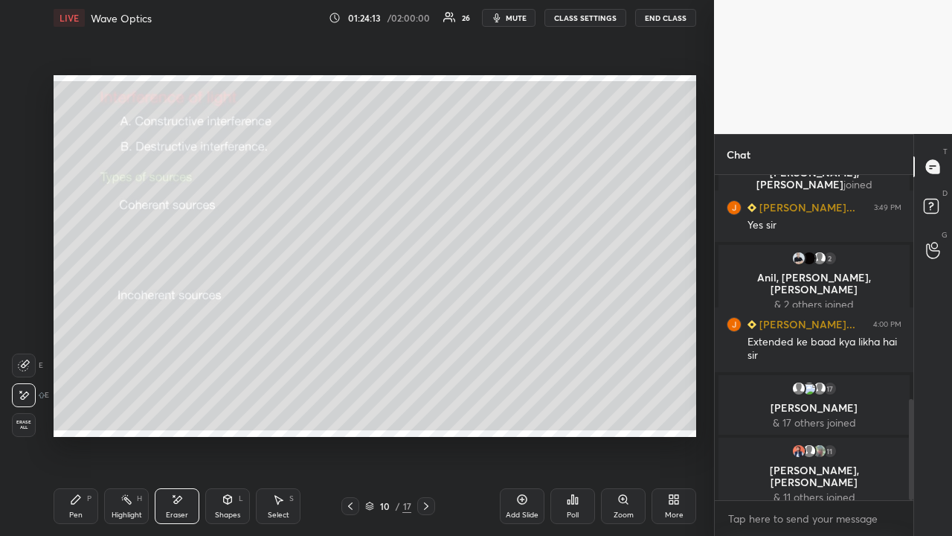
click at [80, 414] on icon at bounding box center [76, 499] width 12 height 12
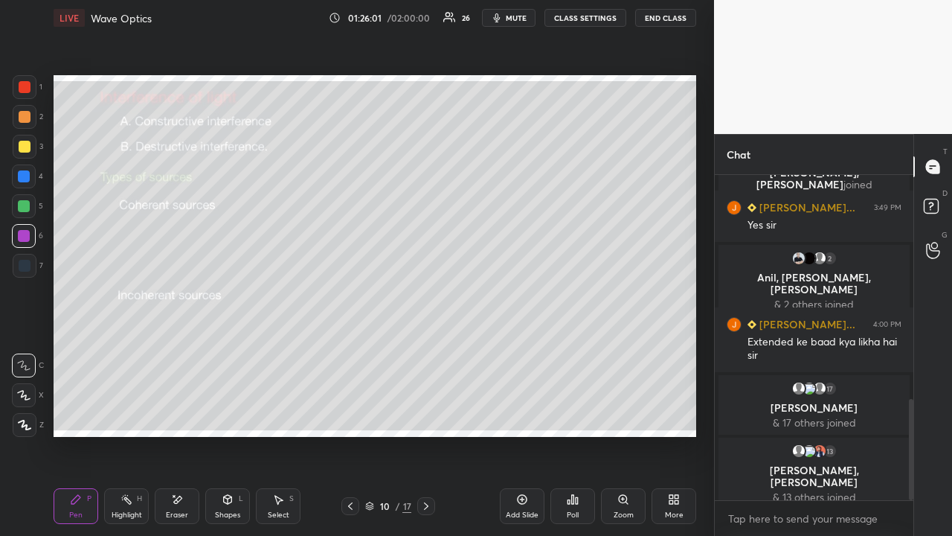
click at [426, 414] on icon at bounding box center [426, 506] width 12 height 12
click at [23, 155] on div at bounding box center [25, 147] width 24 height 24
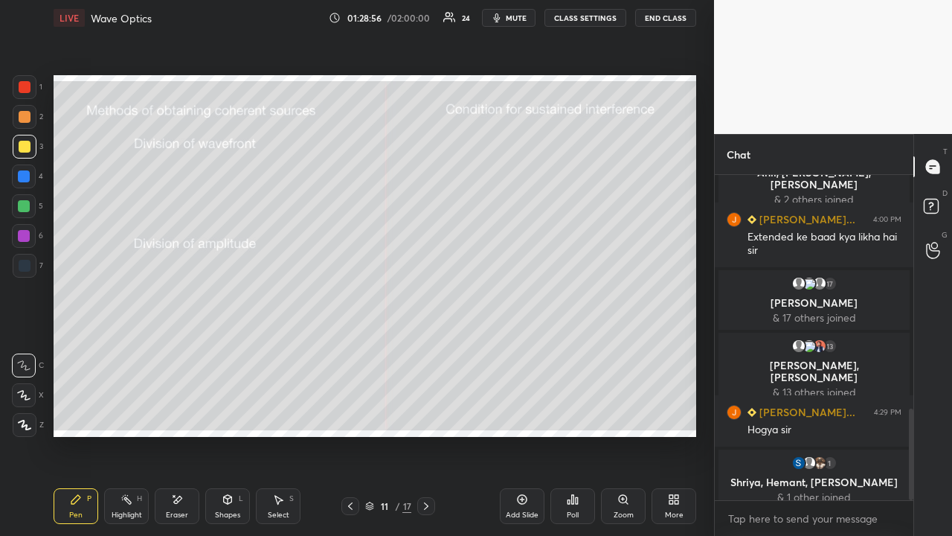
scroll to position [831, 0]
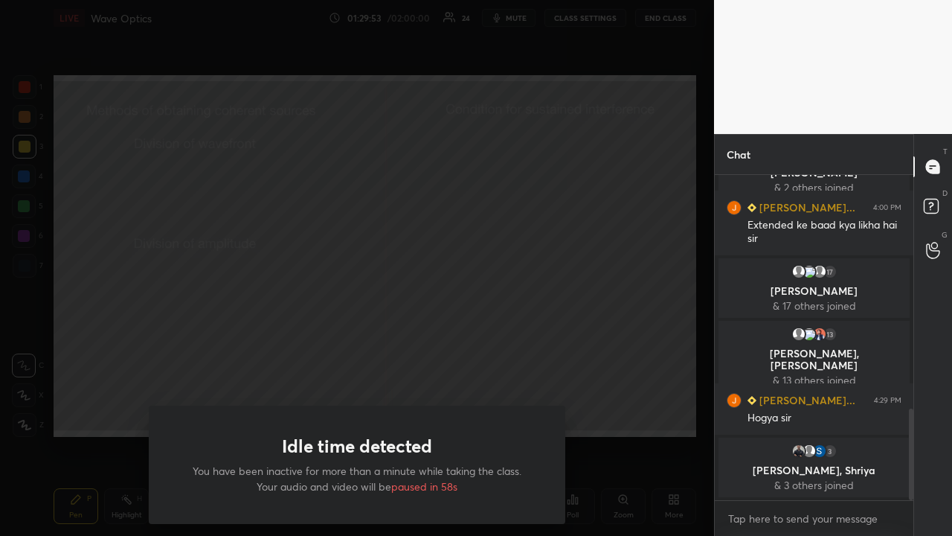
click at [676, 414] on div "Idle time detected You have been inactive for more than a minute while taking t…" at bounding box center [357, 268] width 714 height 536
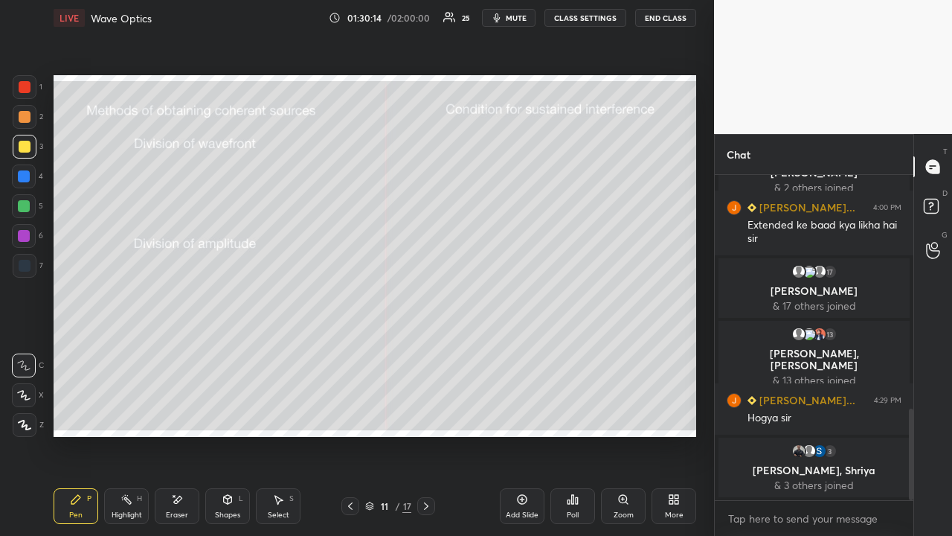
click at [422, 414] on icon at bounding box center [426, 506] width 12 height 12
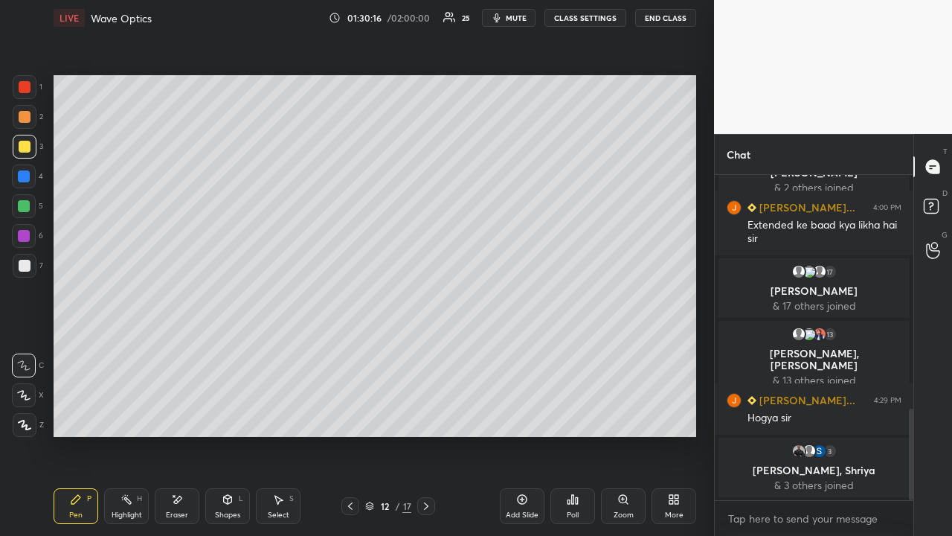
click at [425, 414] on icon at bounding box center [426, 505] width 4 height 7
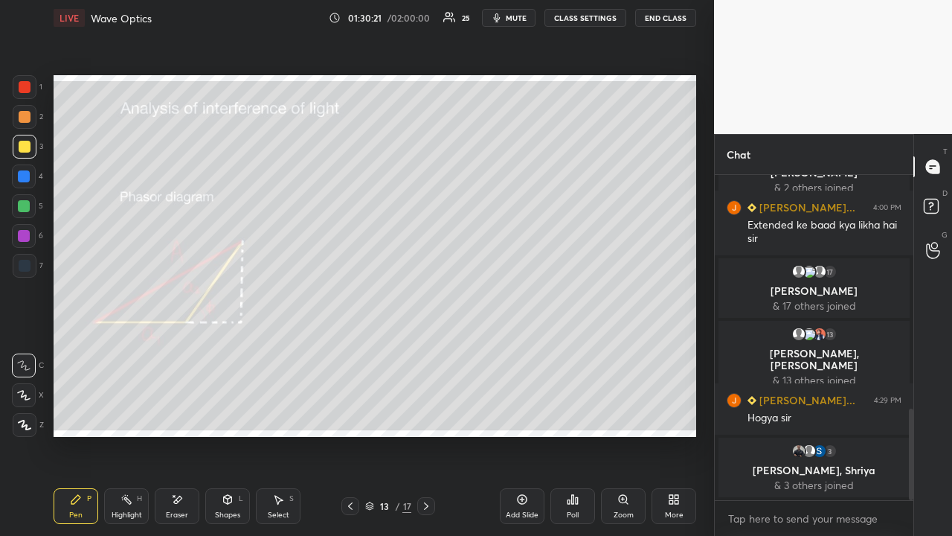
click at [29, 215] on div at bounding box center [24, 206] width 24 height 24
click at [30, 144] on div at bounding box center [25, 147] width 12 height 12
click at [218, 414] on div "Shapes" at bounding box center [227, 514] width 25 height 7
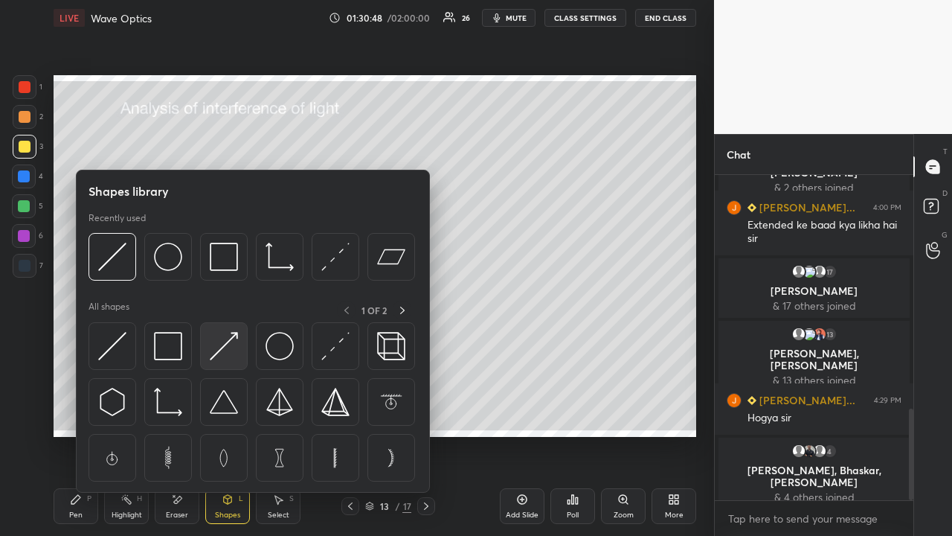
click at [221, 356] on img at bounding box center [224, 346] width 28 height 28
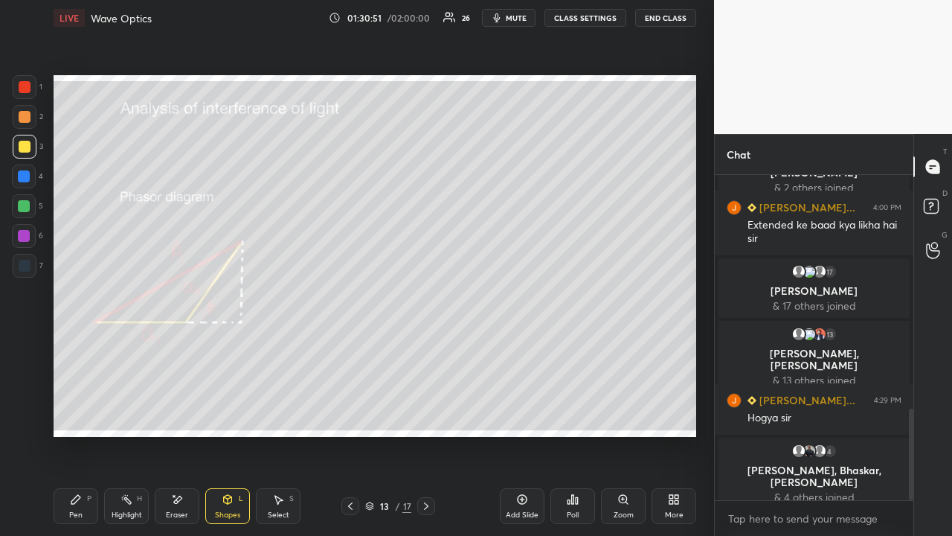
click at [73, 414] on div "Pen" at bounding box center [75, 514] width 13 height 7
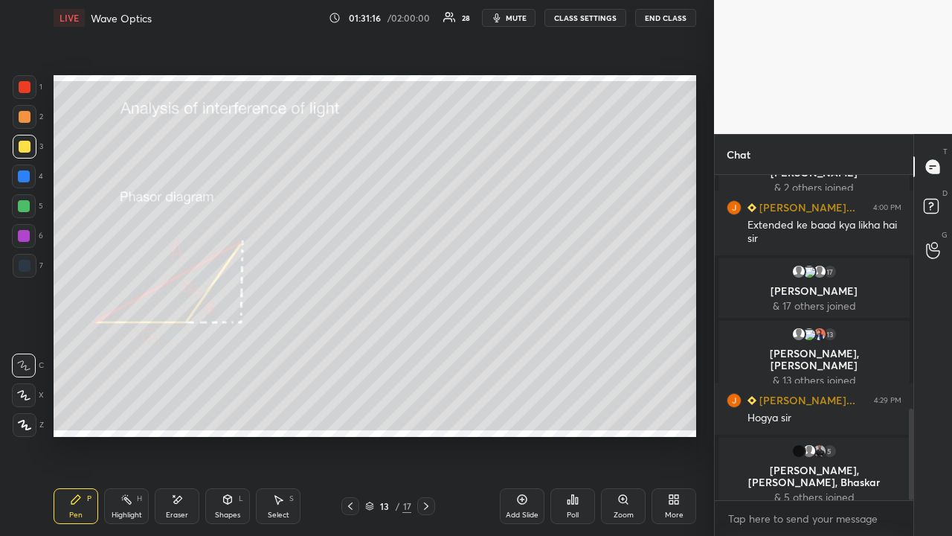
click at [222, 414] on icon at bounding box center [228, 499] width 12 height 12
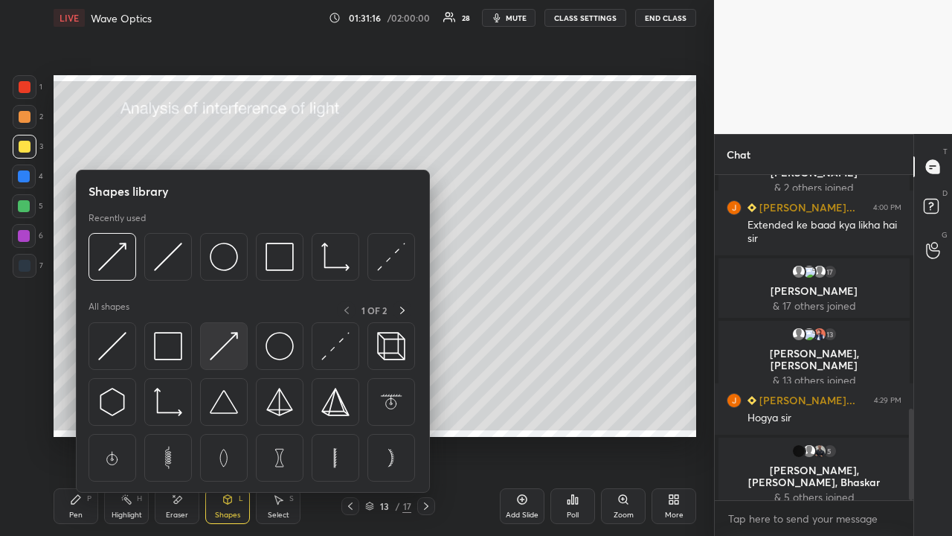
click at [223, 342] on img at bounding box center [224, 346] width 28 height 28
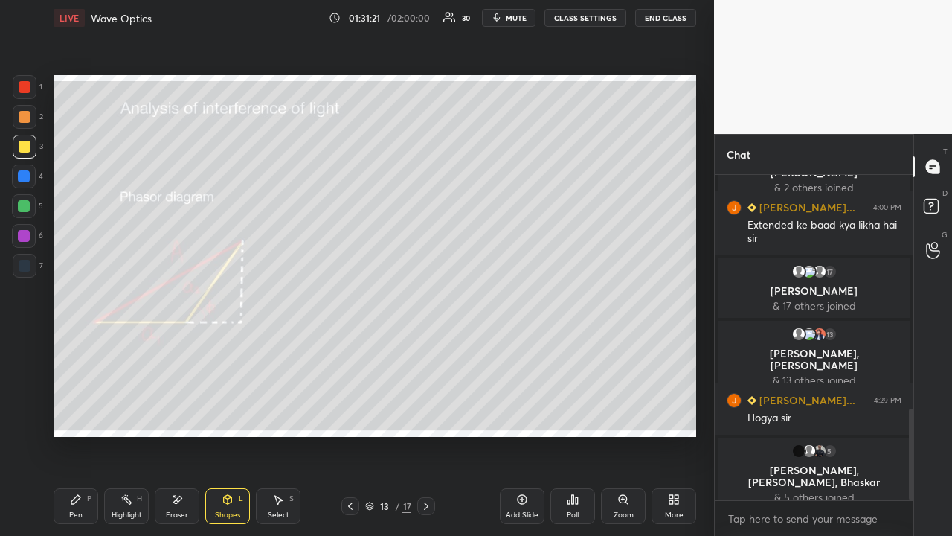
click at [31, 92] on div at bounding box center [25, 87] width 24 height 24
click at [77, 414] on icon at bounding box center [76, 499] width 12 height 12
click at [27, 148] on div at bounding box center [25, 147] width 12 height 12
click at [32, 239] on div at bounding box center [24, 236] width 24 height 24
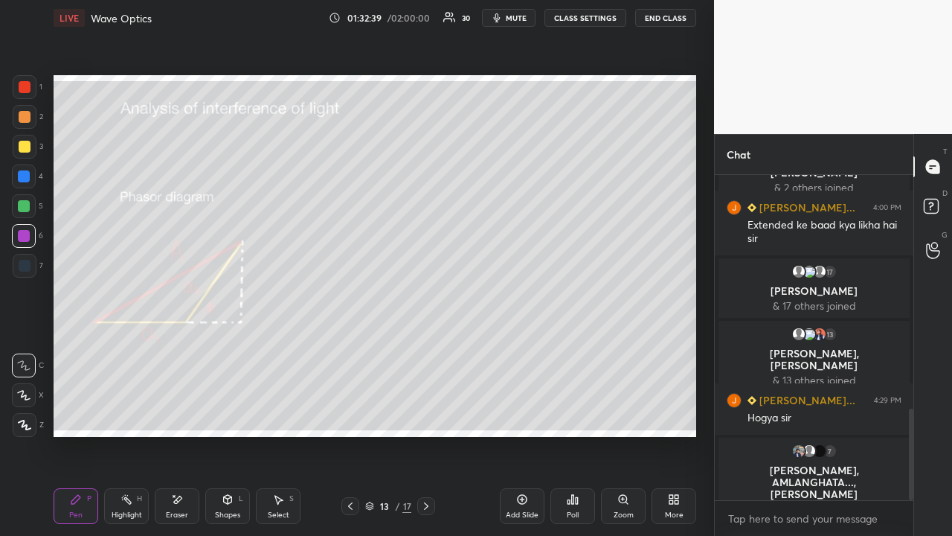
click at [184, 414] on div "Eraser" at bounding box center [177, 506] width 45 height 36
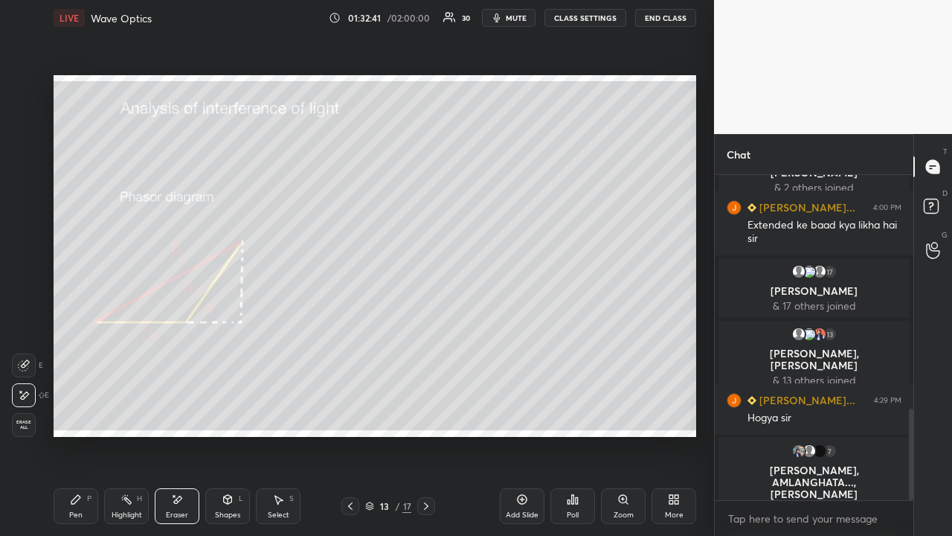
click at [80, 414] on div "Pen" at bounding box center [75, 514] width 13 height 7
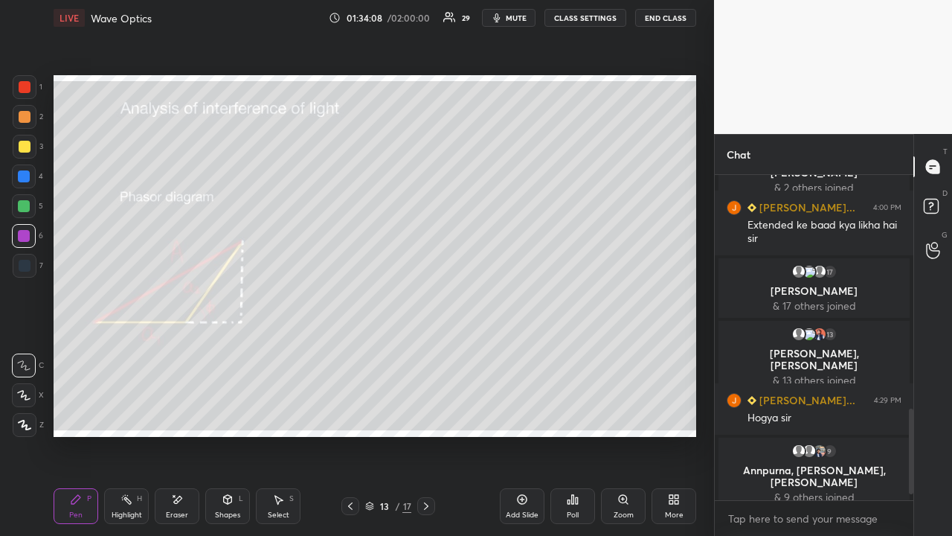
click at [129, 414] on div "Highlight H" at bounding box center [126, 506] width 45 height 36
click at [179, 414] on div "Setting up your live class Poll for secs No correct answer Start poll" at bounding box center [375, 256] width 655 height 440
click at [73, 414] on div "Pen P" at bounding box center [76, 506] width 45 height 36
click at [31, 206] on div at bounding box center [24, 206] width 24 height 24
click at [424, 414] on icon at bounding box center [426, 506] width 12 height 12
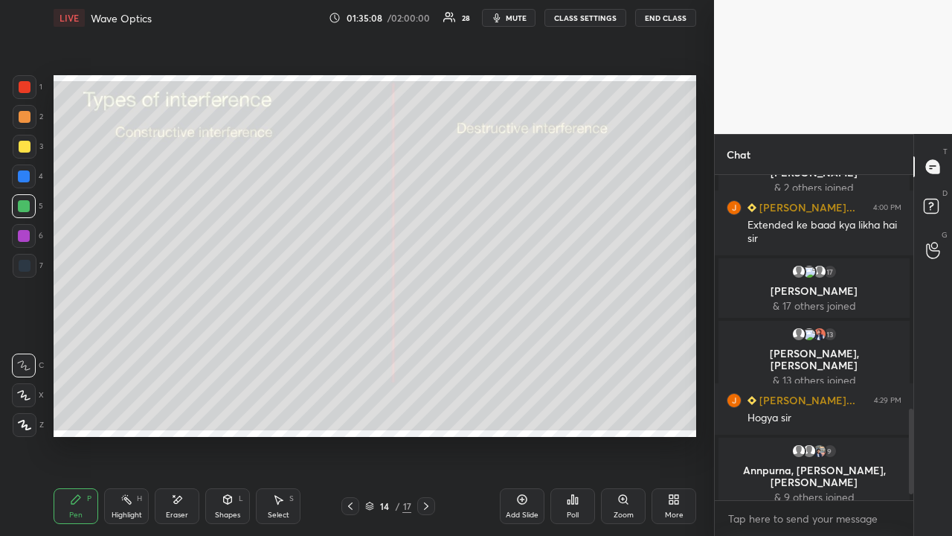
click at [351, 414] on icon at bounding box center [350, 506] width 12 height 12
click at [522, 414] on icon at bounding box center [522, 499] width 12 height 12
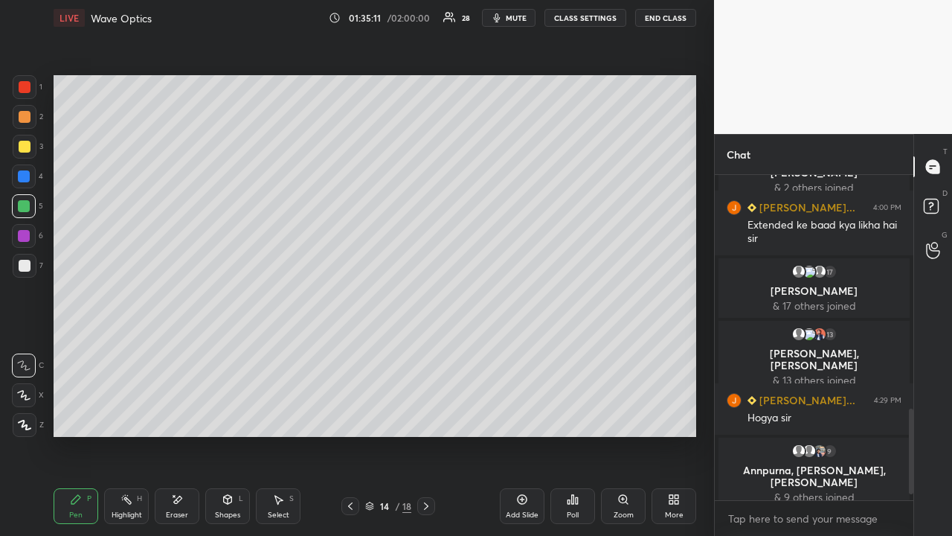
click at [21, 237] on div at bounding box center [24, 236] width 12 height 12
click at [165, 414] on div "Eraser" at bounding box center [177, 506] width 45 height 36
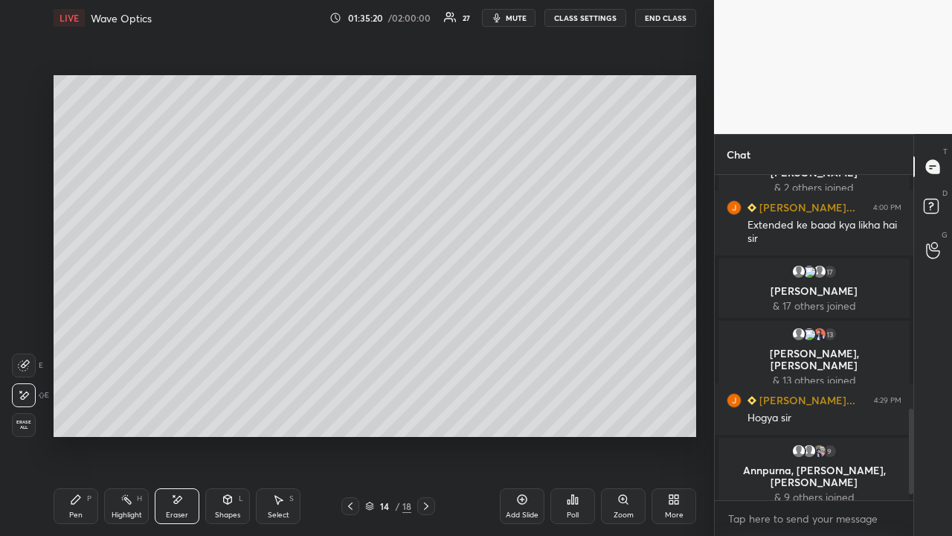
click at [85, 414] on div "Pen P" at bounding box center [76, 506] width 45 height 36
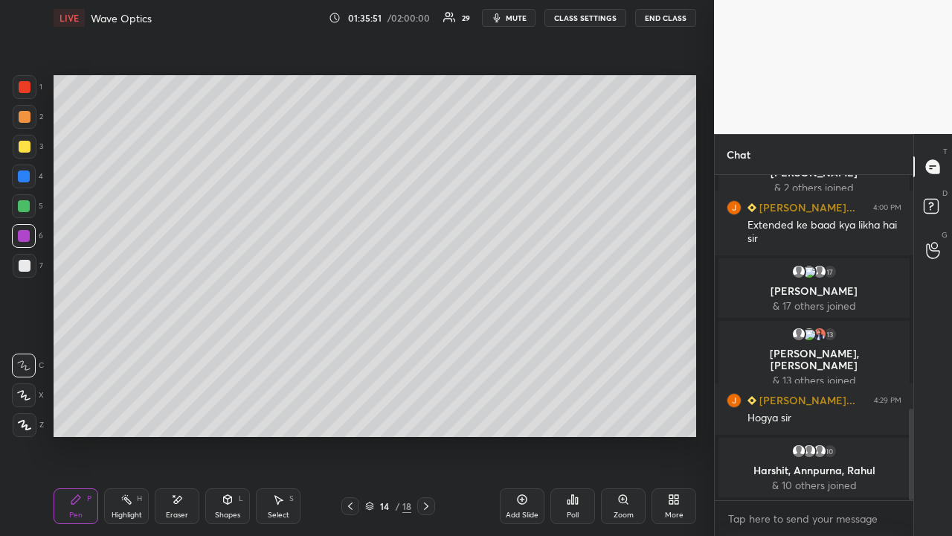
click at [188, 414] on div "Eraser" at bounding box center [177, 506] width 45 height 36
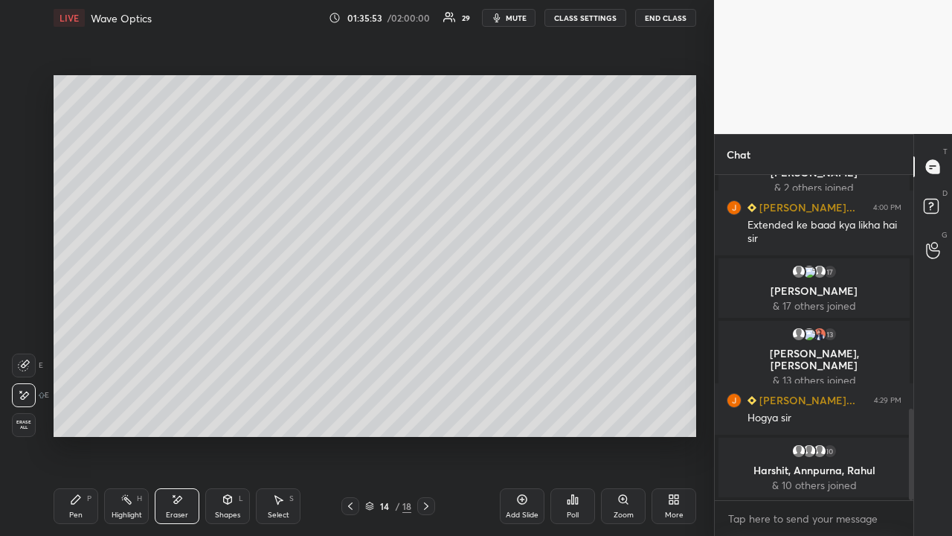
click at [83, 414] on div "Pen P" at bounding box center [76, 506] width 45 height 36
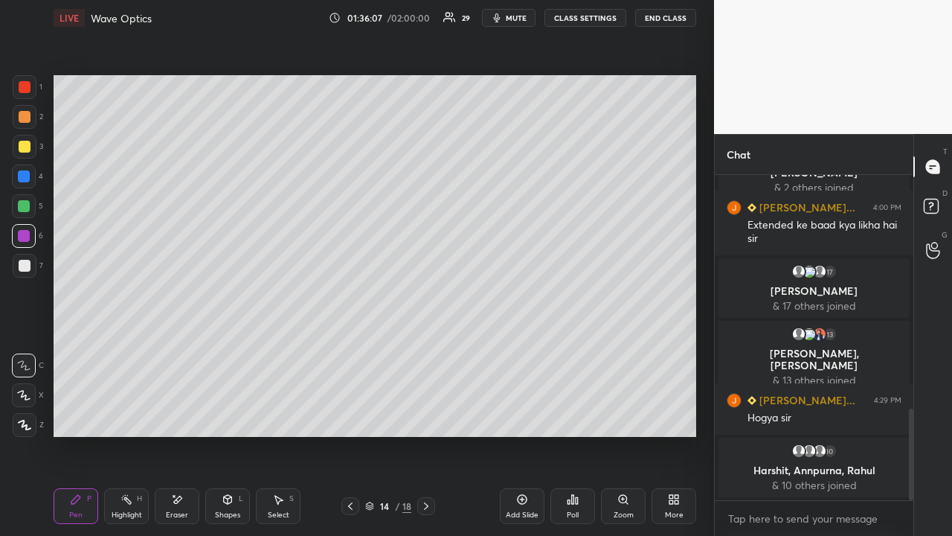
click at [159, 414] on div "Eraser" at bounding box center [177, 506] width 45 height 36
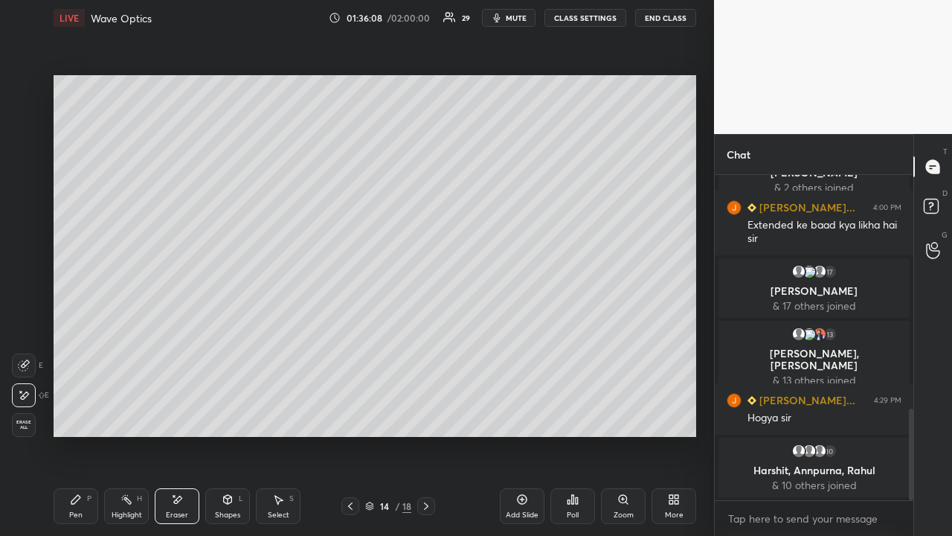
click at [85, 414] on div "Pen P" at bounding box center [76, 506] width 45 height 36
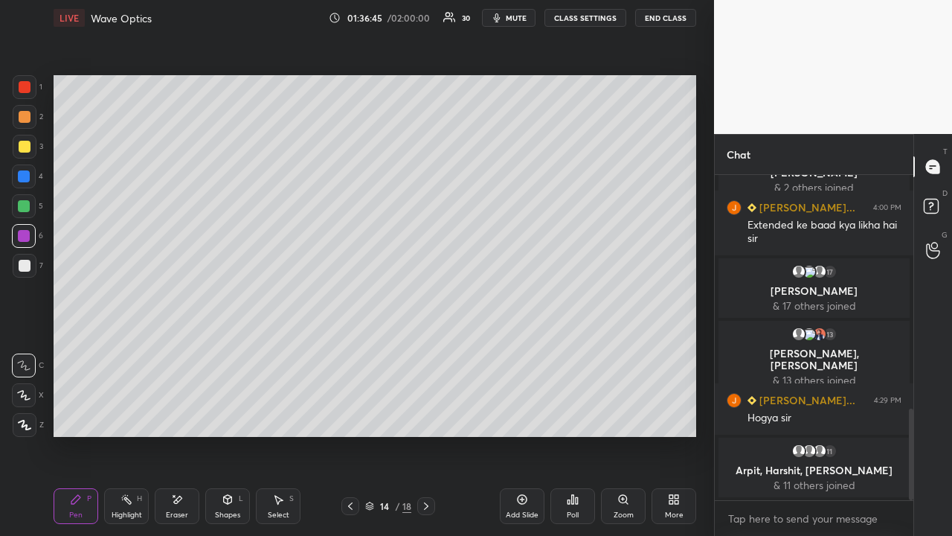
click at [424, 414] on icon at bounding box center [426, 506] width 12 height 12
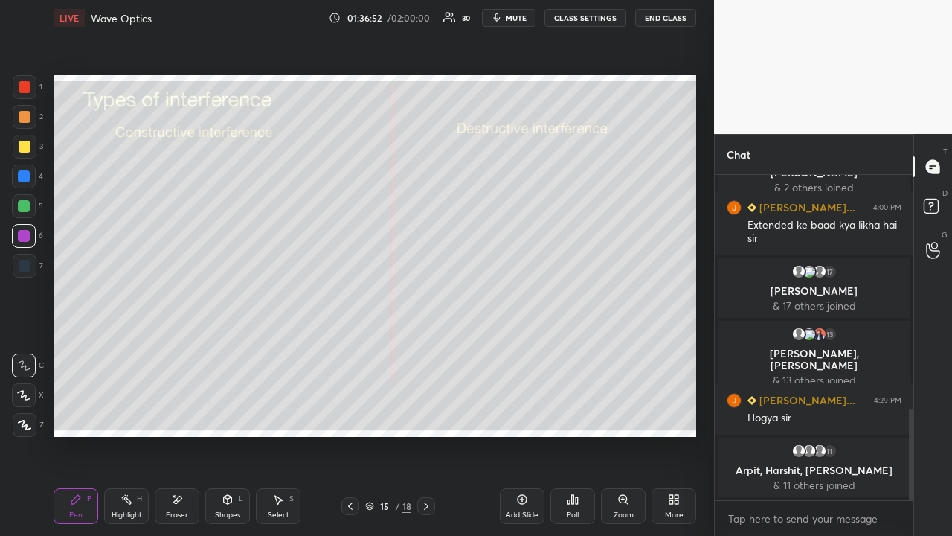
click at [350, 414] on icon at bounding box center [350, 506] width 12 height 12
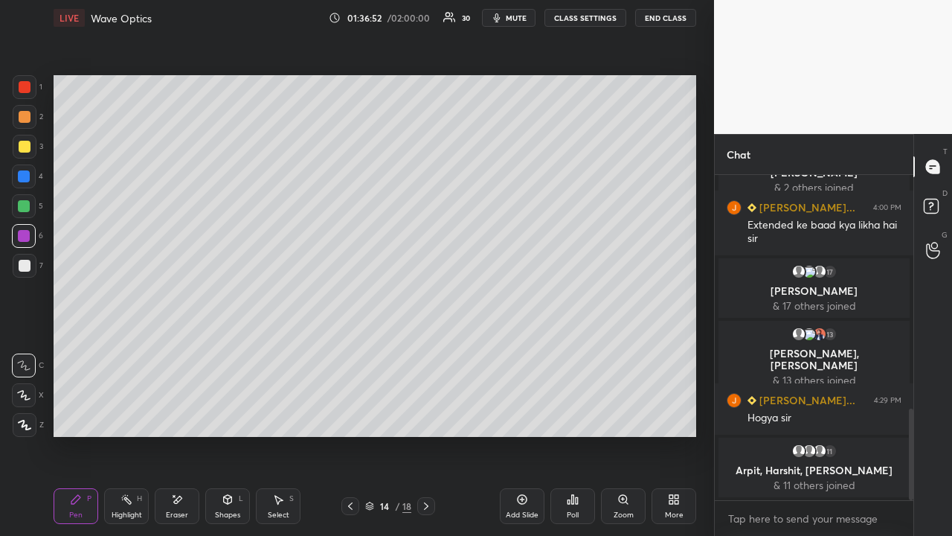
click at [348, 414] on icon at bounding box center [350, 506] width 12 height 12
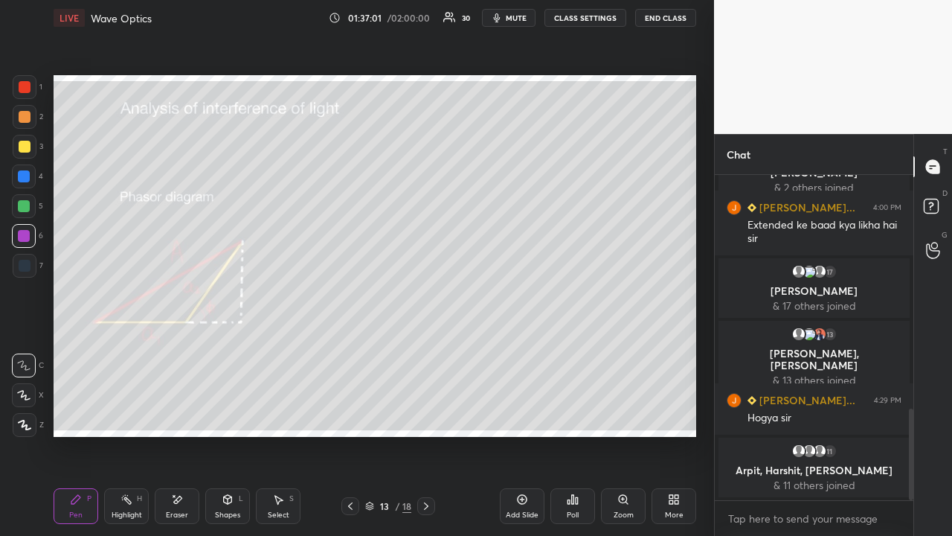
click at [428, 414] on icon at bounding box center [426, 505] width 4 height 7
click at [426, 414] on icon at bounding box center [426, 506] width 12 height 12
click at [25, 209] on div at bounding box center [24, 206] width 12 height 12
click at [346, 414] on icon at bounding box center [350, 506] width 12 height 12
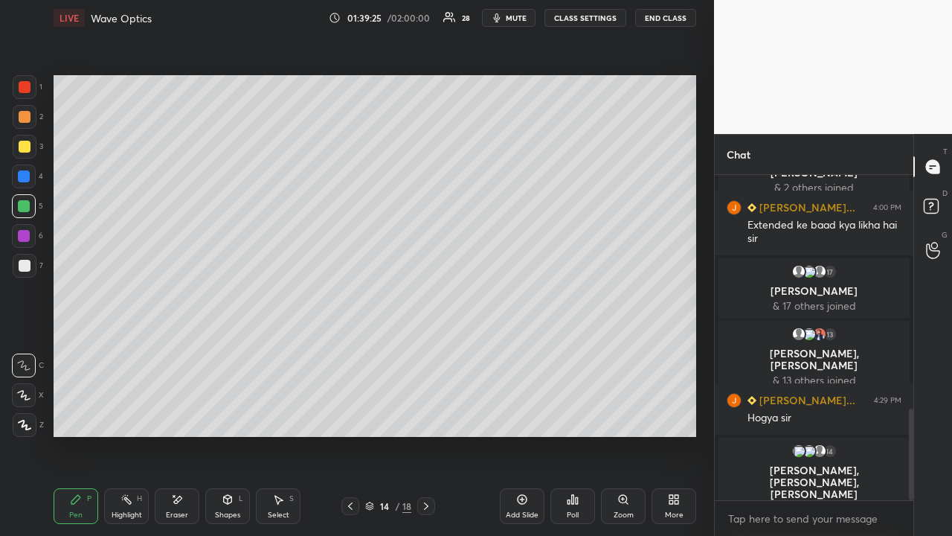
click at [350, 414] on icon at bounding box center [350, 505] width 4 height 7
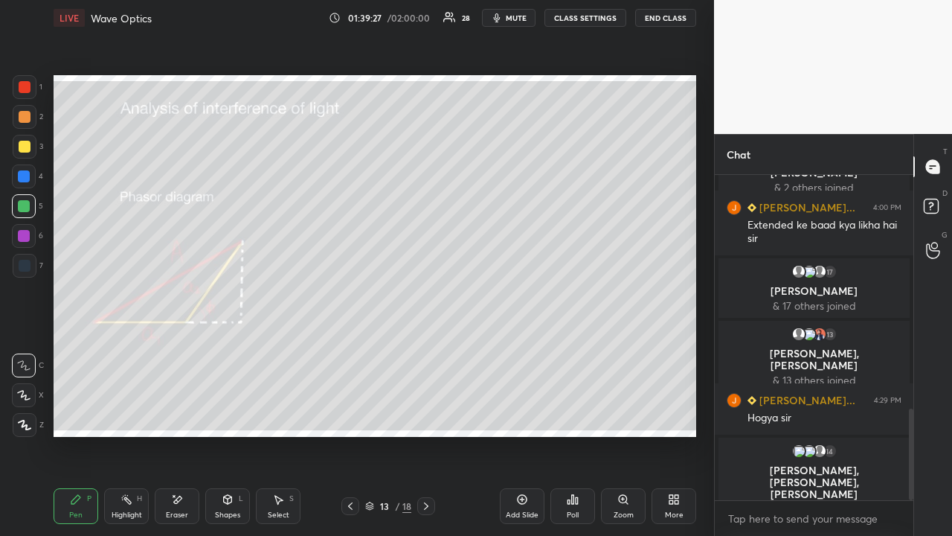
click at [426, 414] on icon at bounding box center [426, 506] width 12 height 12
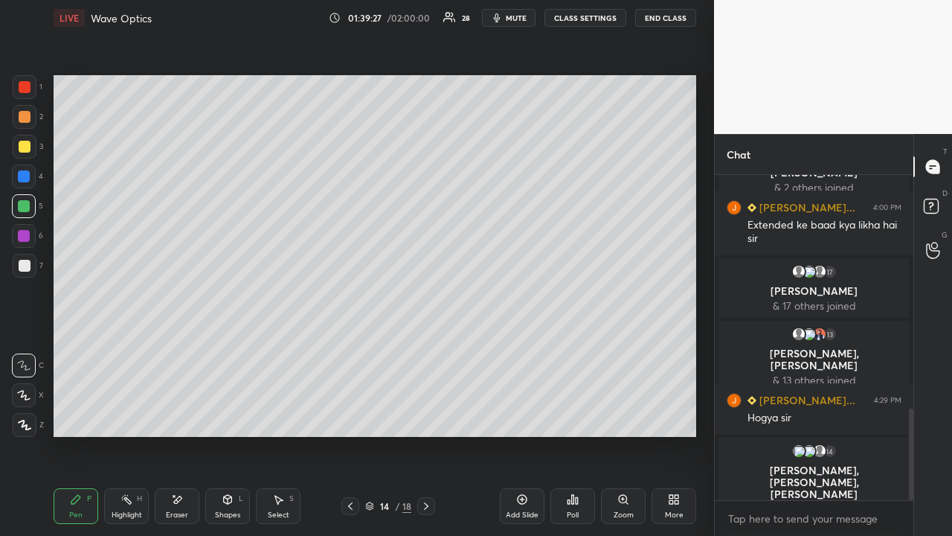
click at [429, 414] on icon at bounding box center [426, 506] width 12 height 12
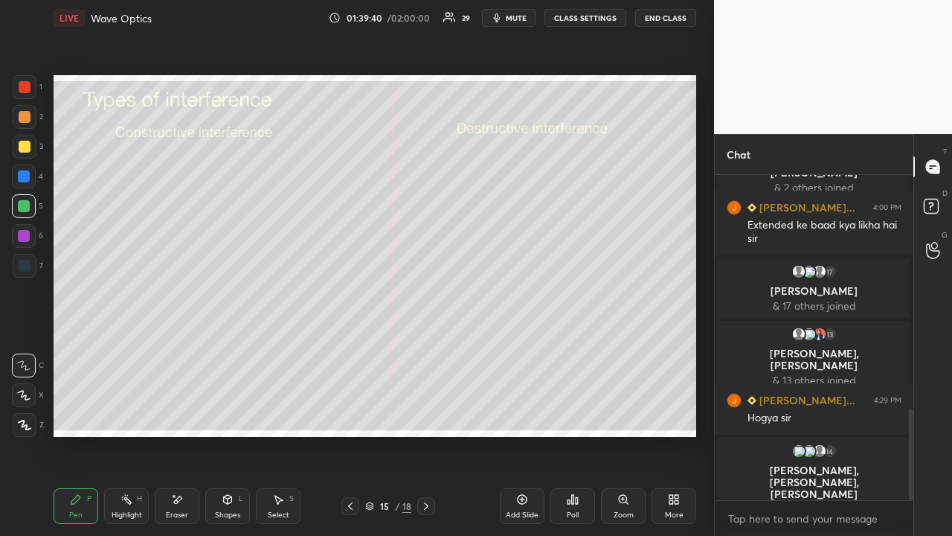
click at [350, 414] on icon at bounding box center [350, 506] width 12 height 12
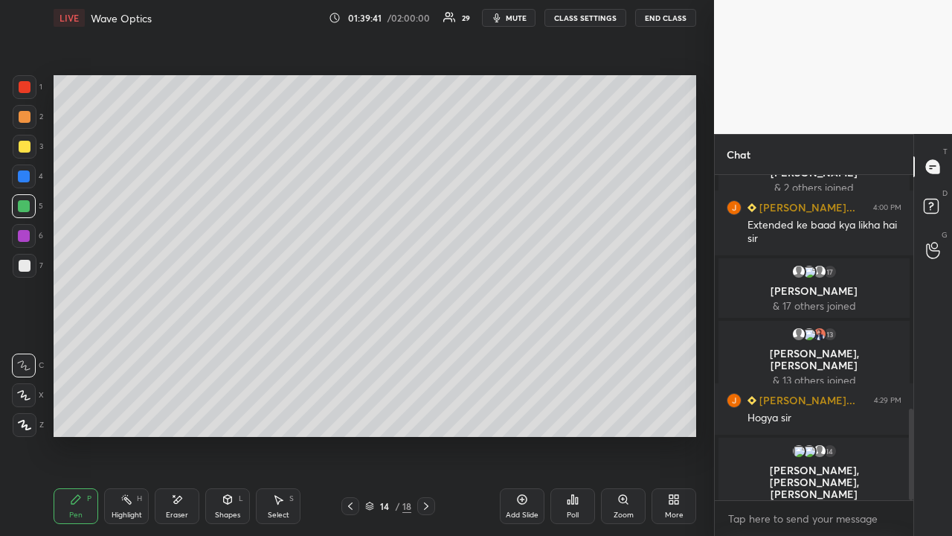
click at [426, 414] on icon at bounding box center [426, 506] width 12 height 12
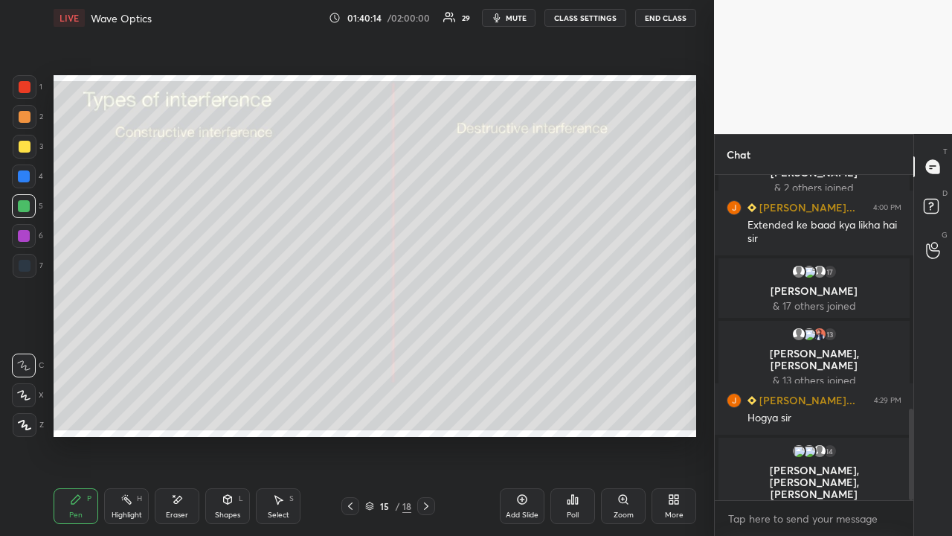
click at [187, 414] on div "Eraser" at bounding box center [177, 514] width 22 height 7
click at [67, 414] on div "Pen P" at bounding box center [76, 506] width 45 height 36
click at [185, 414] on div "Eraser" at bounding box center [177, 514] width 22 height 7
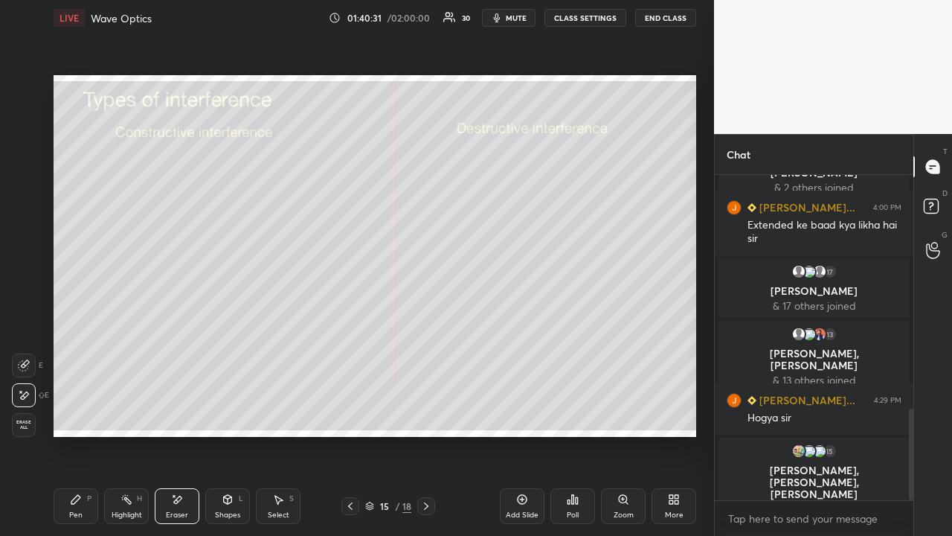
click at [124, 414] on icon at bounding box center [127, 499] width 12 height 12
click at [80, 414] on div "Pen P" at bounding box center [76, 506] width 45 height 36
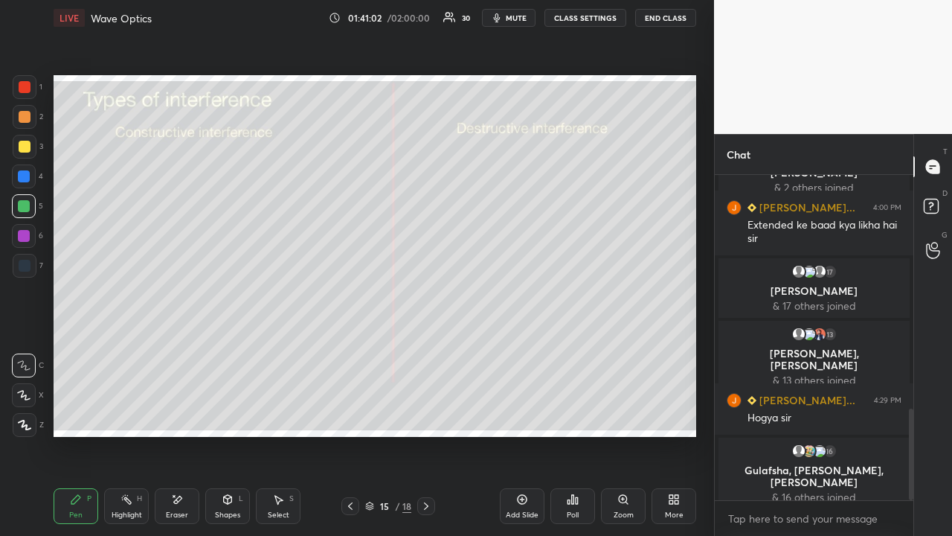
click at [350, 414] on div at bounding box center [350, 506] width 18 height 18
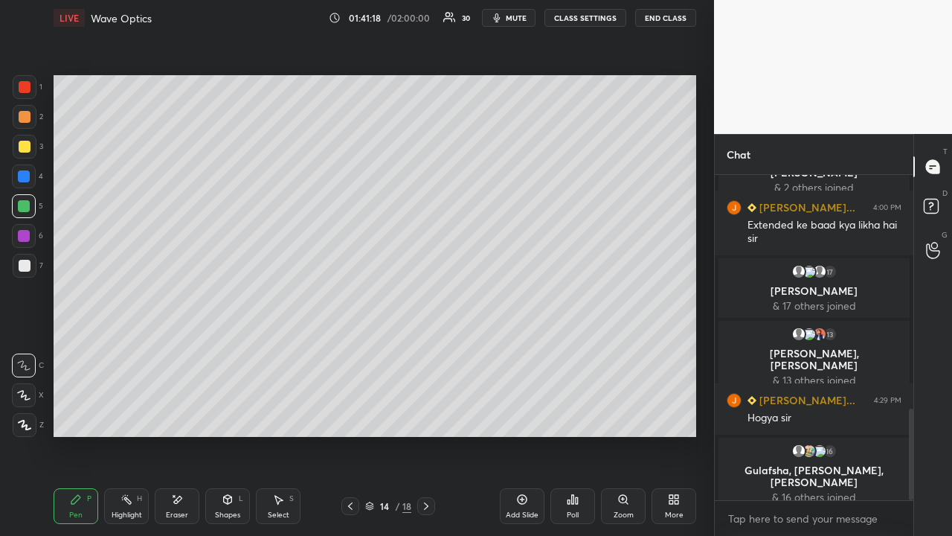
click at [431, 414] on div at bounding box center [426, 506] width 18 height 18
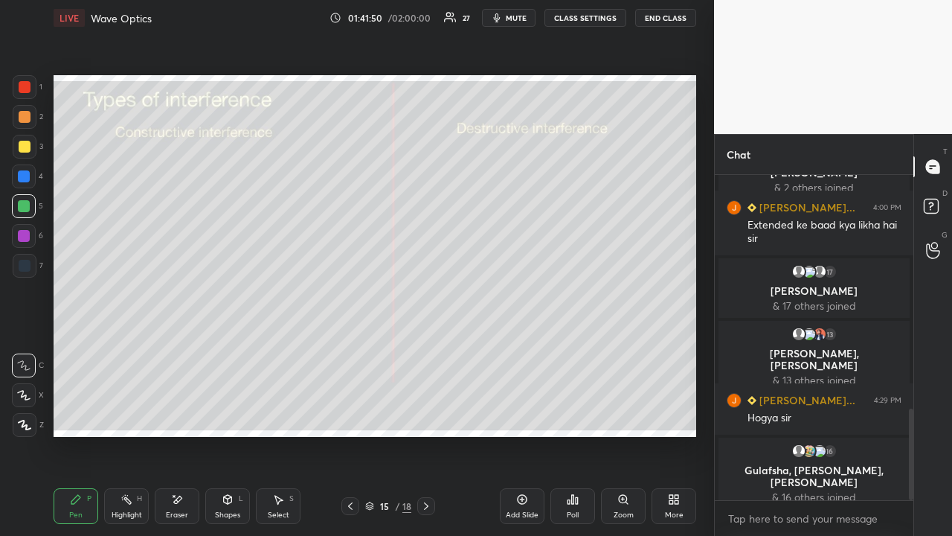
click at [348, 414] on div at bounding box center [350, 506] width 18 height 18
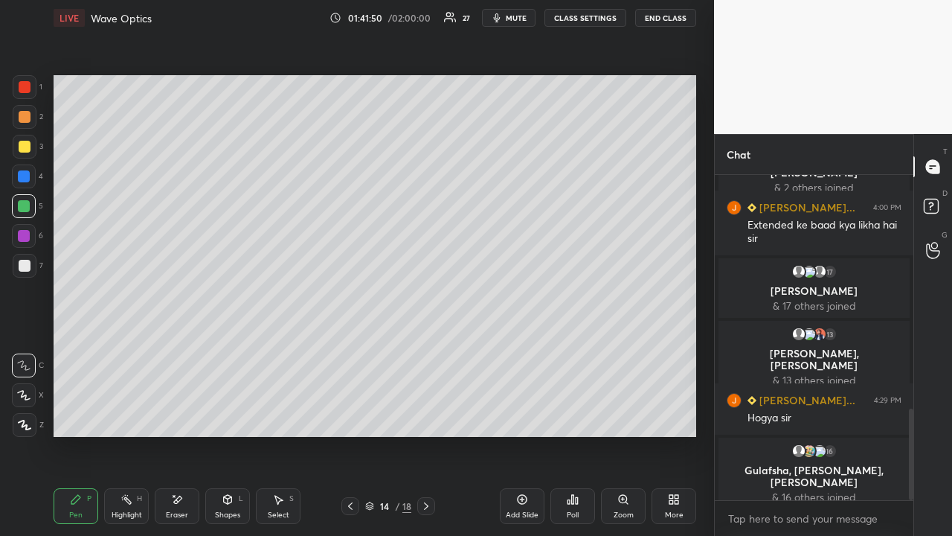
click at [350, 414] on icon at bounding box center [350, 506] width 12 height 12
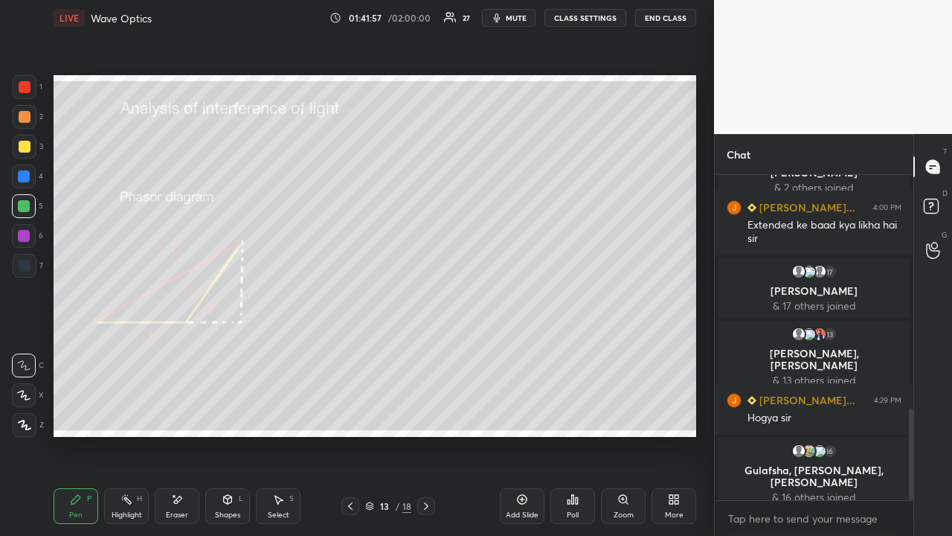
click at [427, 414] on icon at bounding box center [426, 506] width 12 height 12
click at [426, 414] on icon at bounding box center [426, 506] width 12 height 12
click at [427, 414] on icon at bounding box center [426, 505] width 4 height 7
click at [358, 414] on div at bounding box center [350, 506] width 18 height 18
click at [185, 414] on div "Eraser" at bounding box center [177, 506] width 45 height 36
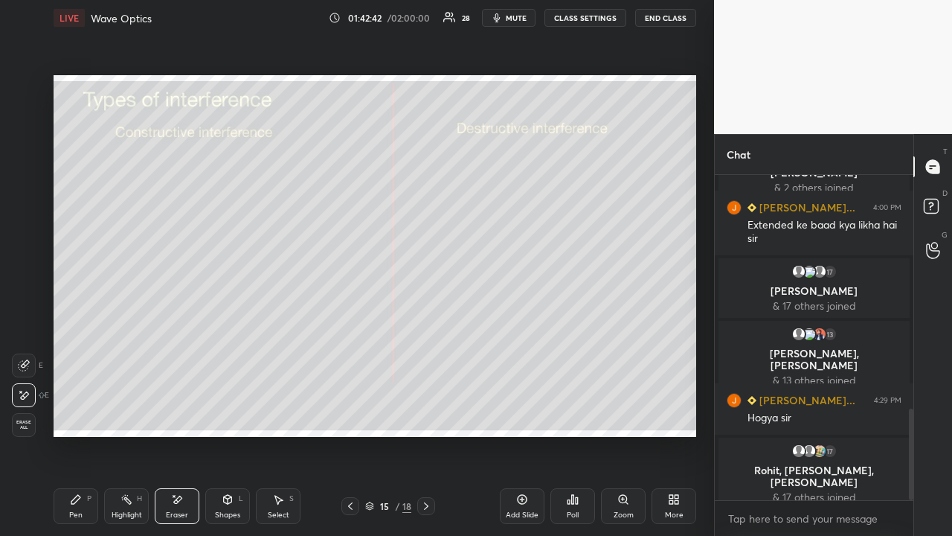
click at [80, 414] on div "Pen P" at bounding box center [76, 506] width 45 height 36
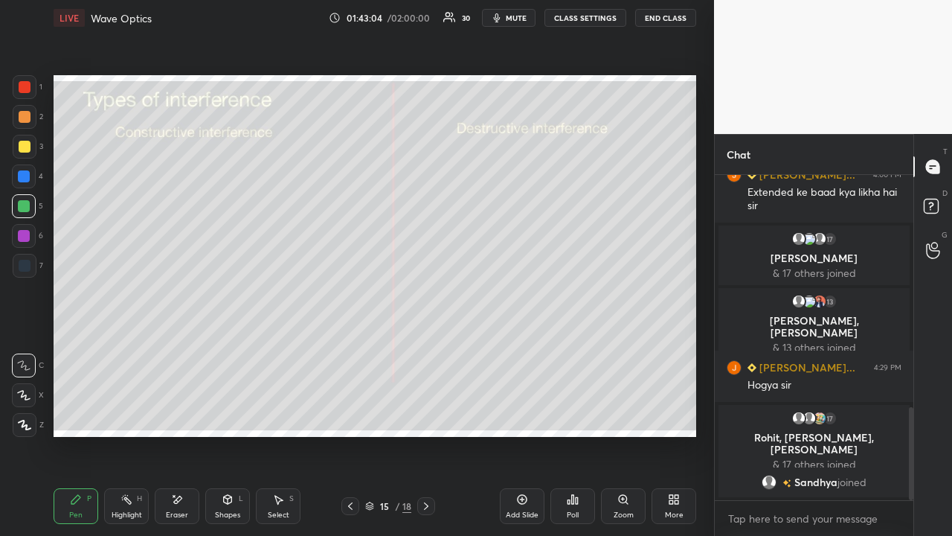
click at [348, 414] on icon at bounding box center [350, 505] width 4 height 7
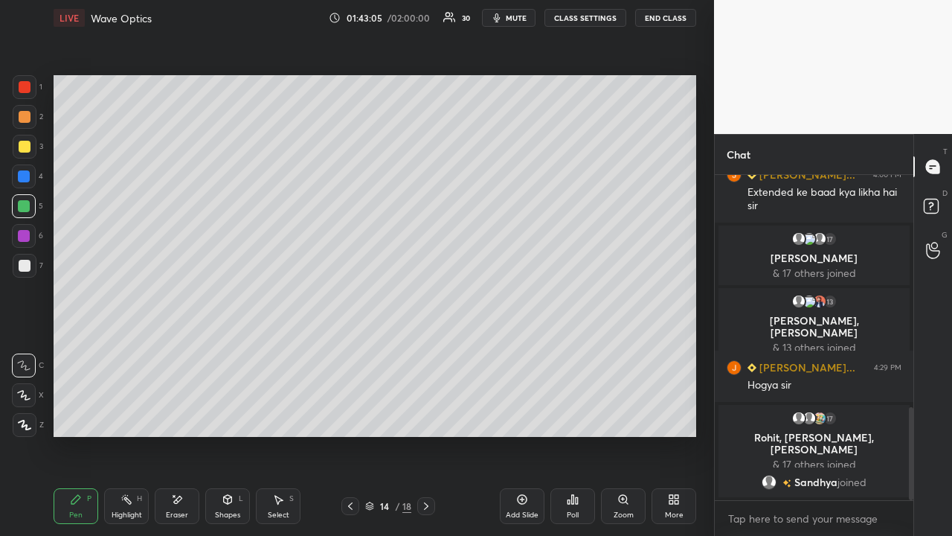
click at [350, 414] on icon at bounding box center [350, 506] width 12 height 12
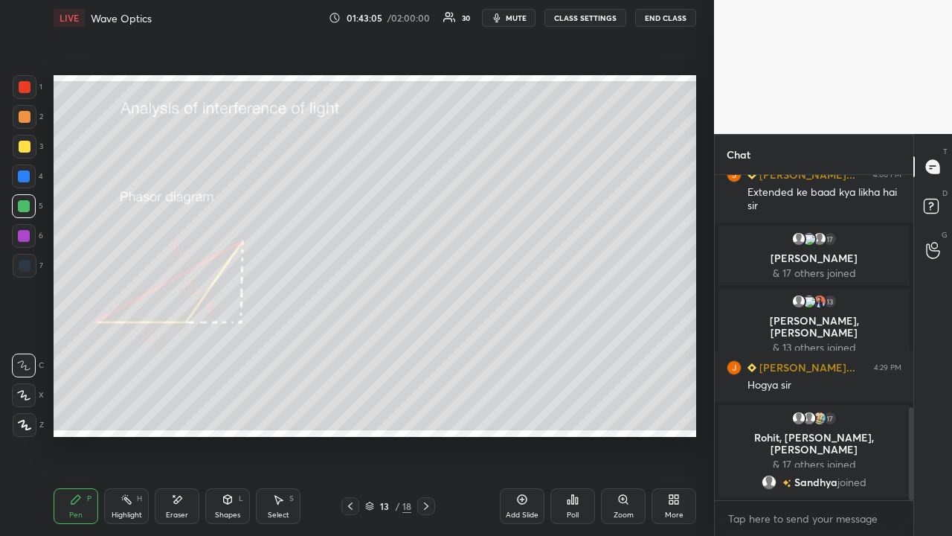
click at [350, 414] on icon at bounding box center [350, 506] width 12 height 12
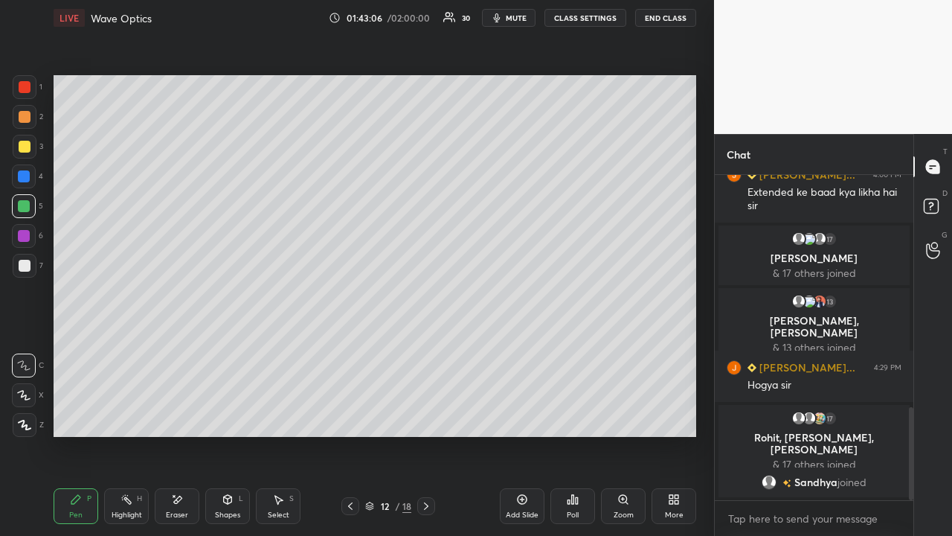
click at [350, 414] on icon at bounding box center [350, 506] width 12 height 12
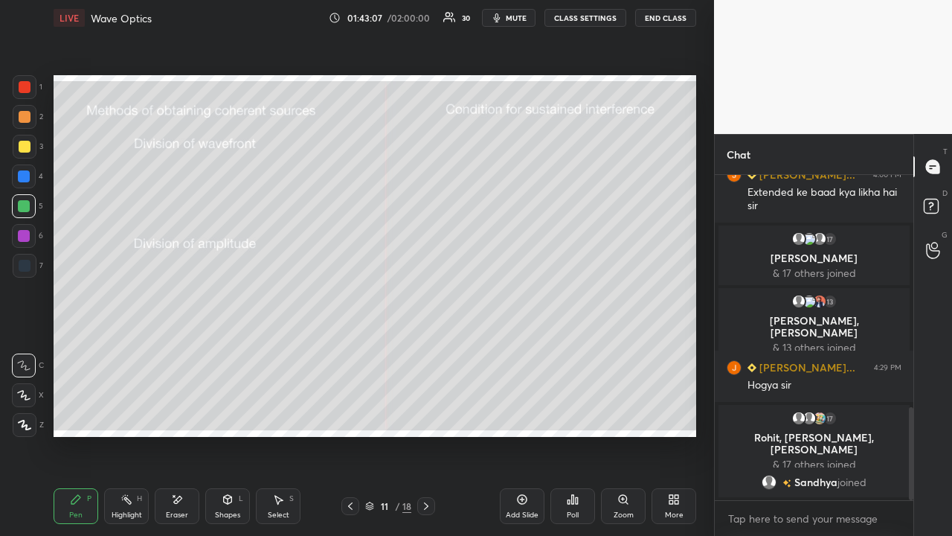
click at [350, 414] on icon at bounding box center [350, 506] width 12 height 12
click at [174, 414] on div "Eraser" at bounding box center [177, 506] width 45 height 36
click at [77, 414] on div "Pen P" at bounding box center [76, 506] width 45 height 36
click at [426, 414] on icon at bounding box center [426, 506] width 12 height 12
click at [425, 414] on icon at bounding box center [426, 506] width 12 height 12
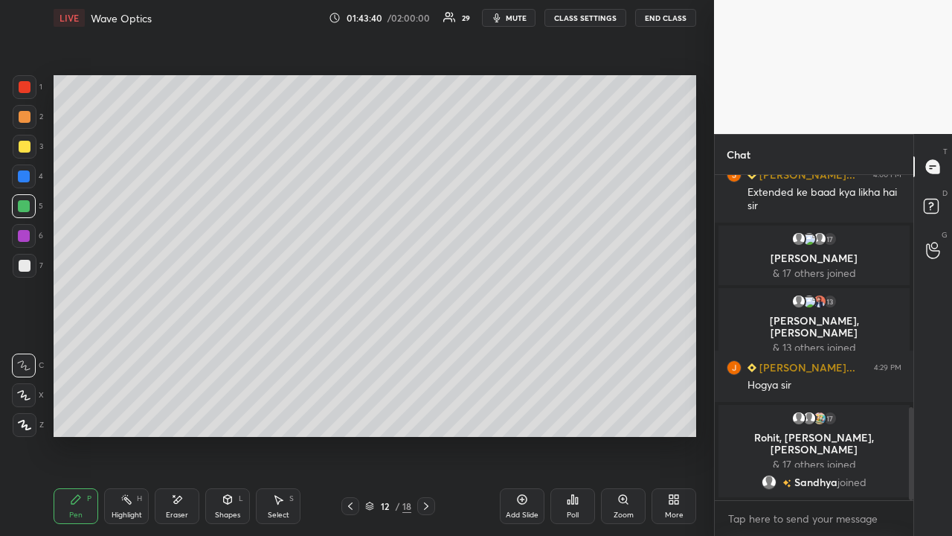
click at [426, 414] on icon at bounding box center [426, 506] width 12 height 12
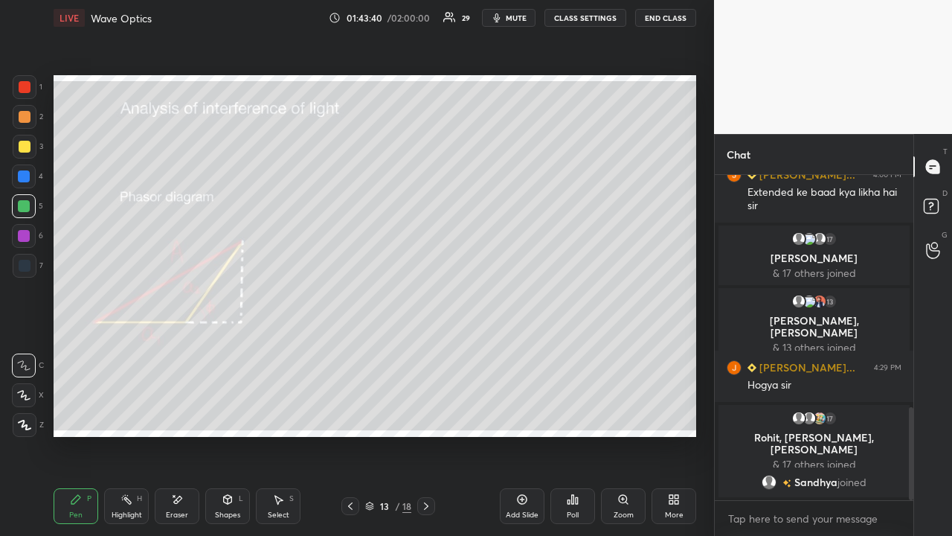
click at [427, 414] on icon at bounding box center [426, 505] width 4 height 7
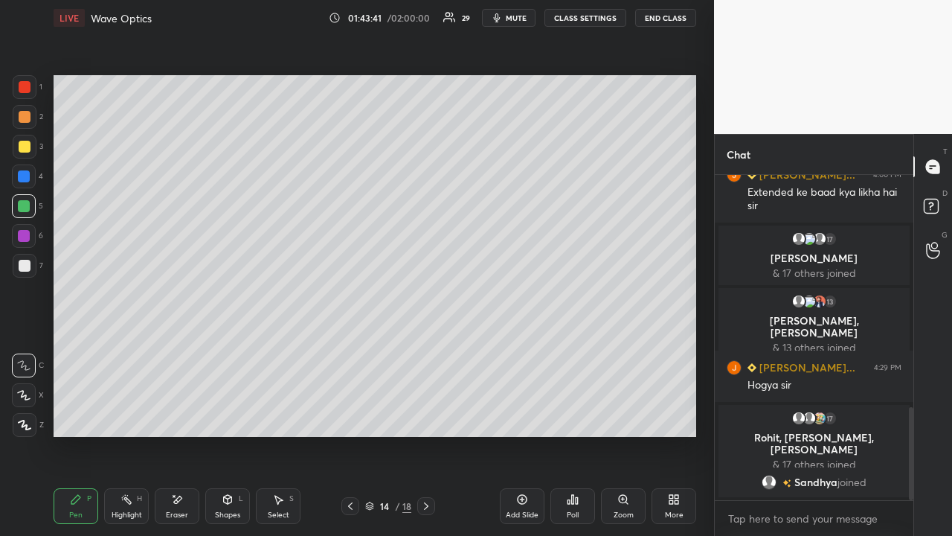
click at [424, 414] on icon at bounding box center [426, 506] width 12 height 12
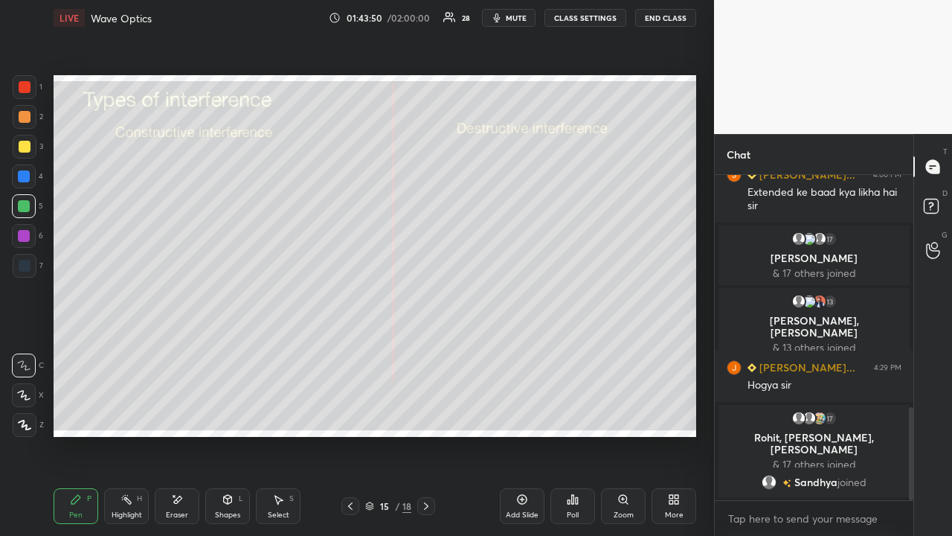
click at [342, 414] on div at bounding box center [350, 506] width 18 height 18
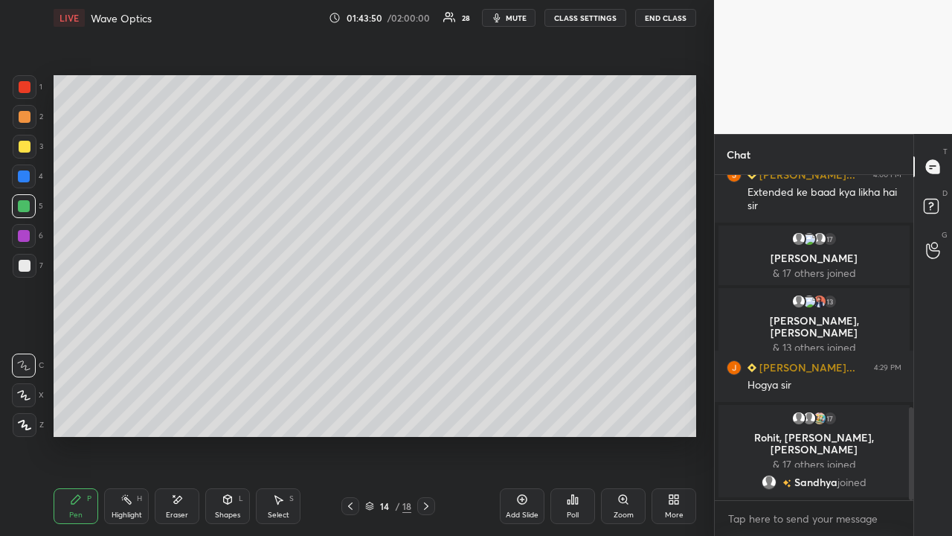
click at [350, 414] on icon at bounding box center [350, 506] width 12 height 12
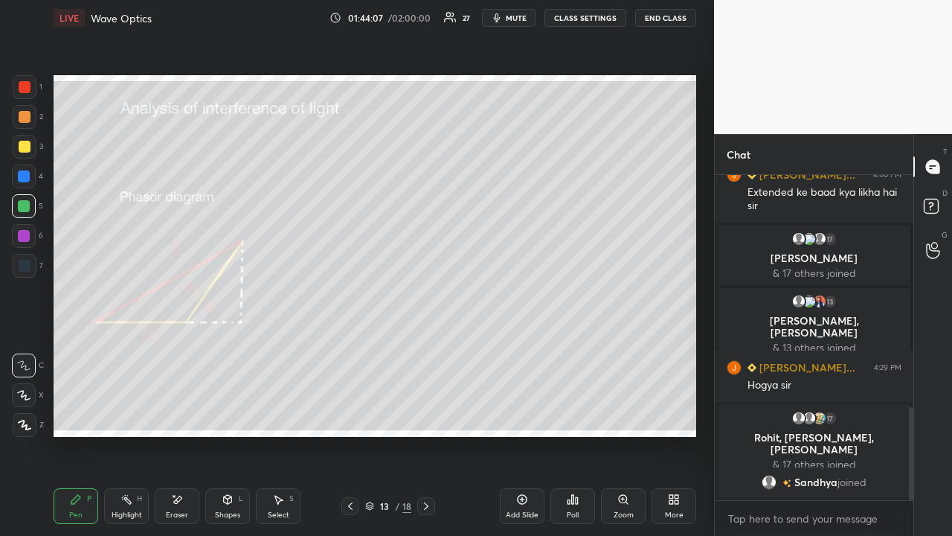
click at [425, 414] on icon at bounding box center [426, 506] width 12 height 12
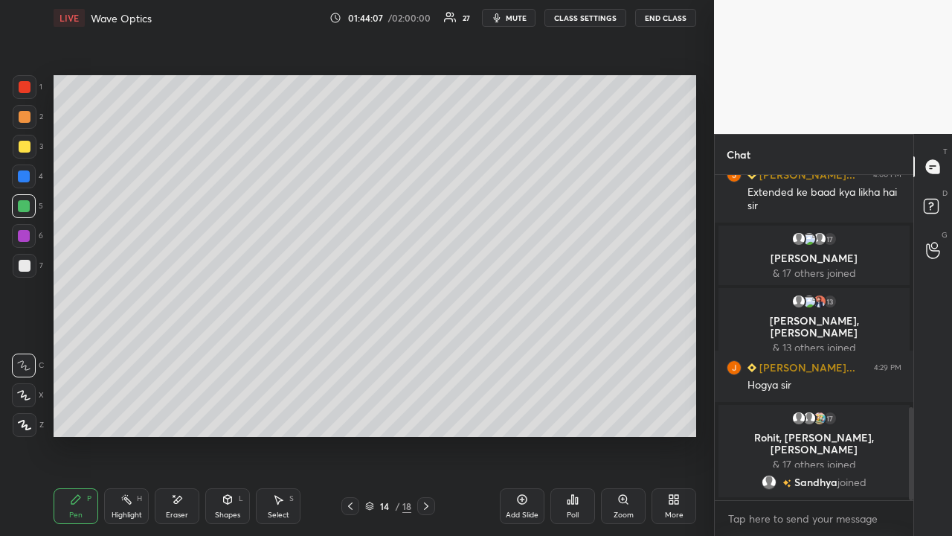
click at [424, 414] on icon at bounding box center [426, 505] width 4 height 7
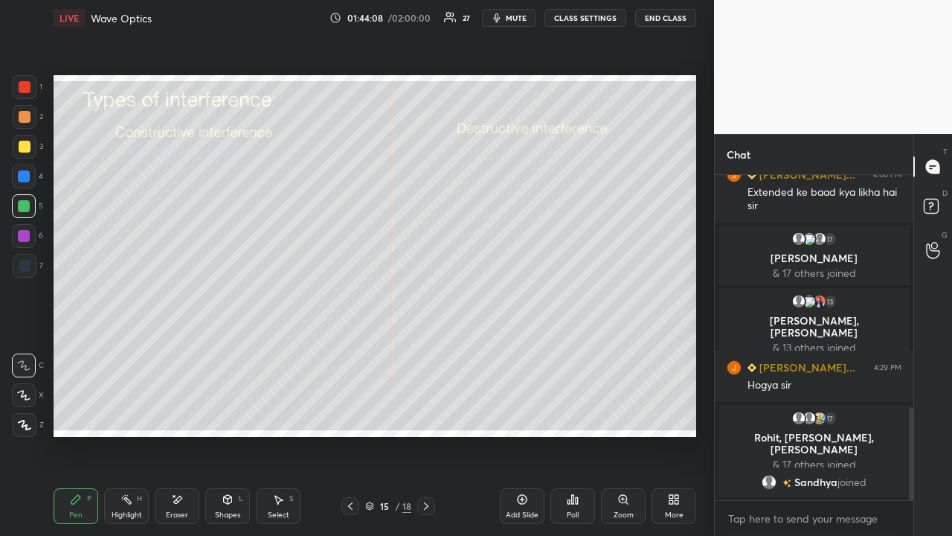
click at [423, 414] on icon at bounding box center [426, 506] width 12 height 12
click at [353, 414] on icon at bounding box center [350, 506] width 12 height 12
click at [350, 414] on icon at bounding box center [350, 506] width 12 height 12
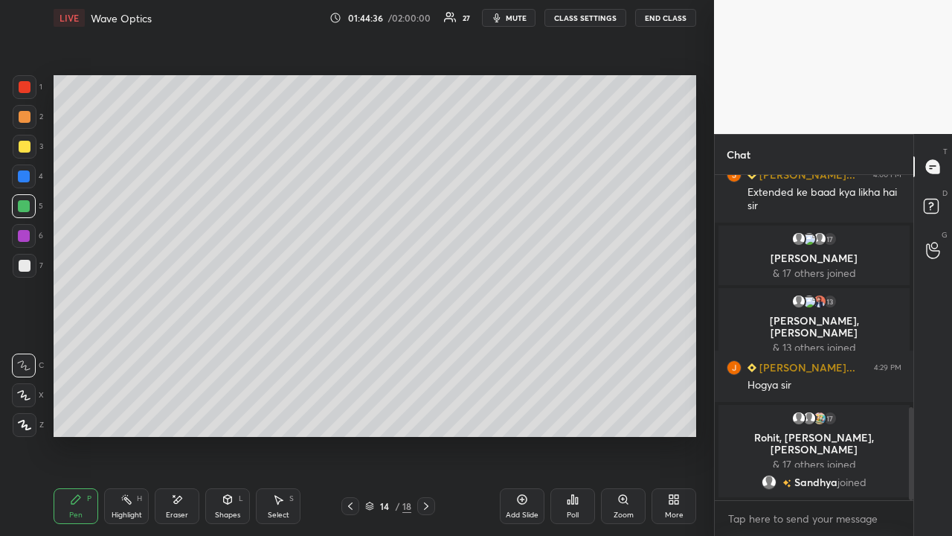
click at [348, 414] on icon at bounding box center [350, 506] width 12 height 12
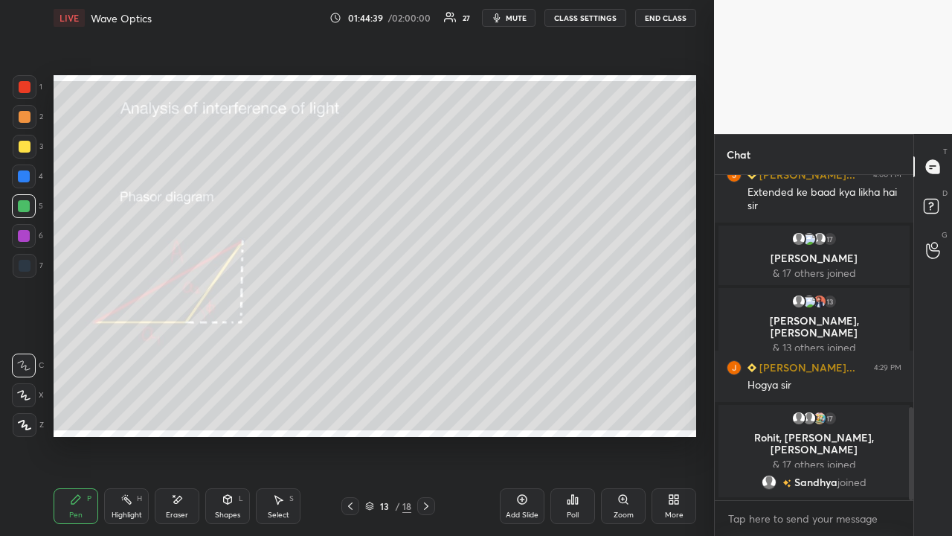
click at [132, 414] on div "Highlight H" at bounding box center [126, 506] width 45 height 36
click at [426, 414] on icon at bounding box center [426, 505] width 4 height 7
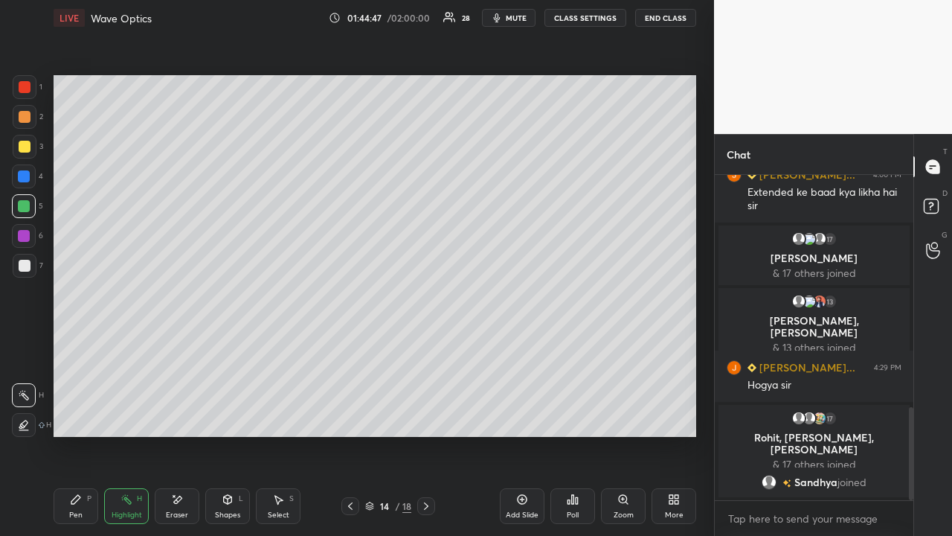
click at [429, 414] on icon at bounding box center [426, 506] width 12 height 12
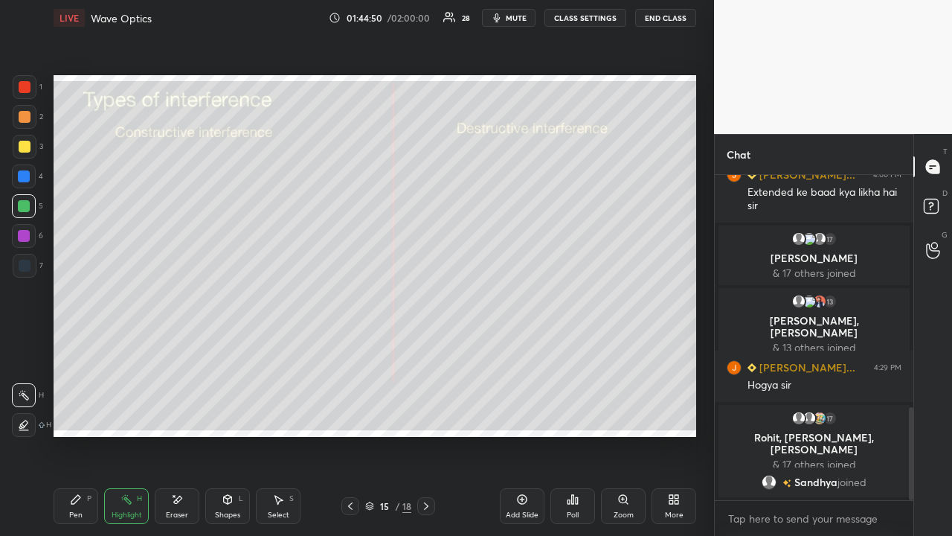
click at [77, 414] on div "Pen P" at bounding box center [76, 506] width 45 height 36
click at [171, 414] on div "Eraser" at bounding box center [177, 514] width 22 height 7
click at [187, 414] on div "Eraser" at bounding box center [177, 514] width 22 height 7
click at [190, 414] on div "Eraser" at bounding box center [177, 506] width 45 height 36
click at [80, 414] on div "Pen P" at bounding box center [76, 506] width 45 height 36
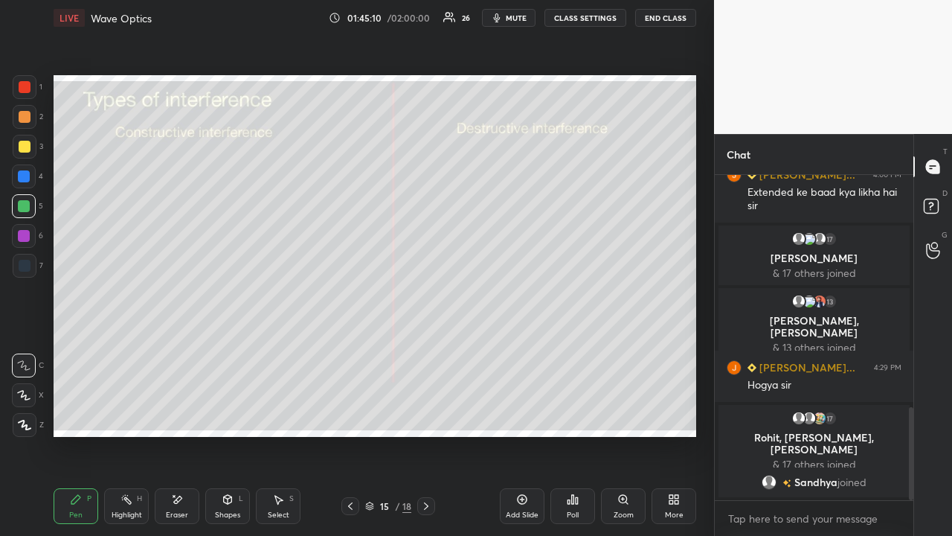
click at [26, 243] on div at bounding box center [24, 236] width 24 height 24
click at [518, 414] on icon at bounding box center [522, 499] width 12 height 12
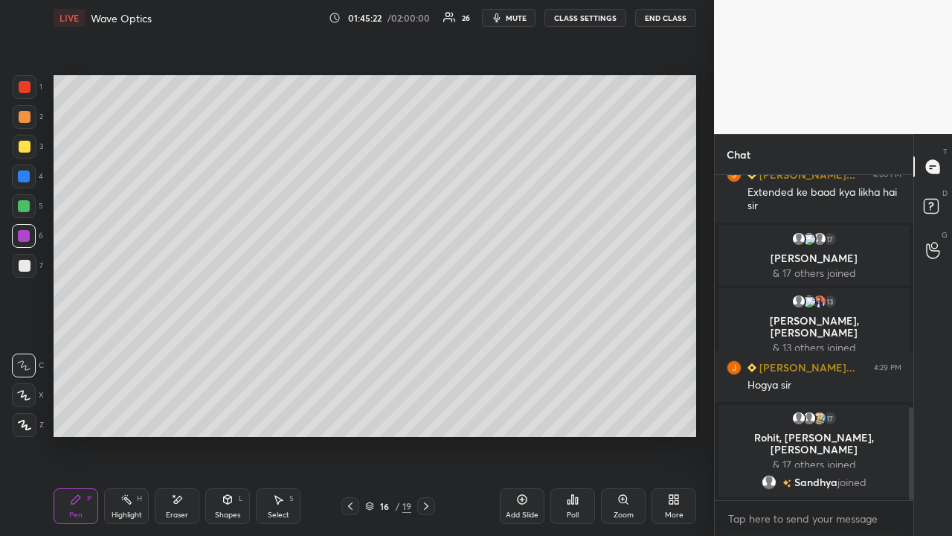
click at [25, 211] on div at bounding box center [24, 206] width 12 height 12
click at [31, 148] on div at bounding box center [25, 147] width 24 height 24
click at [349, 414] on icon at bounding box center [350, 506] width 12 height 12
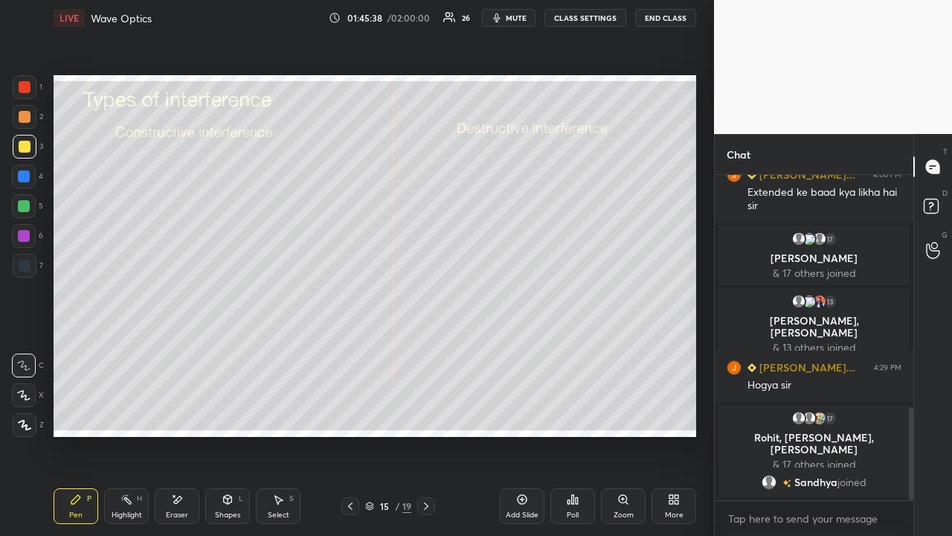
click at [425, 414] on icon at bounding box center [426, 506] width 12 height 12
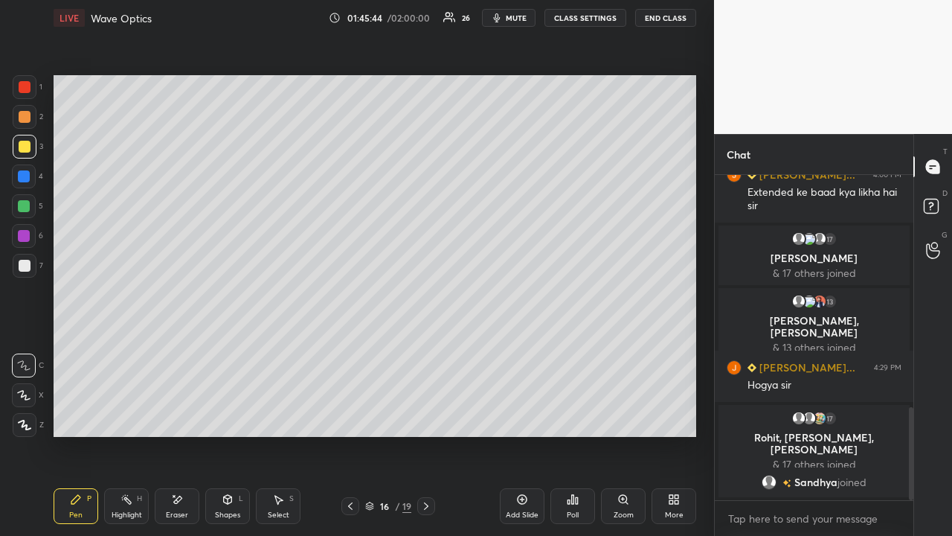
click at [25, 231] on div at bounding box center [24, 236] width 12 height 12
click at [267, 414] on div "Select S" at bounding box center [278, 506] width 45 height 36
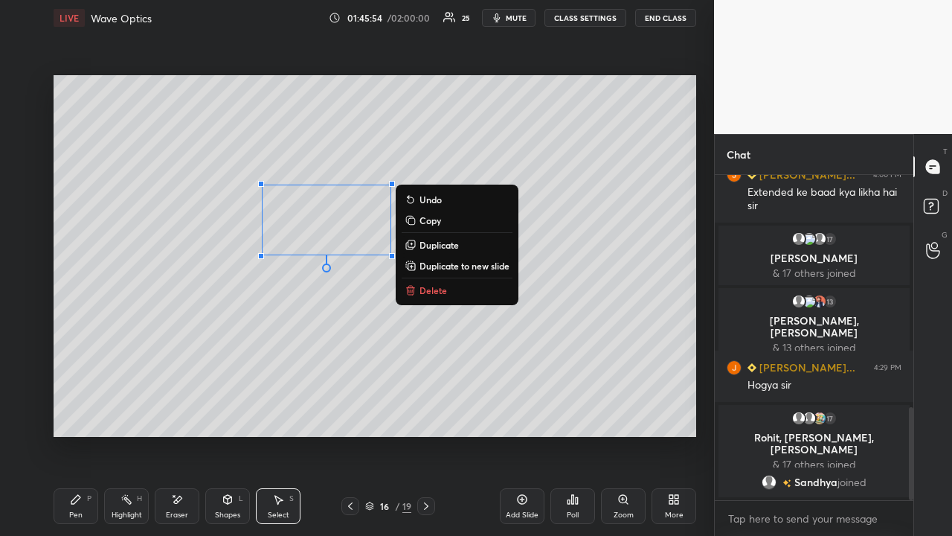
click at [420, 246] on p "Duplicate" at bounding box center [439, 245] width 39 height 12
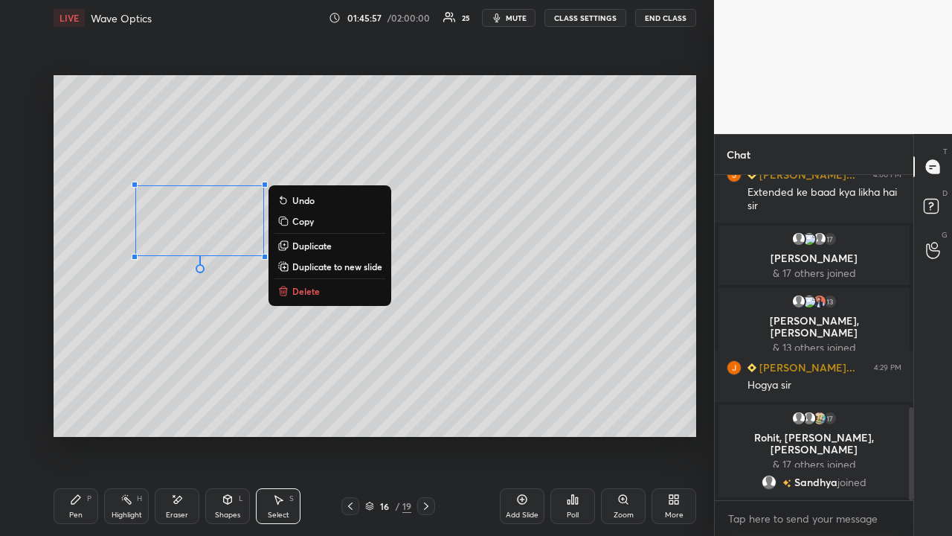
click at [54, 414] on div "Pen P" at bounding box center [76, 506] width 45 height 36
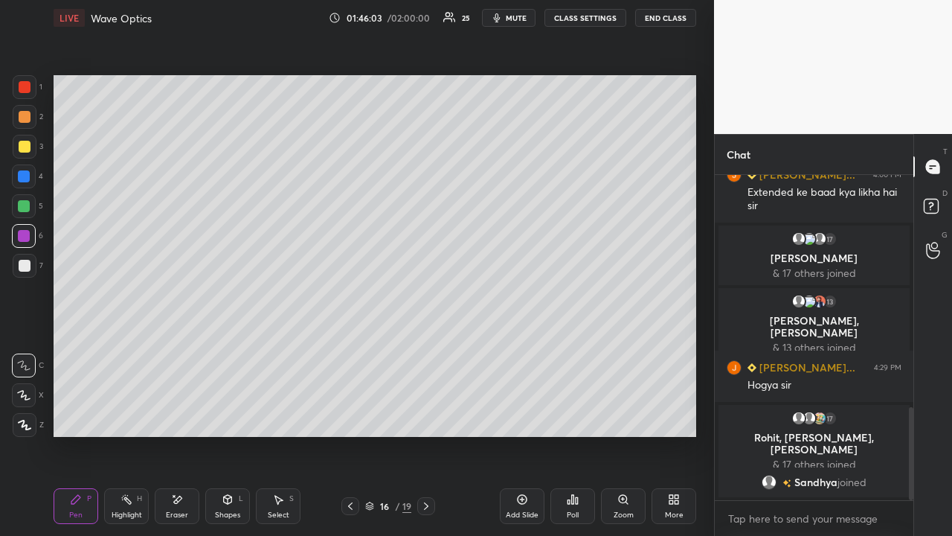
click at [32, 148] on div at bounding box center [25, 147] width 24 height 24
click at [27, 212] on div at bounding box center [24, 206] width 24 height 24
click at [353, 414] on icon at bounding box center [350, 506] width 12 height 12
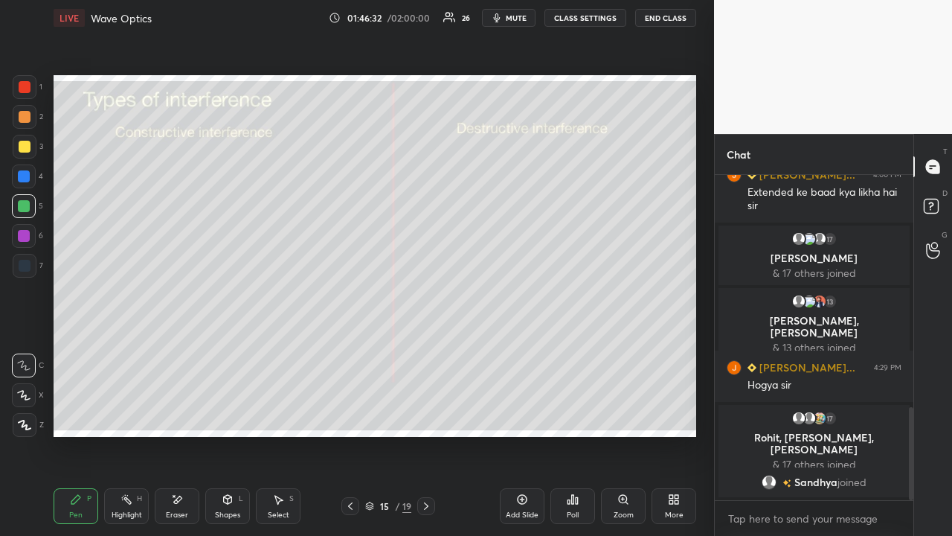
click at [426, 414] on icon at bounding box center [426, 506] width 12 height 12
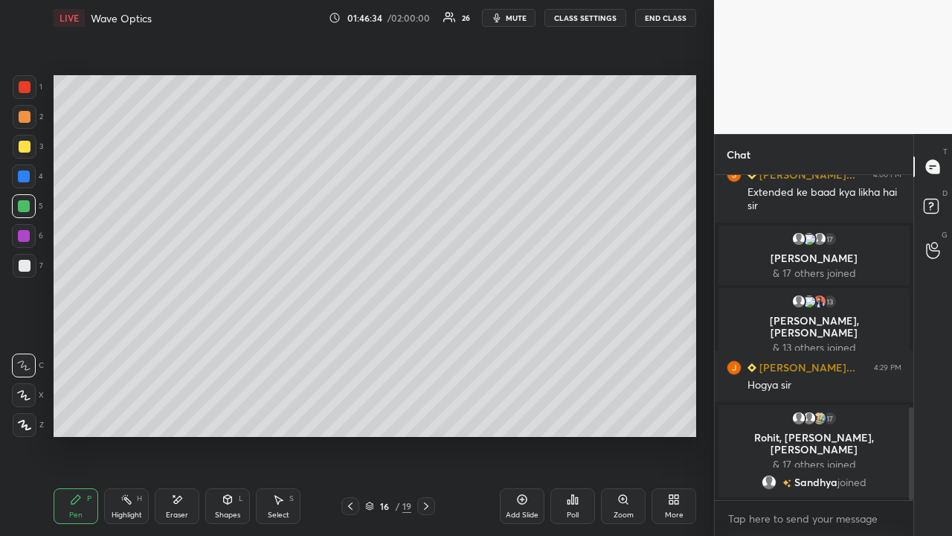
click at [283, 414] on div "Select" at bounding box center [279, 514] width 22 height 7
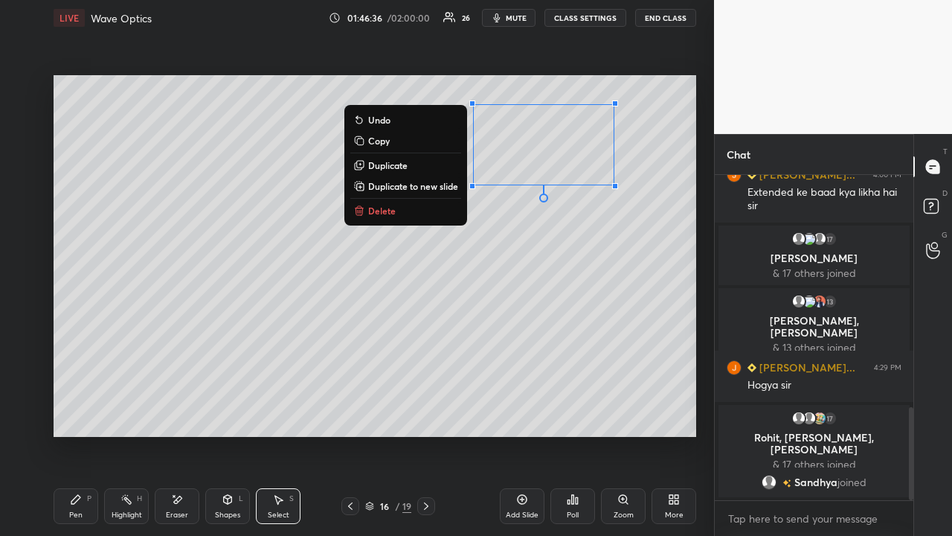
click at [394, 168] on p "Duplicate" at bounding box center [387, 165] width 39 height 12
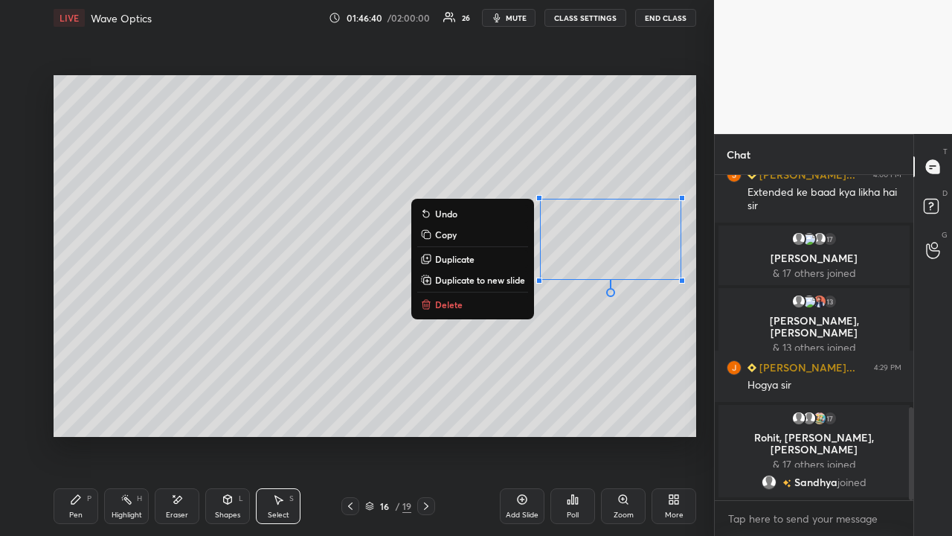
click at [460, 263] on p "Duplicate" at bounding box center [454, 259] width 39 height 12
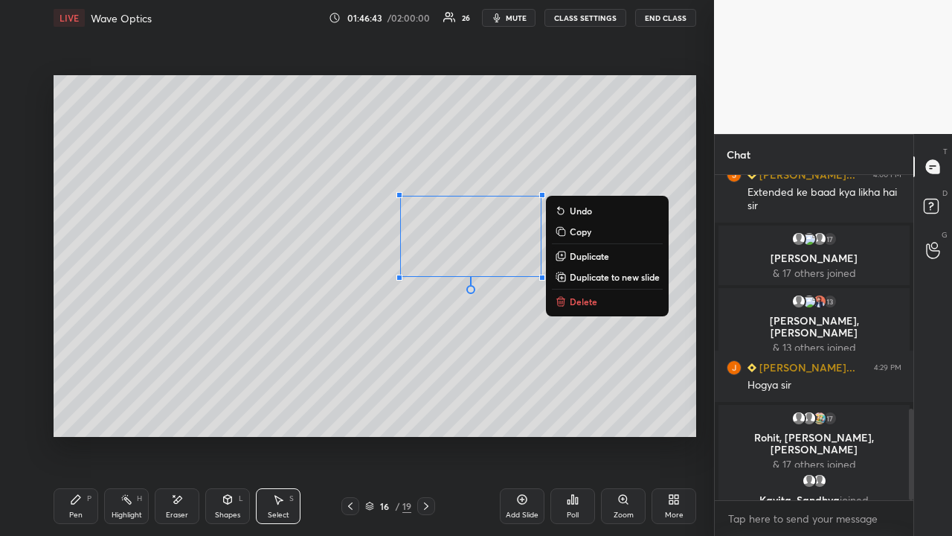
scroll to position [833, 0]
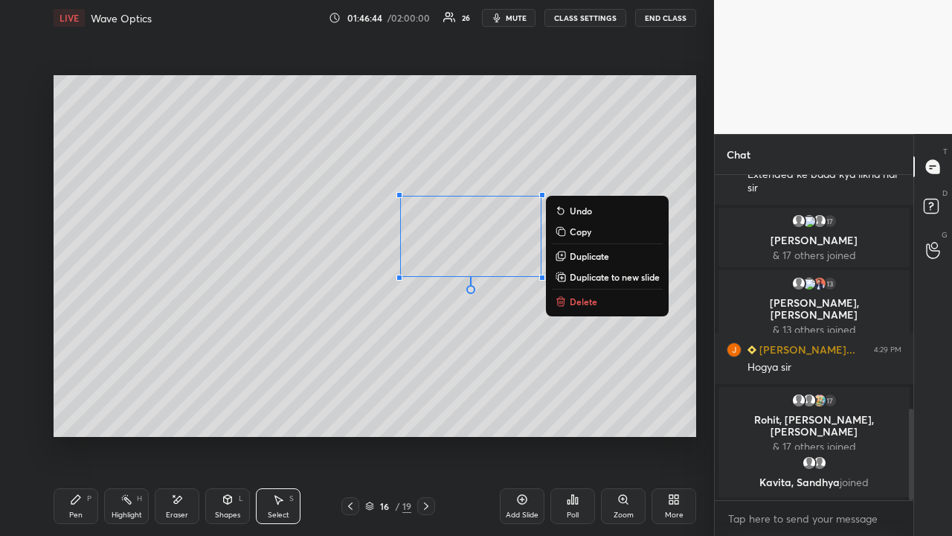
click at [175, 414] on div "Eraser" at bounding box center [177, 506] width 45 height 36
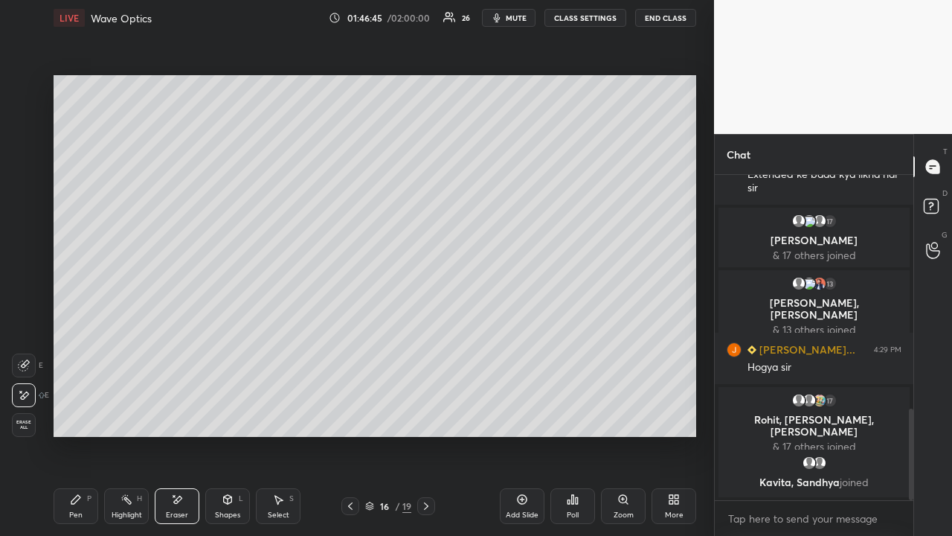
click at [23, 414] on div "Erase all" at bounding box center [24, 425] width 24 height 24
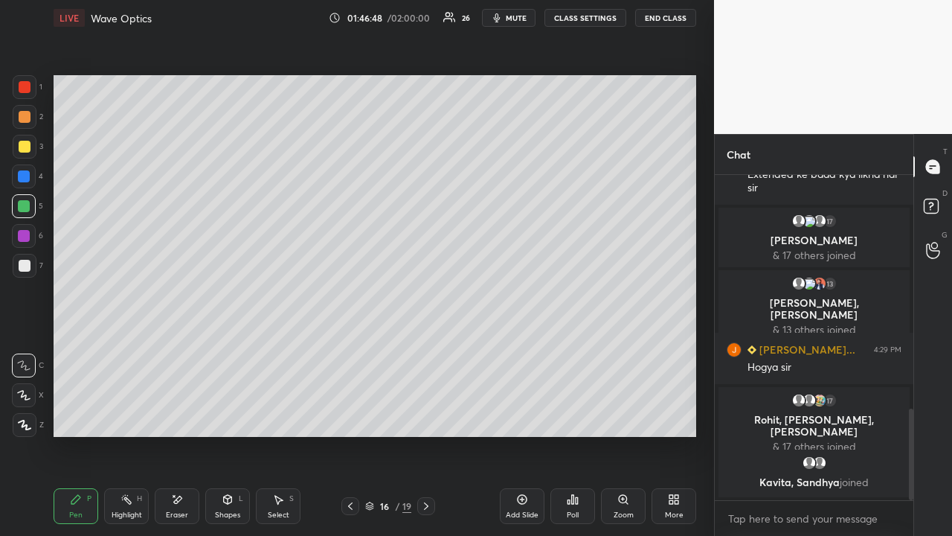
click at [225, 414] on div "Shapes L" at bounding box center [227, 506] width 45 height 36
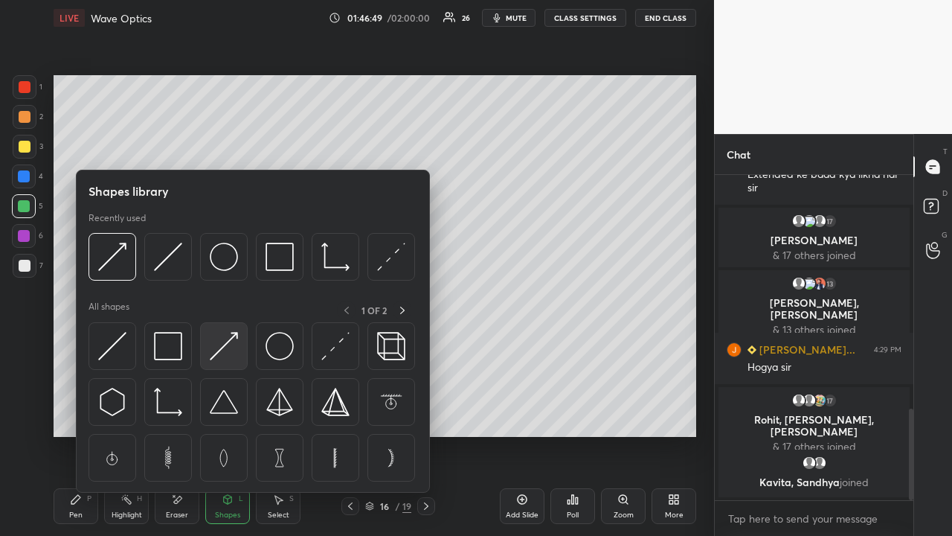
click at [228, 353] on img at bounding box center [224, 346] width 28 height 28
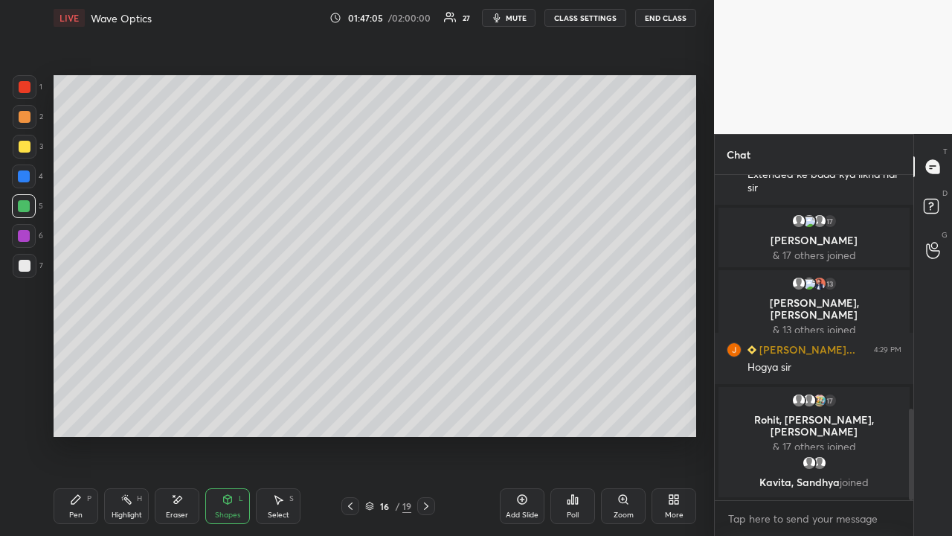
click at [80, 414] on div "Pen" at bounding box center [75, 514] width 13 height 7
click at [24, 239] on div at bounding box center [24, 236] width 12 height 12
click at [271, 414] on div "Select" at bounding box center [279, 514] width 22 height 7
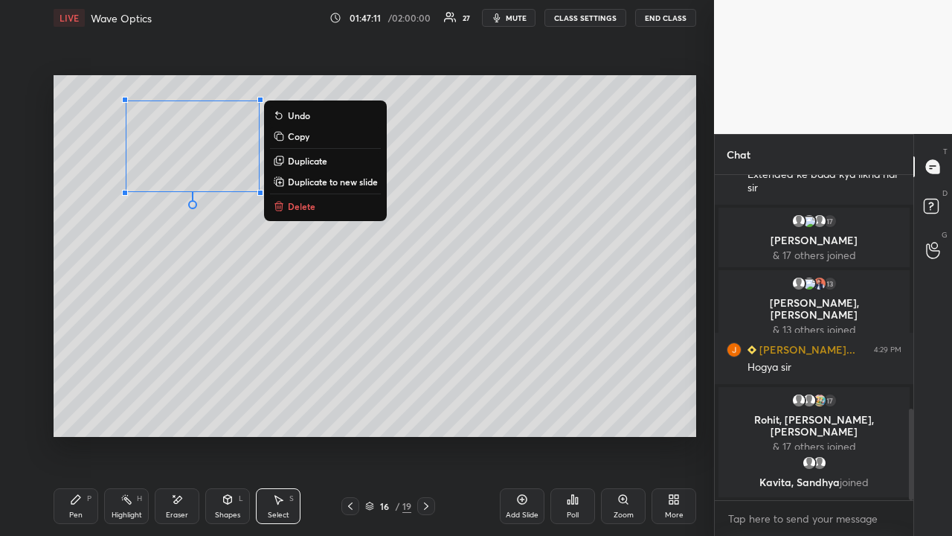
click at [301, 161] on p "Duplicate" at bounding box center [307, 161] width 39 height 12
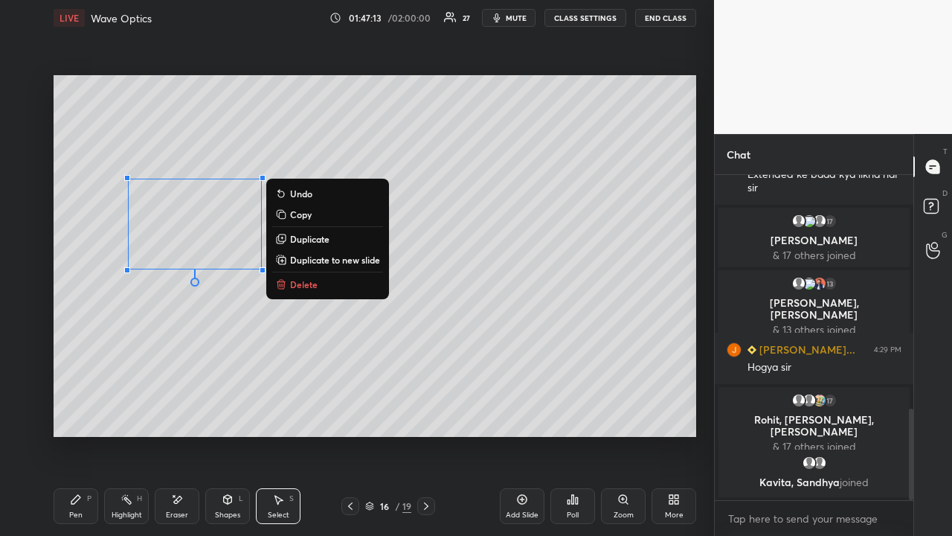
click at [301, 238] on p "Duplicate" at bounding box center [309, 239] width 39 height 12
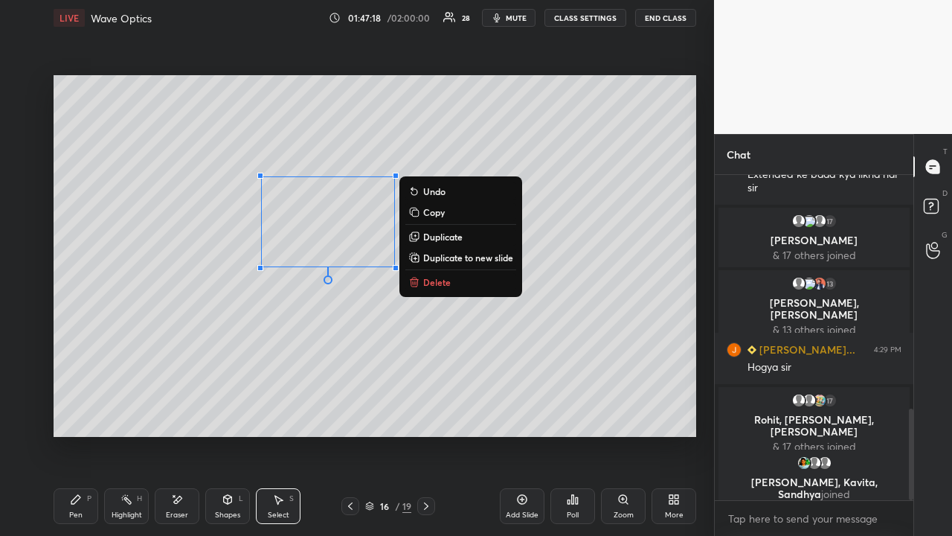
click at [430, 234] on p "Duplicate" at bounding box center [442, 237] width 39 height 12
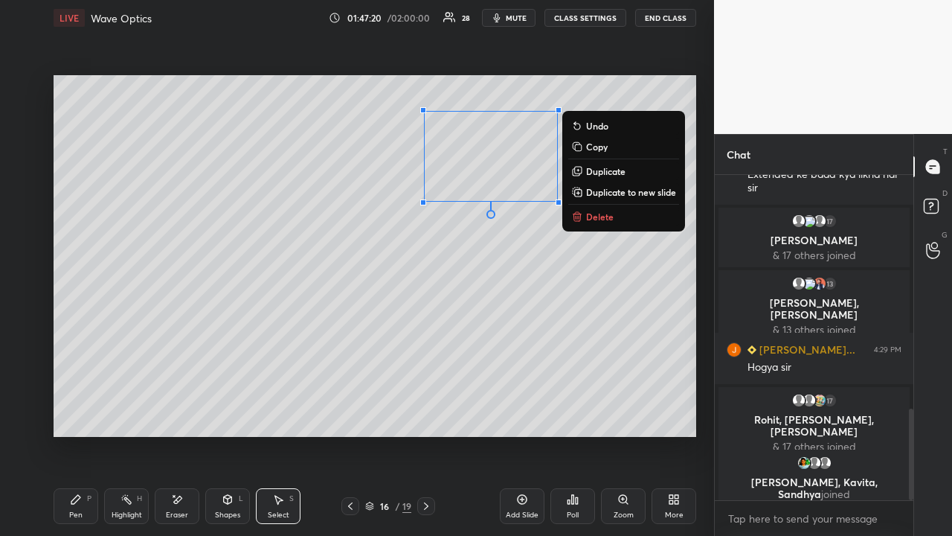
click at [578, 172] on icon at bounding box center [577, 170] width 7 height 7
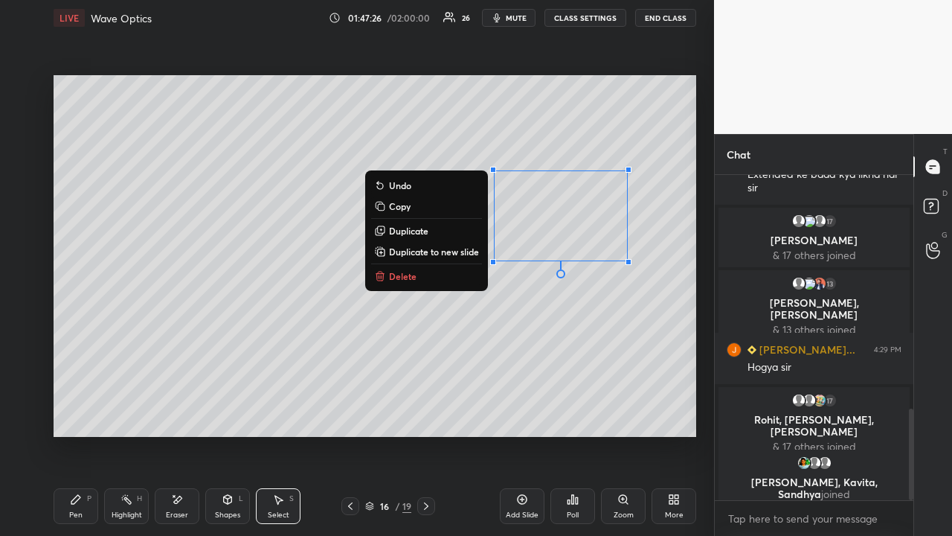
click at [548, 356] on div "0 ° Undo Copy Duplicate Duplicate to new slide Delete" at bounding box center [375, 256] width 643 height 362
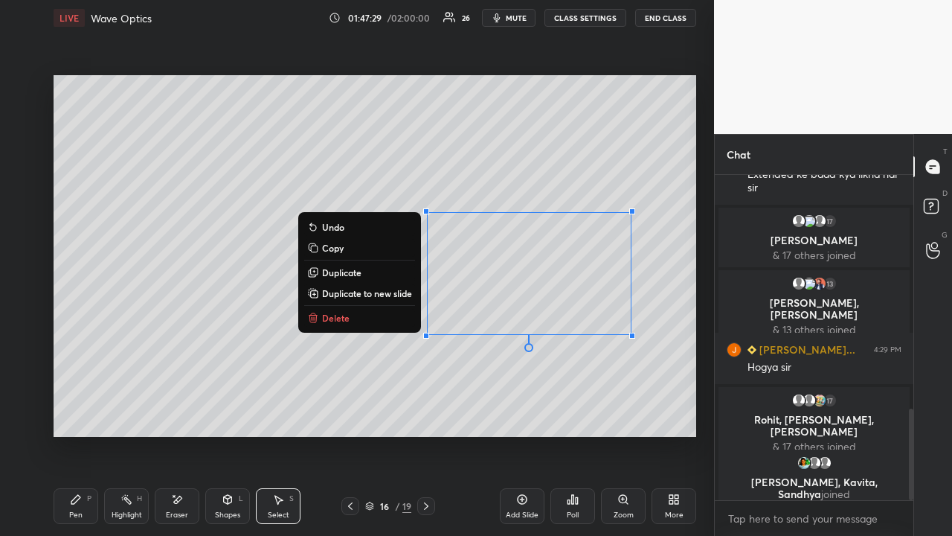
click at [516, 377] on div "0 ° Undo Copy Duplicate Duplicate to new slide Delete" at bounding box center [375, 256] width 643 height 362
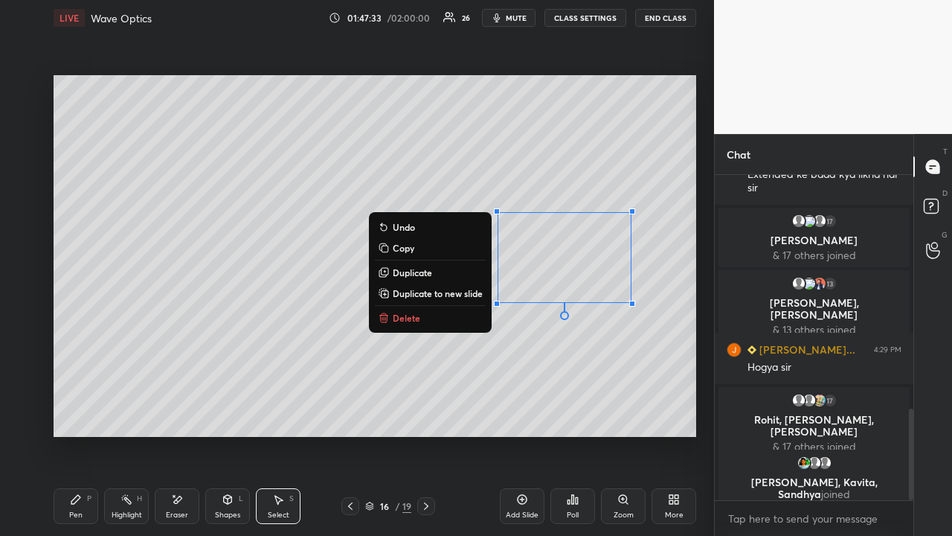
click at [414, 276] on p "Duplicate" at bounding box center [412, 272] width 39 height 12
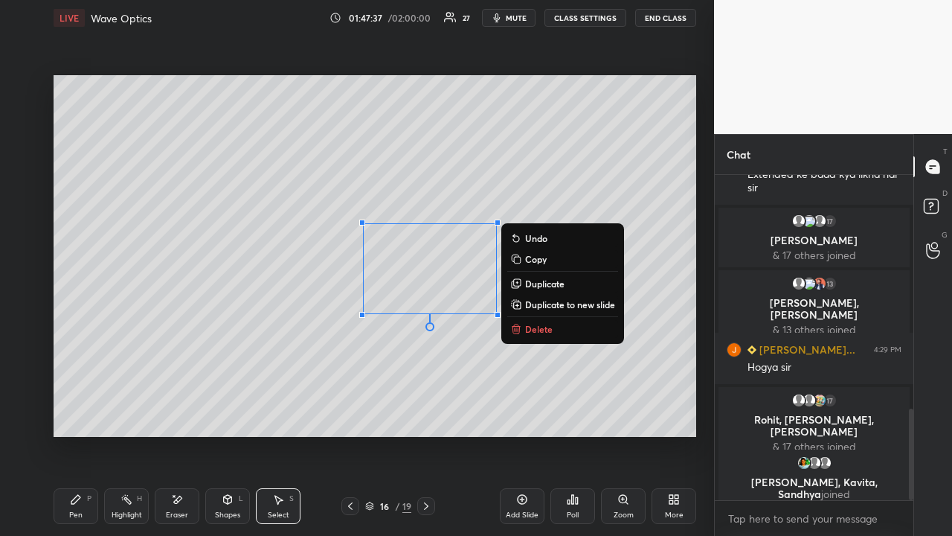
scroll to position [844, 0]
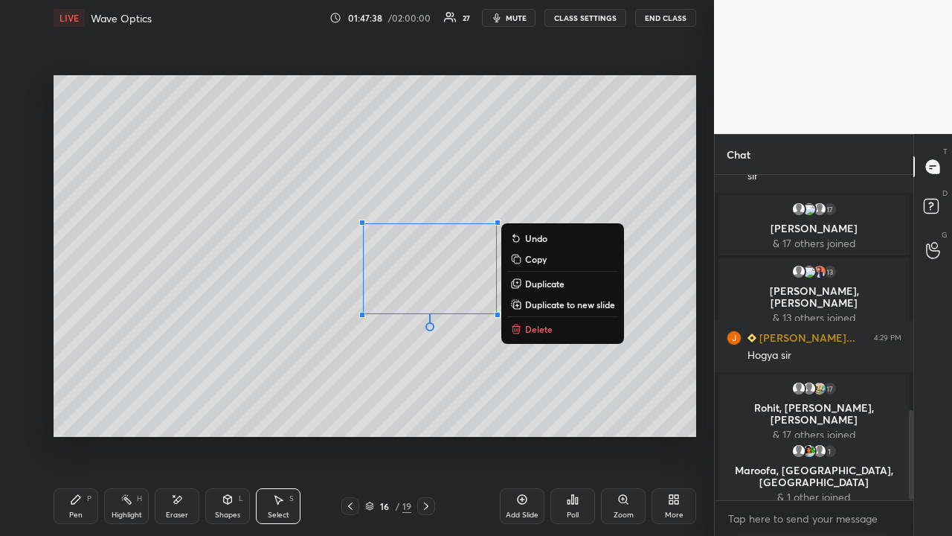
click at [176, 414] on div "Eraser" at bounding box center [177, 506] width 45 height 36
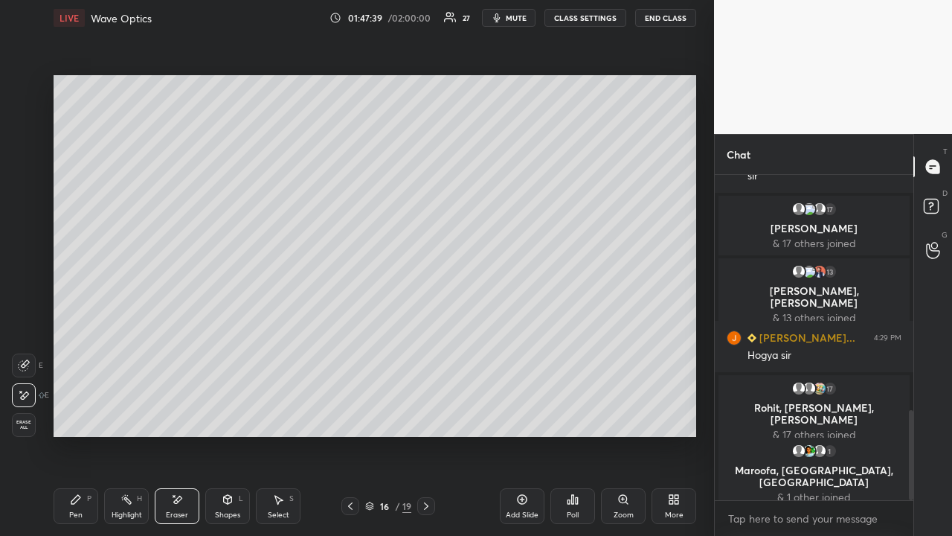
click at [29, 363] on icon at bounding box center [24, 365] width 12 height 12
click at [89, 414] on div "Pen P" at bounding box center [76, 506] width 45 height 36
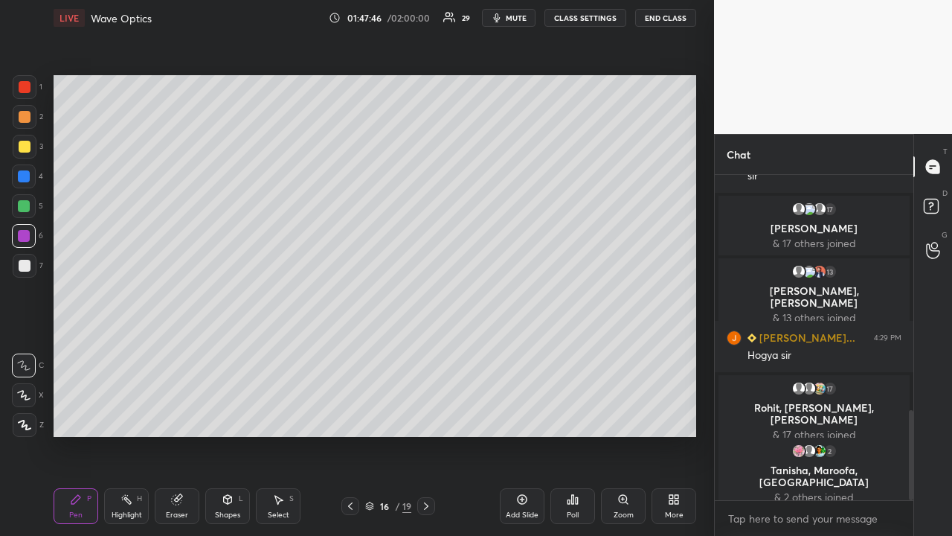
click at [25, 181] on div at bounding box center [24, 176] width 12 height 12
click at [350, 414] on icon at bounding box center [350, 505] width 4 height 7
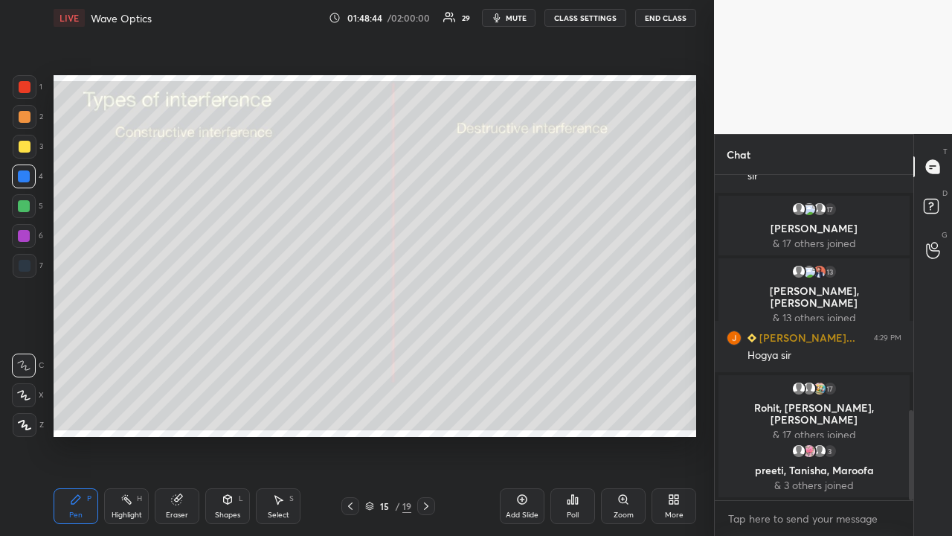
click at [428, 414] on icon at bounding box center [426, 506] width 12 height 12
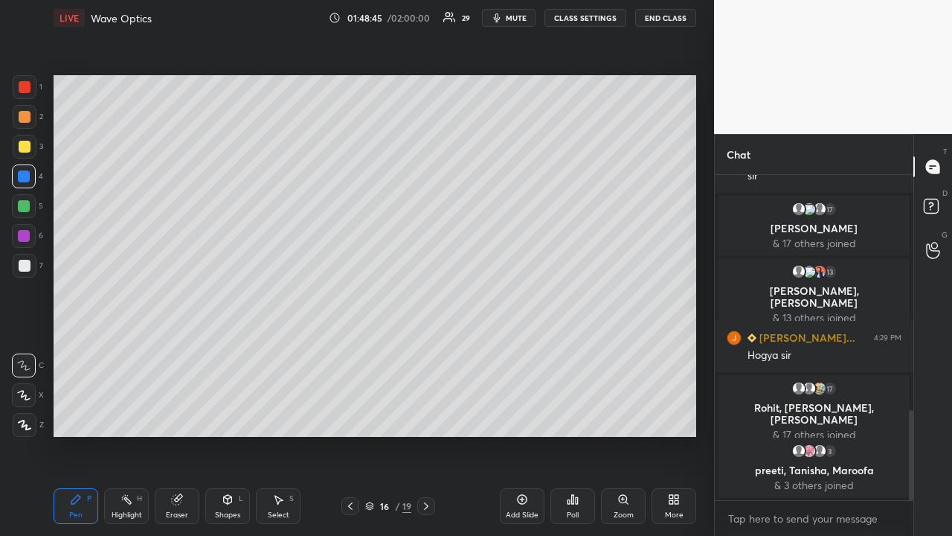
click at [427, 414] on icon at bounding box center [426, 506] width 12 height 12
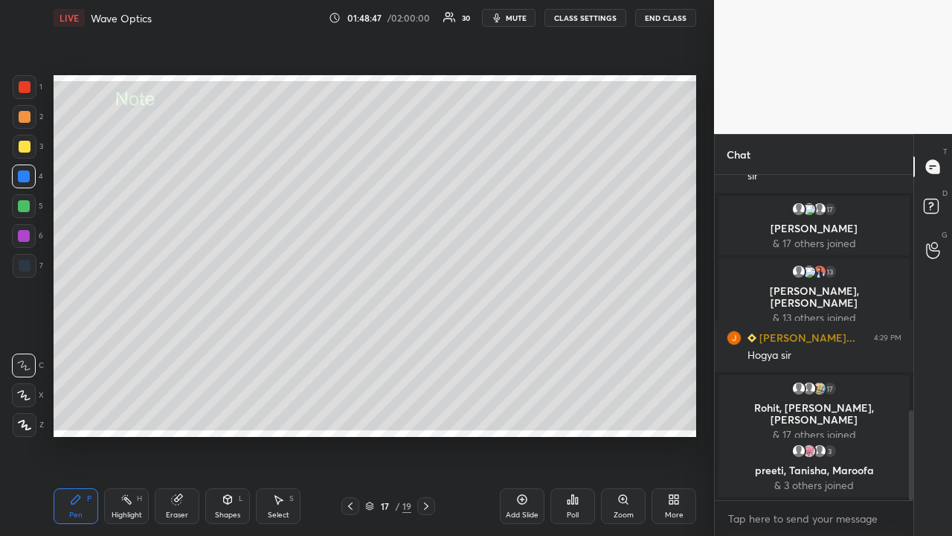
click at [24, 237] on div at bounding box center [24, 236] width 12 height 12
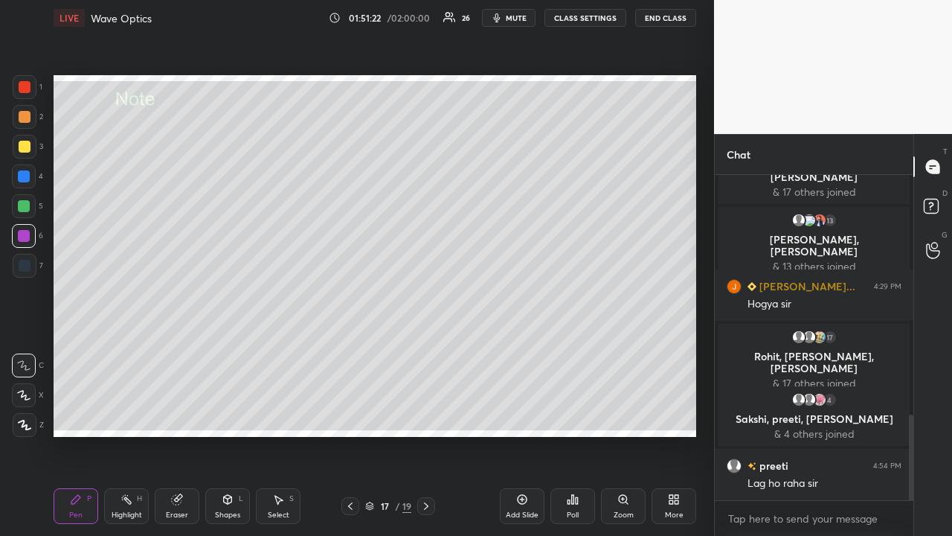
click at [25, 211] on div at bounding box center [24, 206] width 12 height 12
click at [131, 414] on div "Highlight H" at bounding box center [126, 506] width 45 height 36
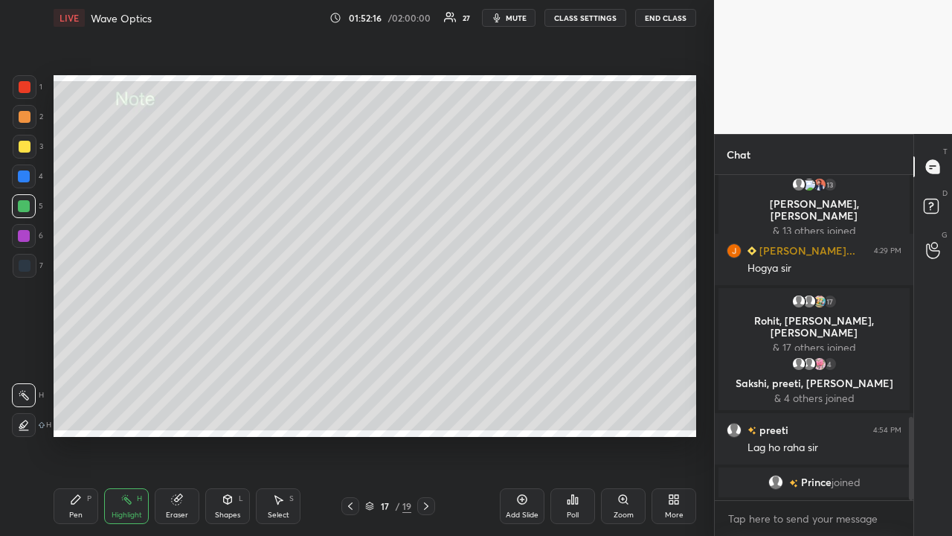
click at [66, 414] on div "Pen P" at bounding box center [76, 506] width 45 height 36
click at [350, 414] on icon at bounding box center [350, 506] width 12 height 12
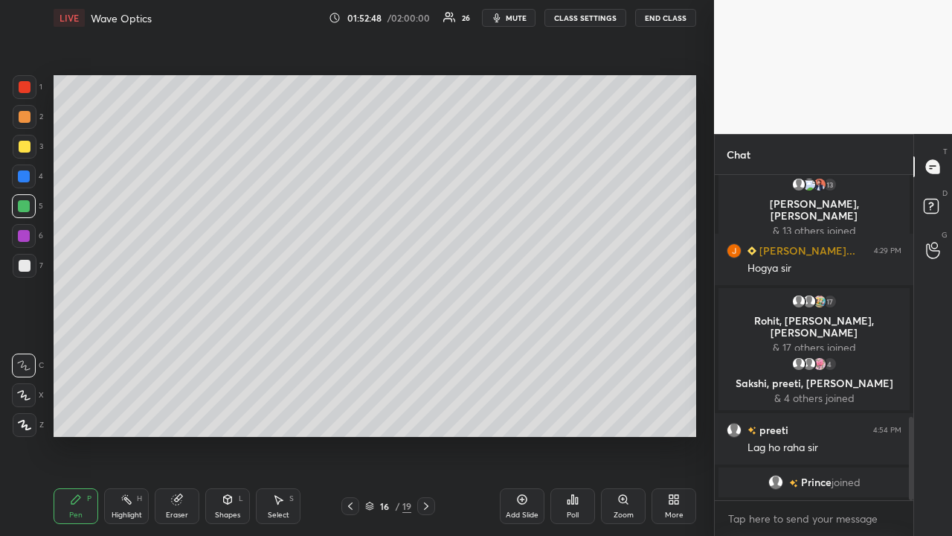
click at [350, 414] on icon at bounding box center [350, 506] width 12 height 12
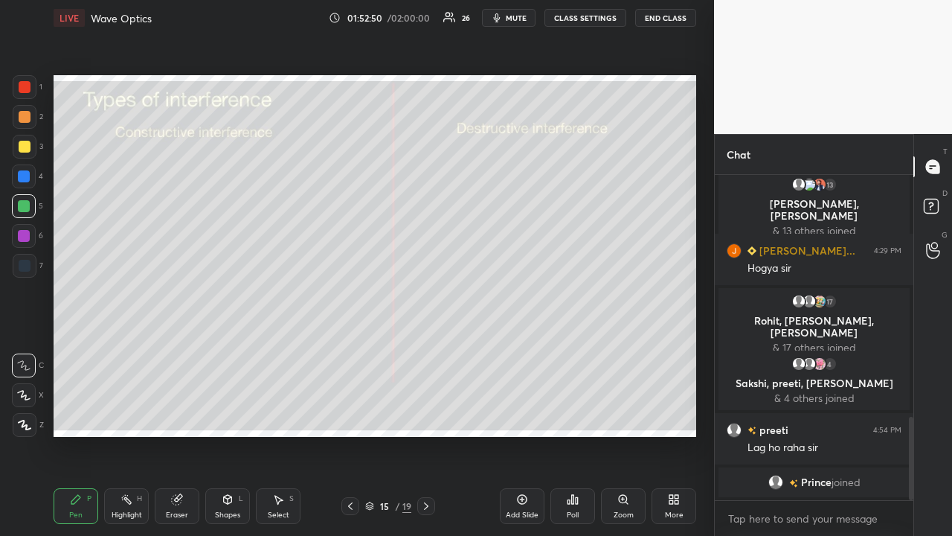
click at [352, 414] on icon at bounding box center [350, 506] width 12 height 12
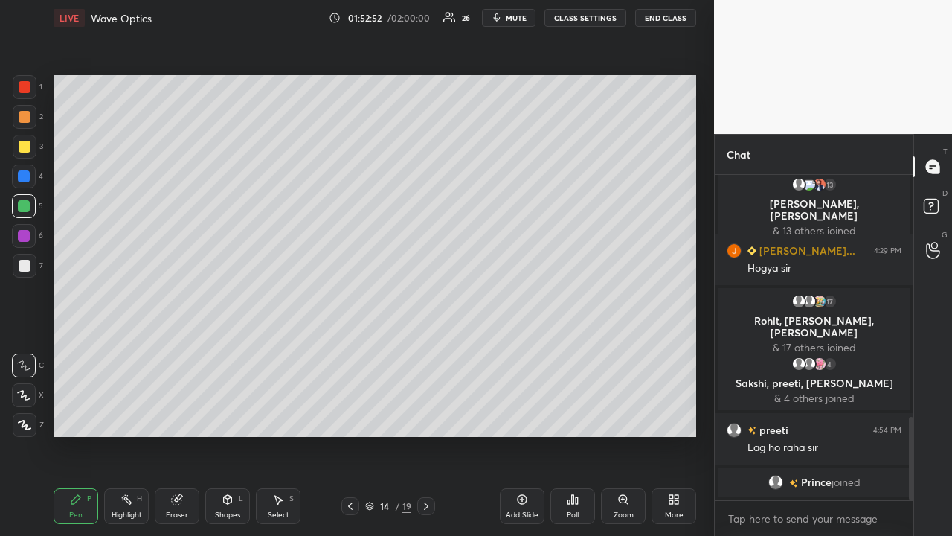
click at [350, 414] on icon at bounding box center [350, 506] width 12 height 12
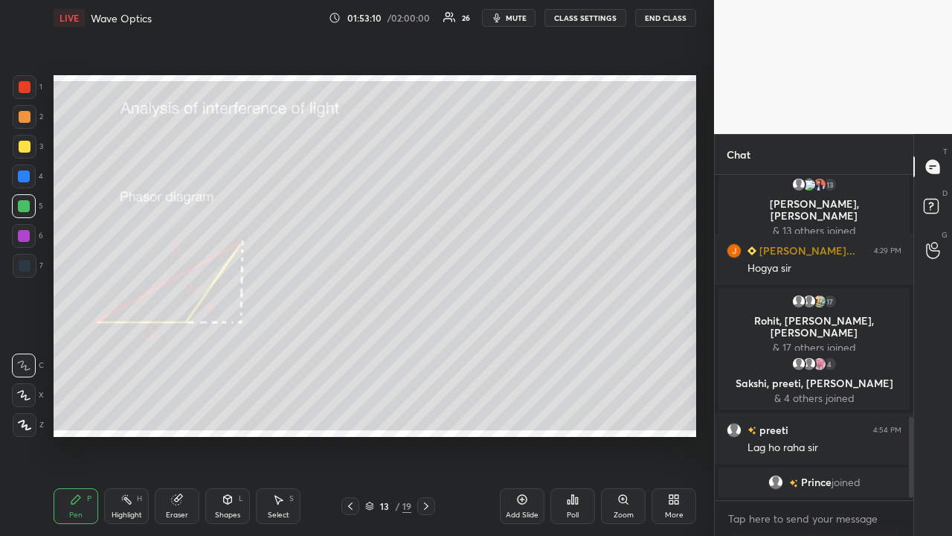
scroll to position [963, 0]
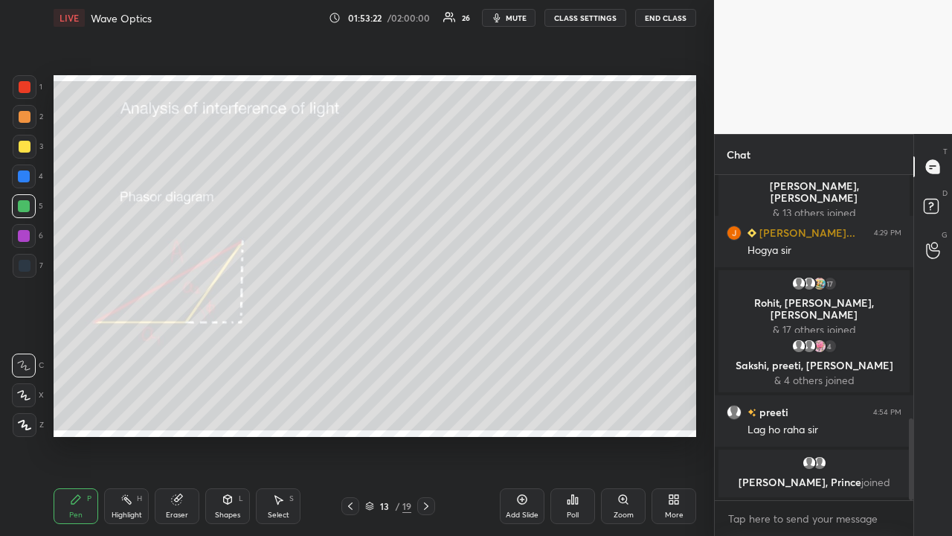
click at [426, 414] on icon at bounding box center [426, 506] width 12 height 12
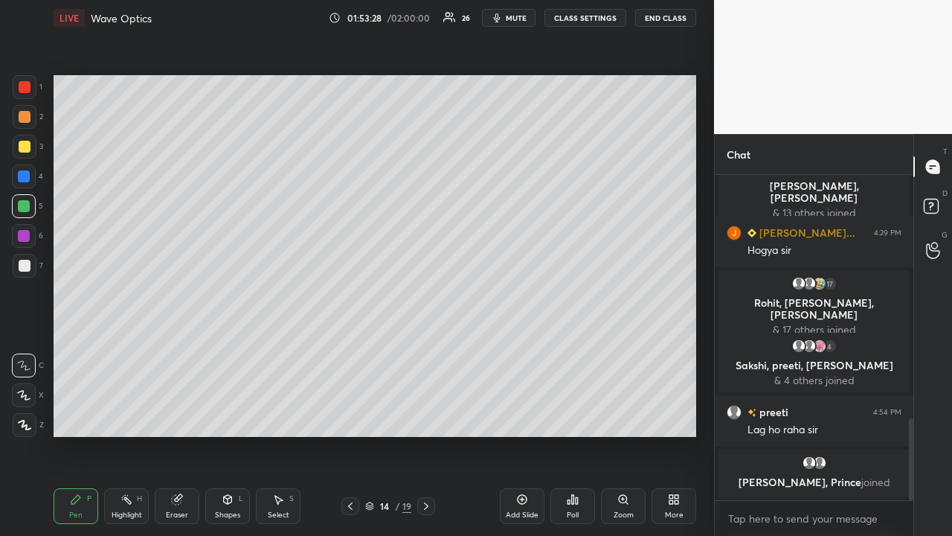
click at [426, 414] on icon at bounding box center [426, 506] width 12 height 12
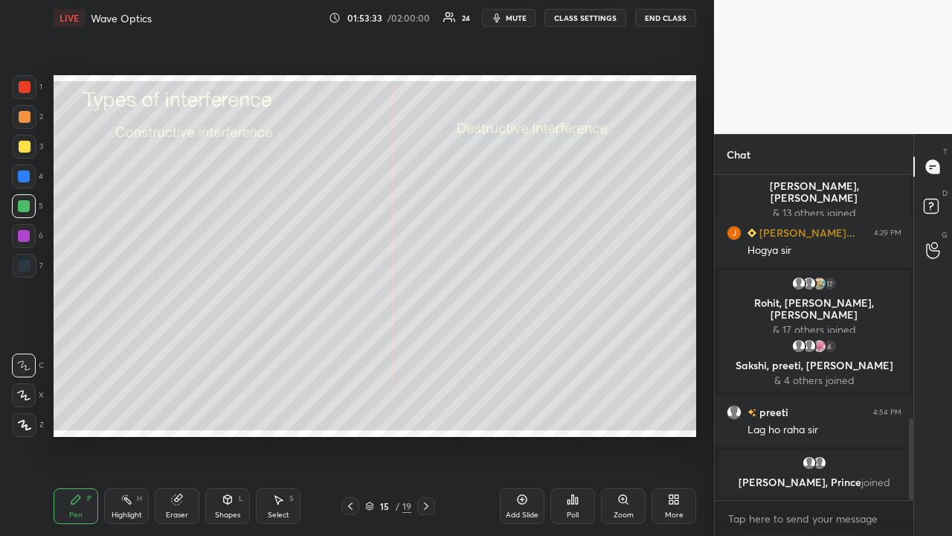
click at [426, 414] on icon at bounding box center [426, 506] width 12 height 12
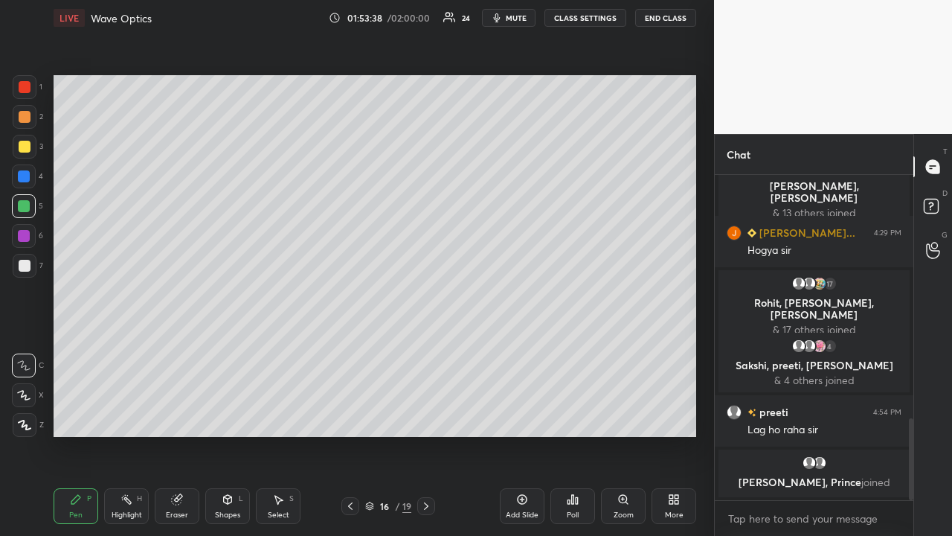
click at [426, 414] on icon at bounding box center [426, 506] width 12 height 12
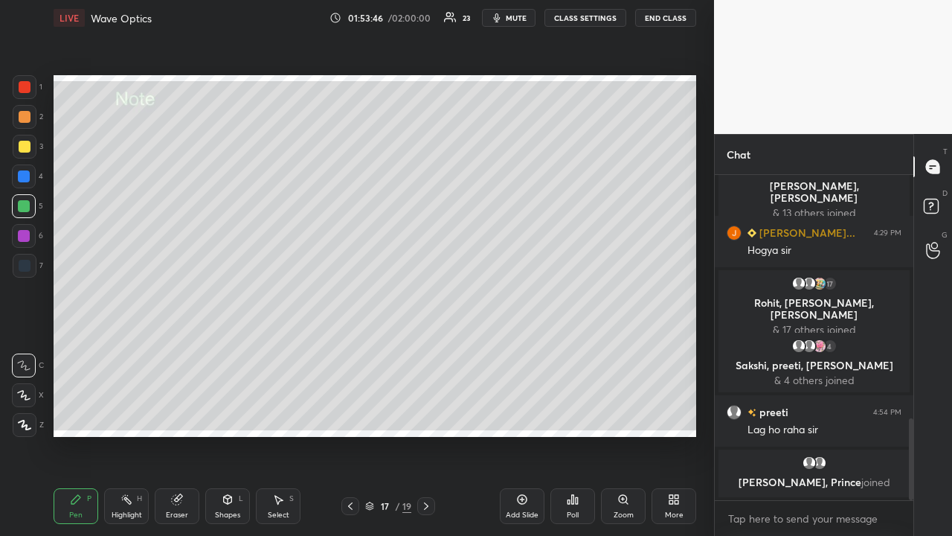
click at [428, 414] on icon at bounding box center [426, 506] width 12 height 12
click at [351, 414] on div at bounding box center [350, 506] width 18 height 18
click at [674, 18] on button "End Class" at bounding box center [665, 18] width 61 height 18
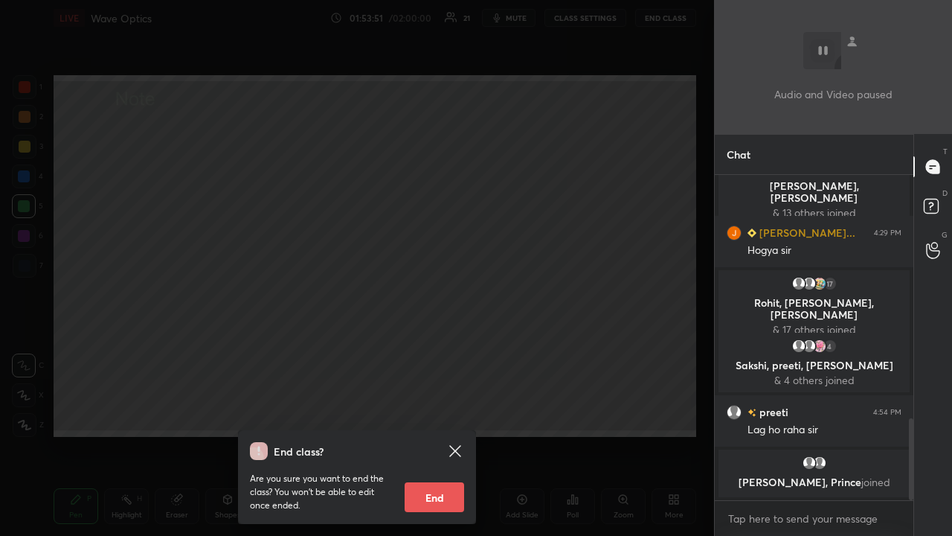
click at [431, 414] on button "End" at bounding box center [435, 497] width 60 height 30
type textarea "x"
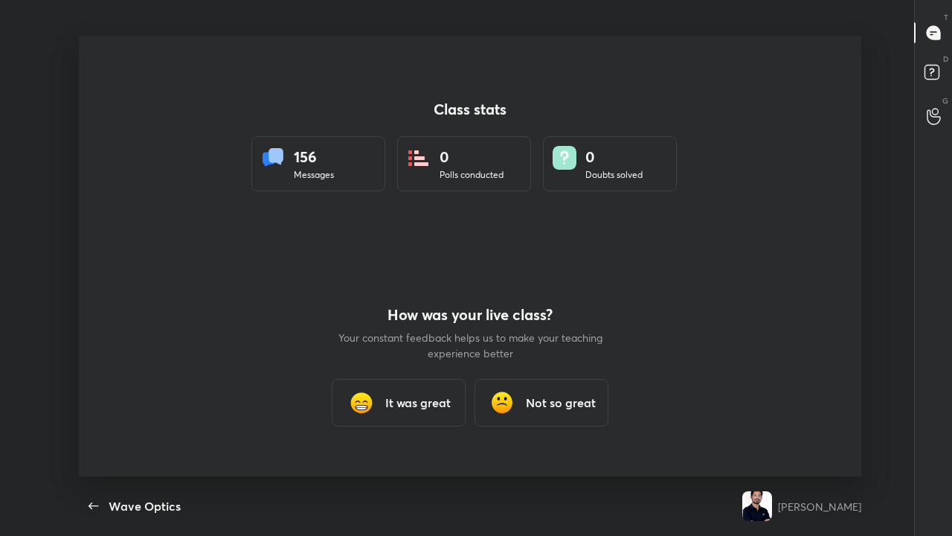
scroll to position [0, 0]
click at [396, 414] on div "It was great" at bounding box center [399, 403] width 134 height 48
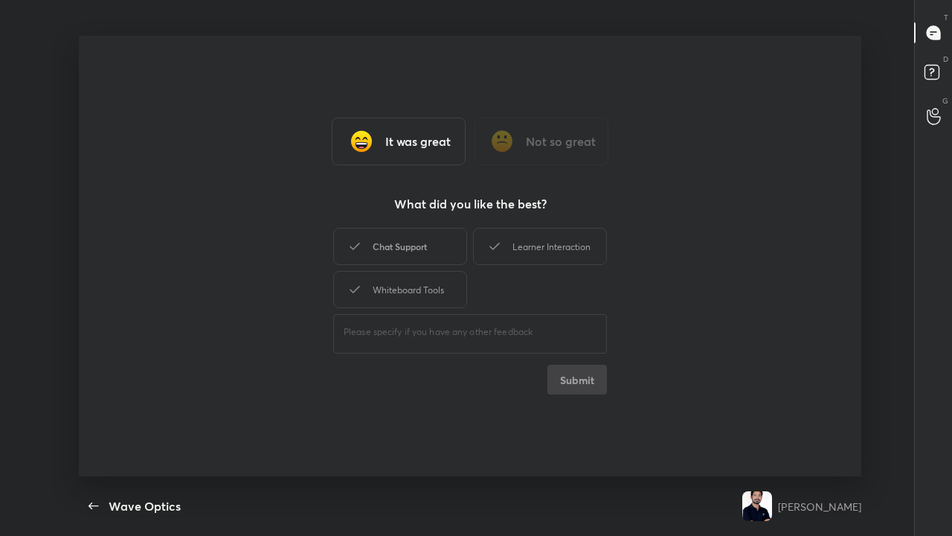
click at [402, 250] on div "Chat Support" at bounding box center [400, 246] width 134 height 37
click at [576, 370] on button "Submit" at bounding box center [578, 380] width 60 height 30
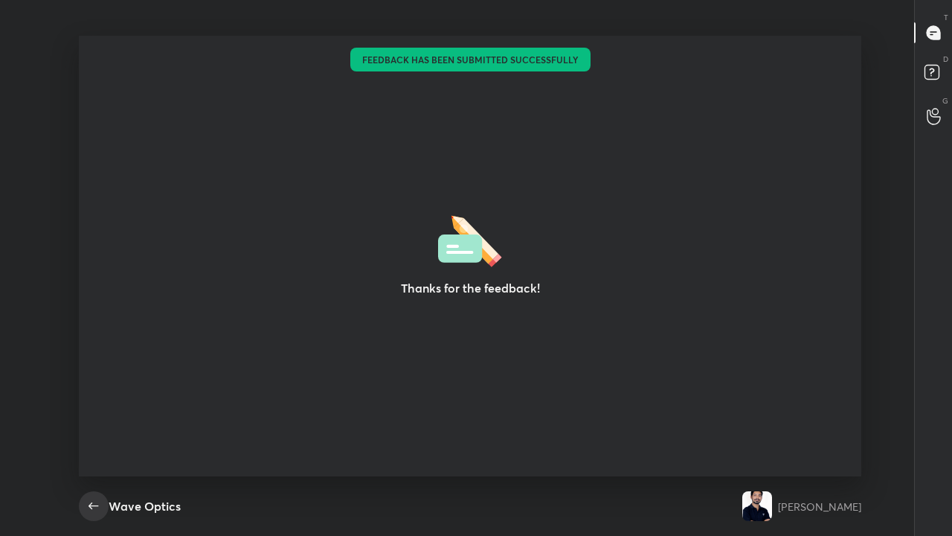
click at [93, 414] on icon "button" at bounding box center [94, 506] width 18 height 18
click at [92, 414] on icon "button" at bounding box center [94, 505] width 10 height 7
